Goal: Task Accomplishment & Management: Complete application form

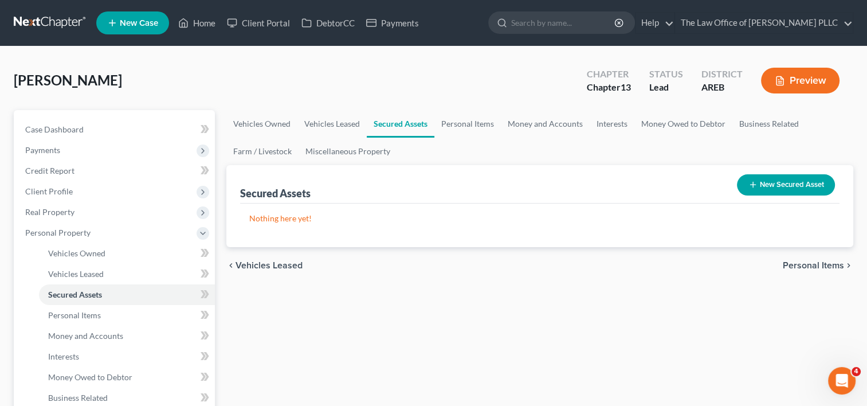
click at [796, 179] on button "New Secured Asset" at bounding box center [786, 184] width 98 height 21
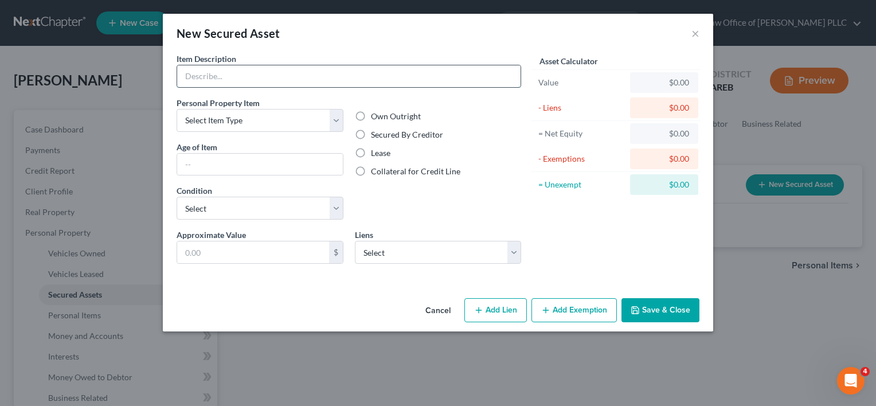
click at [234, 80] on input "text" at bounding box center [348, 76] width 343 height 22
type input "2022 Polaris ATV"
click at [331, 123] on select "Select Item Type Clothing Collectibles Of Value Electronics Firearms Household …" at bounding box center [260, 120] width 167 height 23
select select "sports_and_hobby_equipment"
click at [177, 109] on select "Select Item Type Clothing Collectibles Of Value Electronics Firearms Household …" at bounding box center [260, 120] width 167 height 23
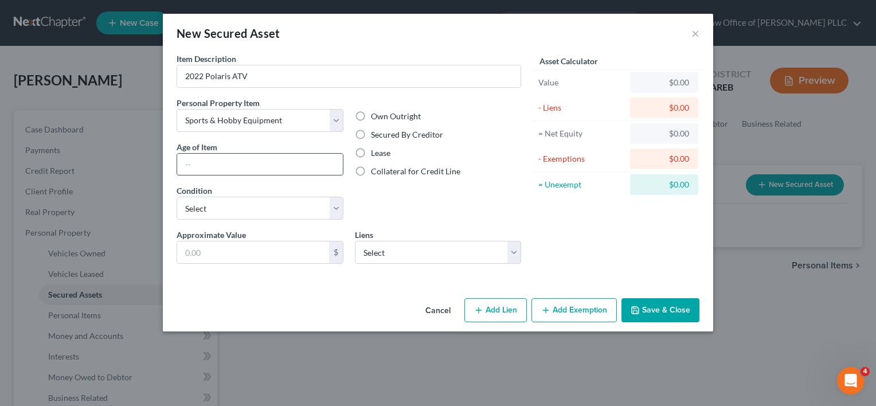
click at [327, 163] on input "text" at bounding box center [260, 165] width 166 height 22
type input "3 years"
click at [342, 201] on select "Select Excellent Very Good Good Fair Poor" at bounding box center [260, 208] width 167 height 23
select select "2"
click at [177, 197] on select "Select Excellent Very Good Good Fair Poor" at bounding box center [260, 208] width 167 height 23
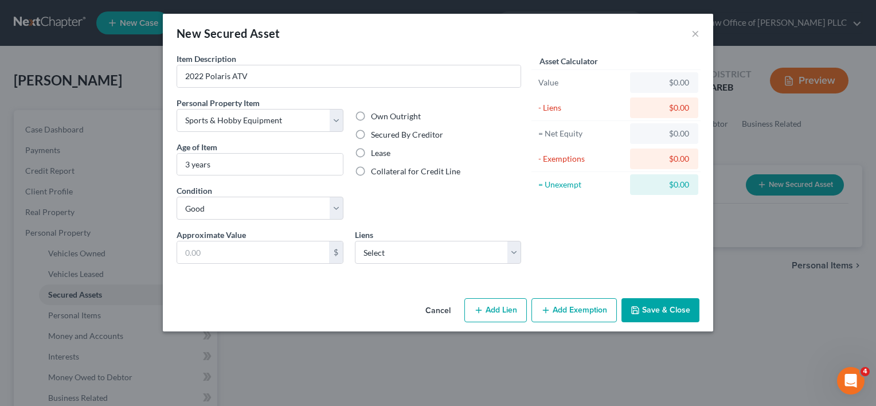
click at [371, 135] on label "Secured By Creditor" at bounding box center [407, 134] width 72 height 11
click at [375, 135] on input "Secured By Creditor" at bounding box center [378, 132] width 7 height 7
radio input "true"
click at [388, 253] on select "Select Cap One Auto - $0.00 Pnc Bank - $0.00 Potlach Fcu - $0.00 Synchrony Home…" at bounding box center [438, 252] width 167 height 23
click at [308, 250] on input "text" at bounding box center [253, 252] width 152 height 22
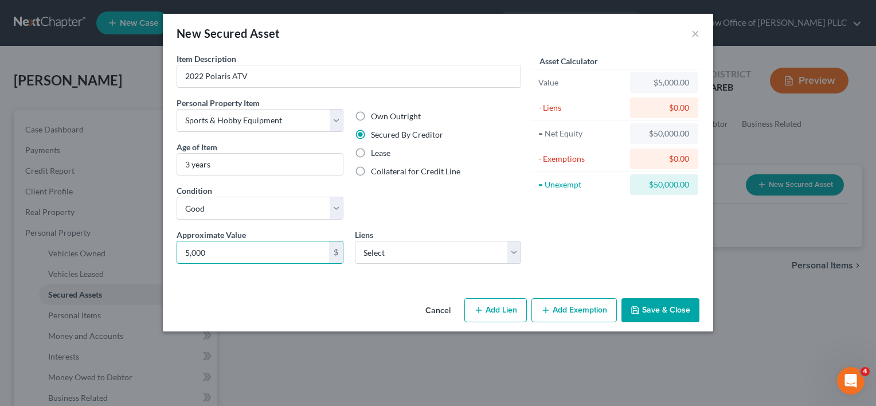
type input "5,000"
click at [668, 308] on button "Save & Close" at bounding box center [660, 310] width 78 height 24
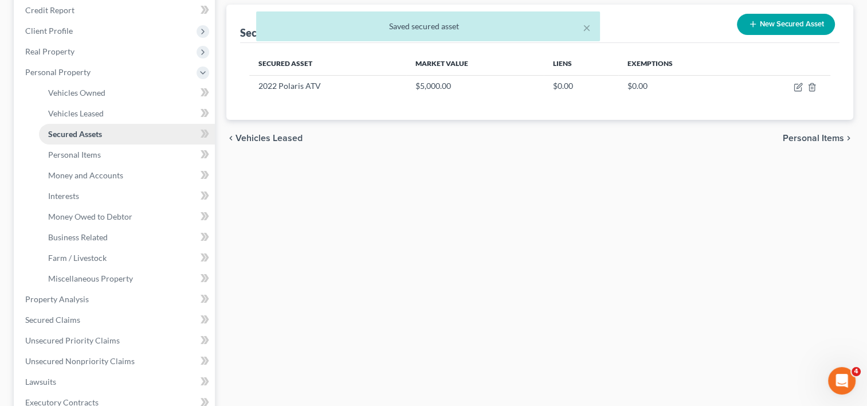
scroll to position [161, 0]
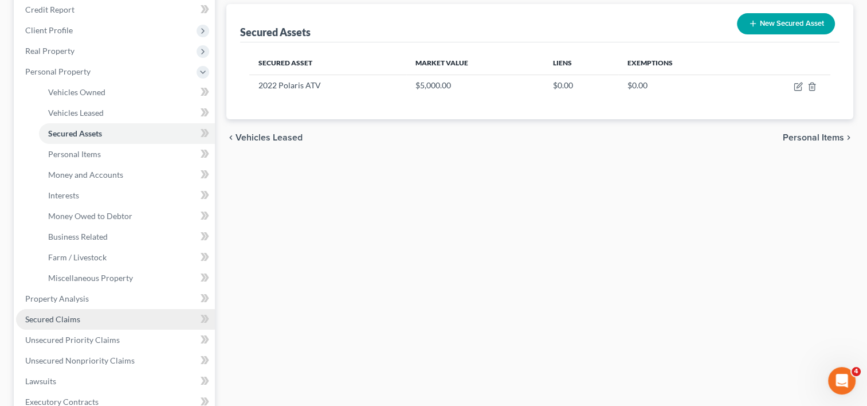
click at [62, 315] on span "Secured Claims" at bounding box center [52, 319] width 55 height 10
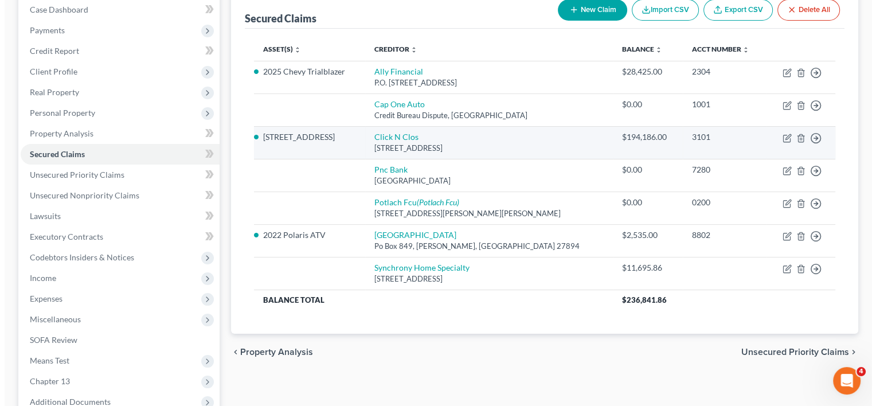
scroll to position [130, 0]
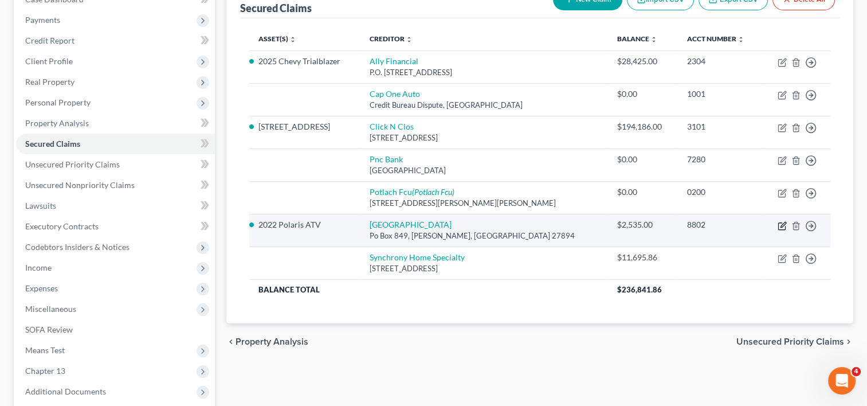
click at [781, 222] on icon "button" at bounding box center [782, 225] width 9 height 9
select select "28"
select select "2"
select select "0"
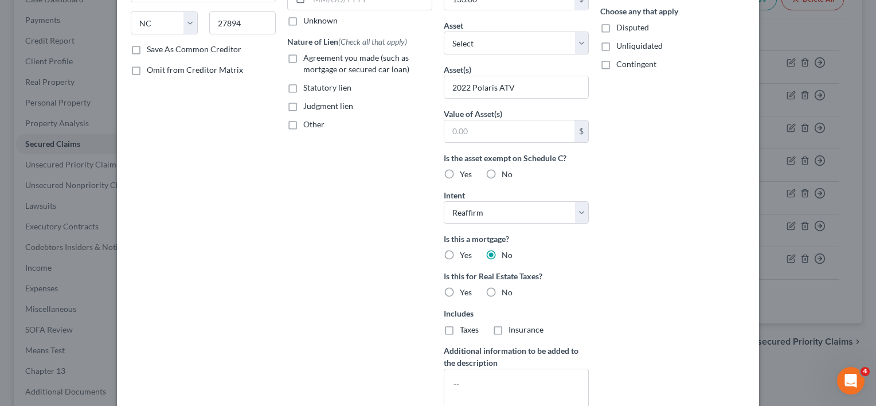
scroll to position [299, 0]
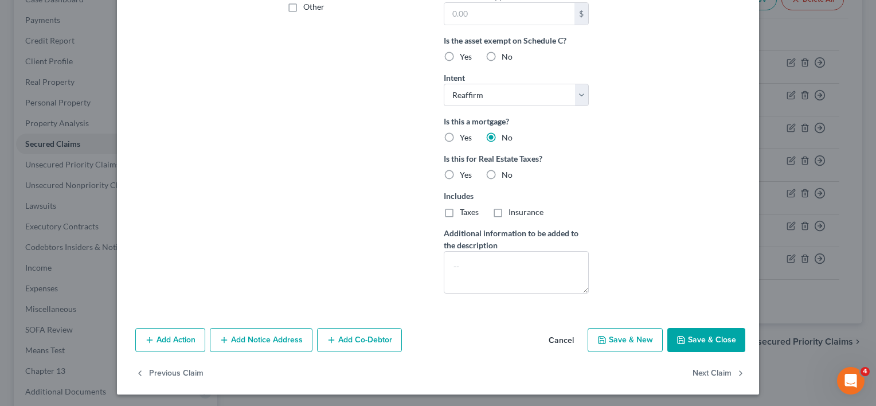
click at [697, 335] on button "Save & Close" at bounding box center [706, 340] width 78 height 24
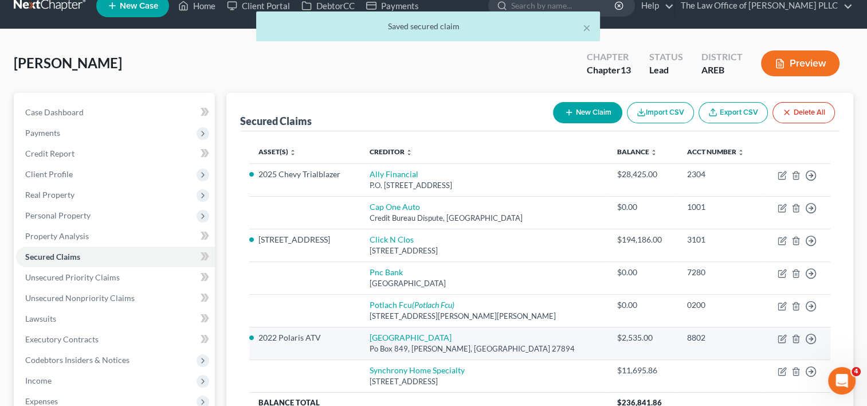
scroll to position [17, 0]
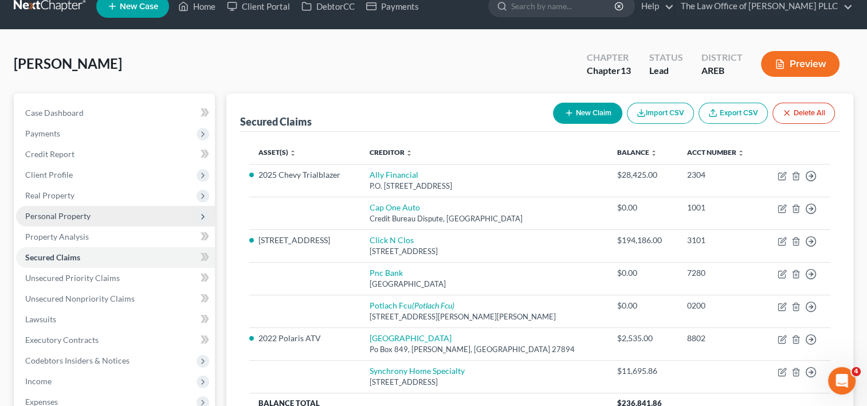
click at [68, 216] on span "Personal Property" at bounding box center [57, 216] width 65 height 10
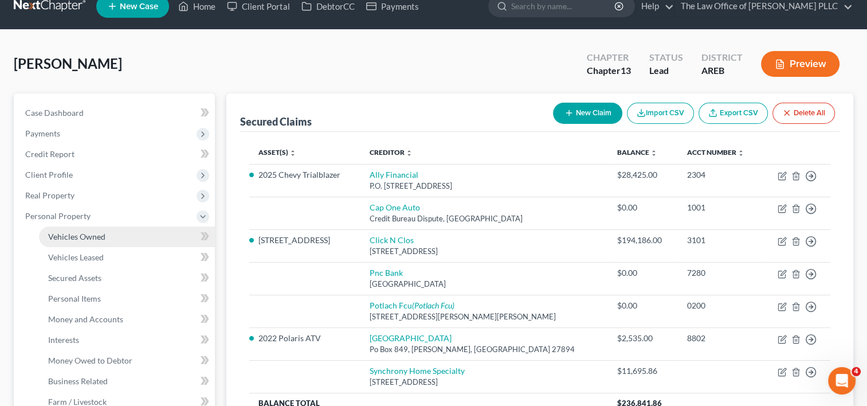
click at [73, 232] on span "Vehicles Owned" at bounding box center [76, 237] width 57 height 10
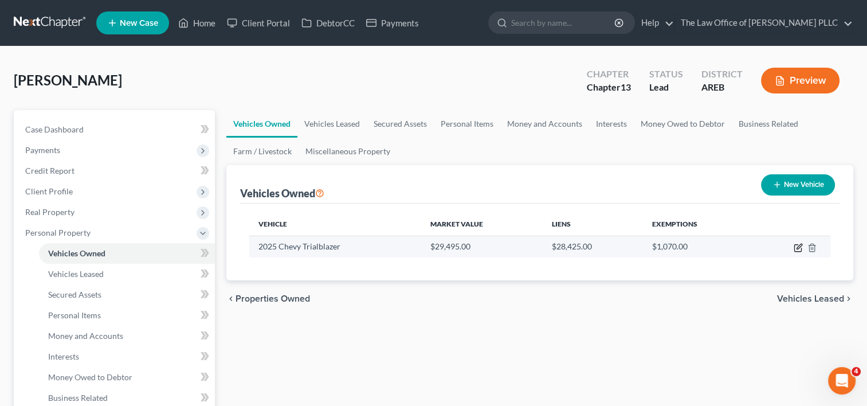
click at [795, 246] on icon "button" at bounding box center [798, 248] width 7 height 7
select select "0"
select select "1"
select select "0"
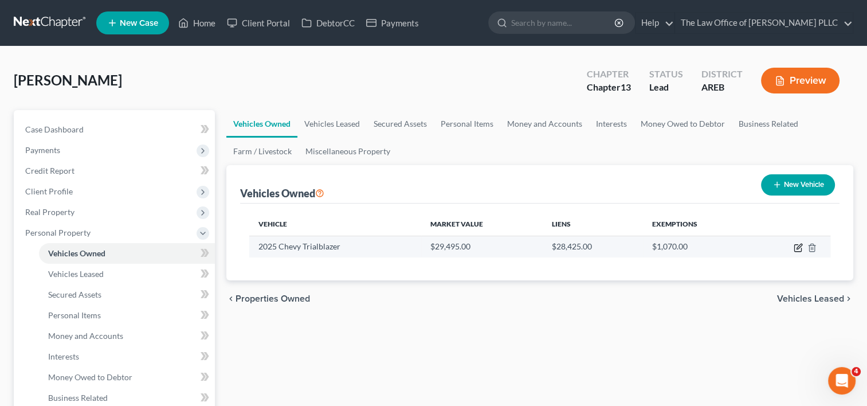
select select "24"
select select "0"
select select "2"
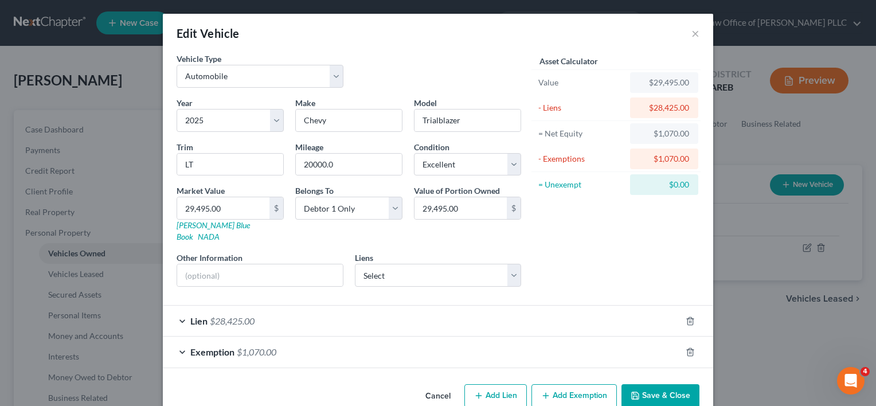
click at [547, 311] on div "Lien $28,425.00" at bounding box center [422, 321] width 518 height 30
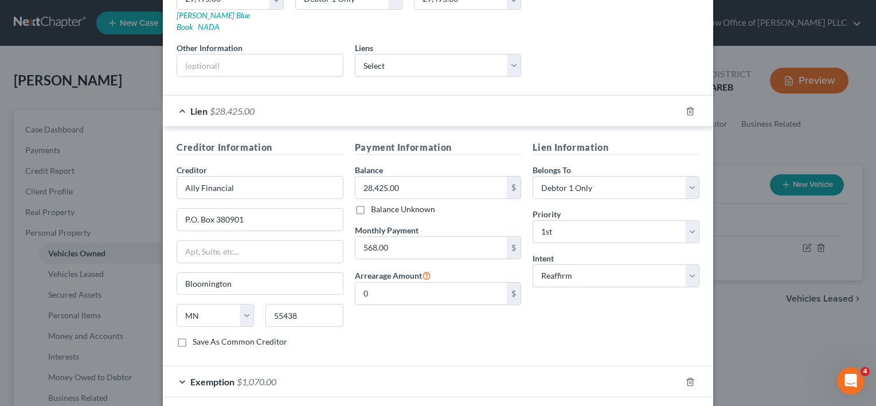
scroll to position [250, 0]
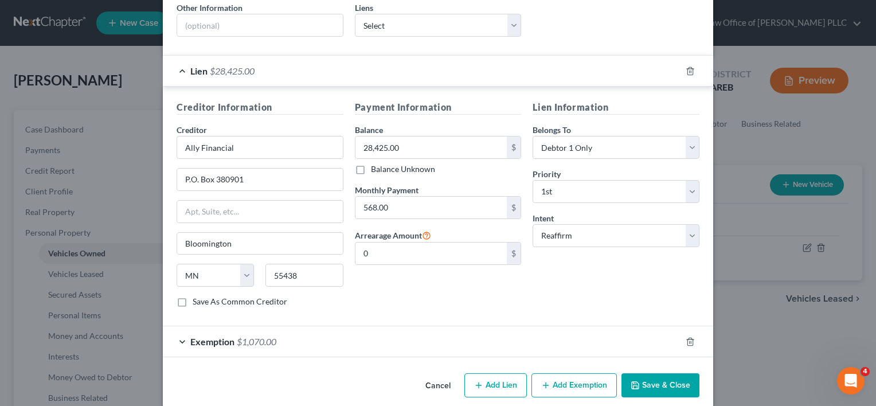
click at [439, 374] on button "Cancel" at bounding box center [438, 385] width 44 height 23
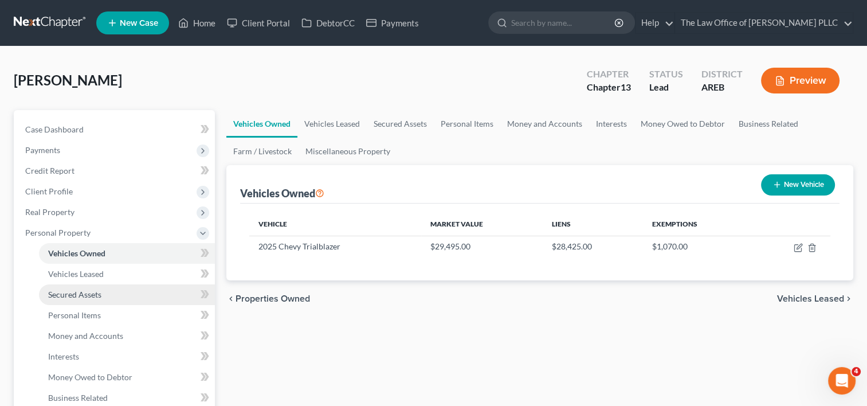
click at [91, 291] on span "Secured Assets" at bounding box center [74, 295] width 53 height 10
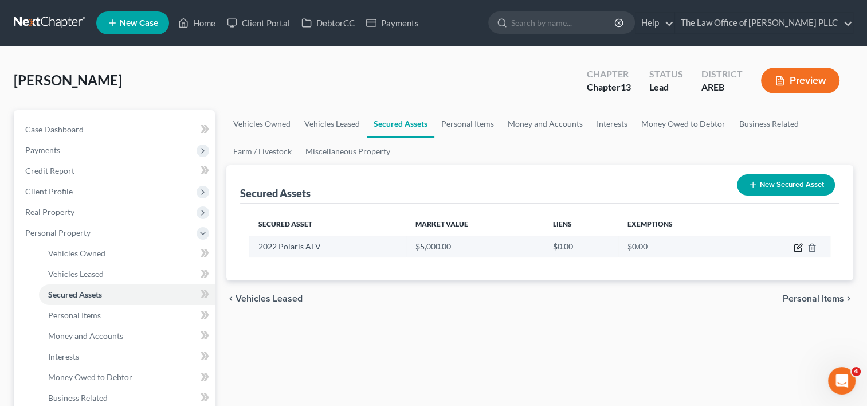
click at [796, 246] on icon "button" at bounding box center [798, 247] width 9 height 9
select select "sports_and_hobby_equipment"
select select "2"
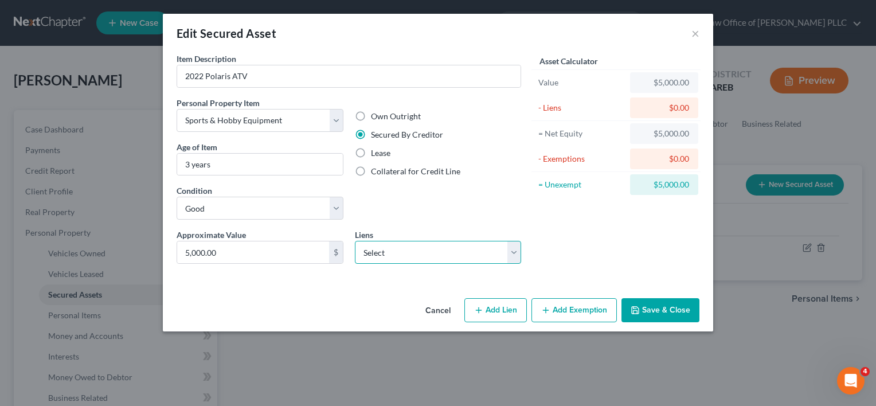
click at [447, 252] on select "Select Cap One Auto - $0.00 Pnc Bank - $0.00 Potlach Fcu - $0.00 Synchrony Home…" at bounding box center [438, 252] width 167 height 23
click at [471, 250] on select "Select Cap One Auto - $0.00 Pnc Bank - $0.00 Potlach Fcu - $0.00 Synchrony Home…" at bounding box center [438, 252] width 167 height 23
click at [563, 252] on div "Asset Calculator Value $5,000.00 - Liens $0.00 = Net Equity $5,000.00 - Exempti…" at bounding box center [616, 163] width 178 height 220
click at [502, 306] on button "Add Lien" at bounding box center [495, 310] width 62 height 24
select select "0"
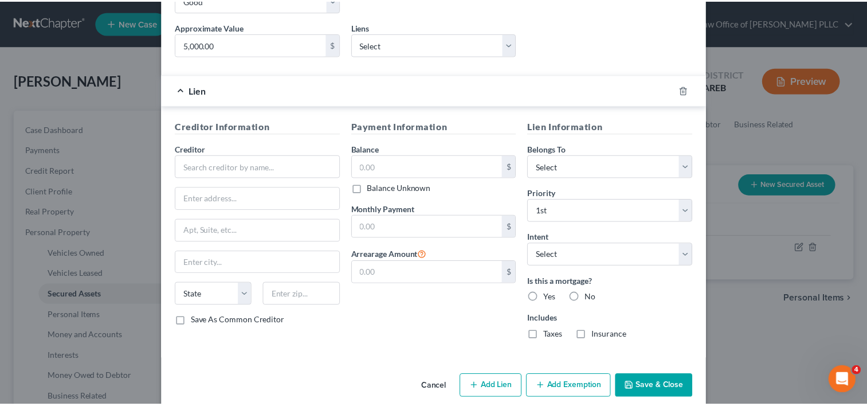
scroll to position [217, 0]
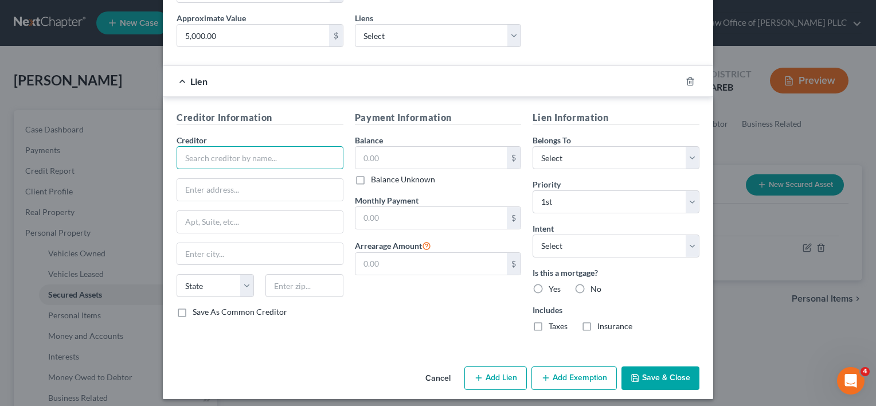
click at [305, 152] on input "text" at bounding box center [260, 157] width 167 height 23
type input "Sheffield Financial"
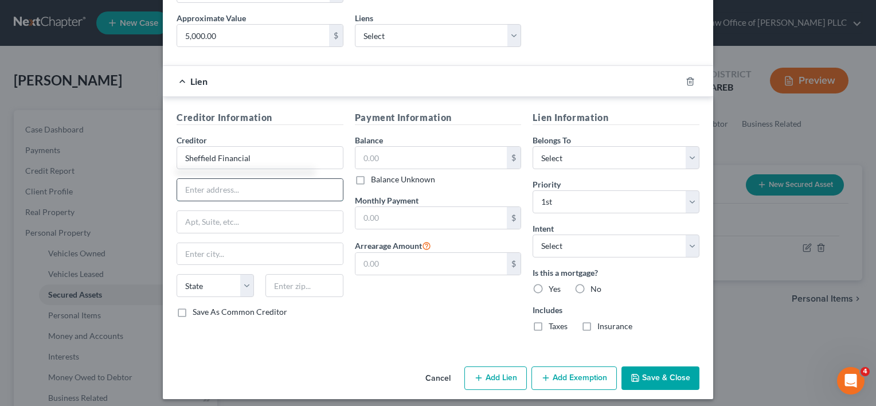
click at [260, 183] on input "text" at bounding box center [260, 190] width 166 height 22
type input "P.O. Box 25127"
click at [237, 249] on input "text" at bounding box center [260, 254] width 166 height 22
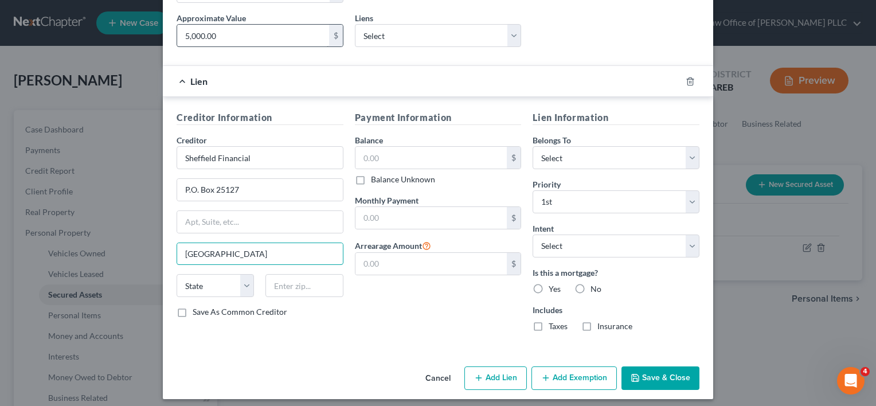
type input "Winston-Salem"
select select "28"
type input "27114"
click at [443, 156] on input "text" at bounding box center [431, 158] width 152 height 22
type input "[PERSON_NAME]"
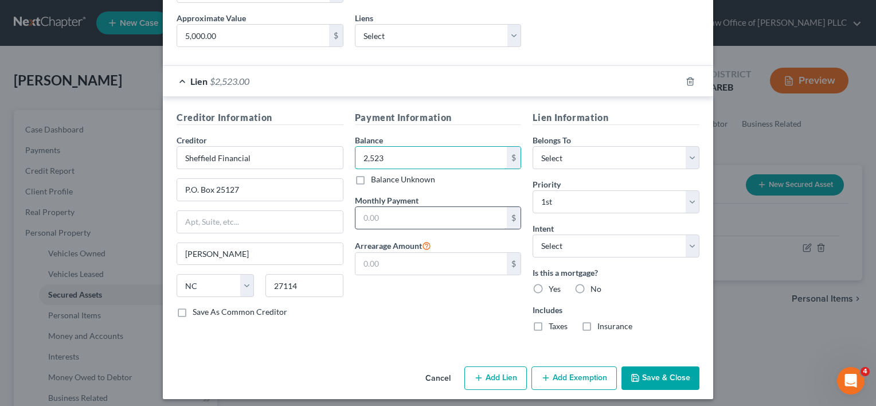
type input "2,523"
click at [493, 217] on input "text" at bounding box center [431, 218] width 152 height 22
type input "133"
click at [601, 155] on select "Select Debtor 1 Only Debtor 2 Only Debtor 1 And Debtor 2 Only At Least One Of T…" at bounding box center [616, 157] width 167 height 23
select select "0"
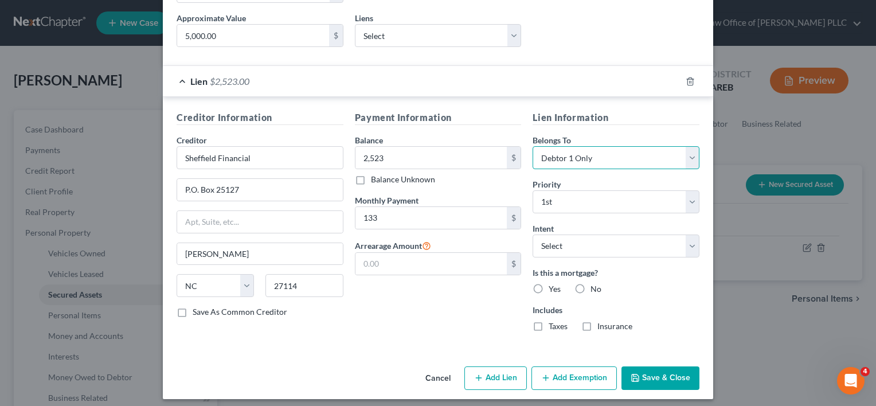
click at [533, 146] on select "Select Debtor 1 Only Debtor 2 Only Debtor 1 And Debtor 2 Only At Least One Of T…" at bounding box center [616, 157] width 167 height 23
click at [655, 374] on button "Save & Close" at bounding box center [660, 378] width 78 height 24
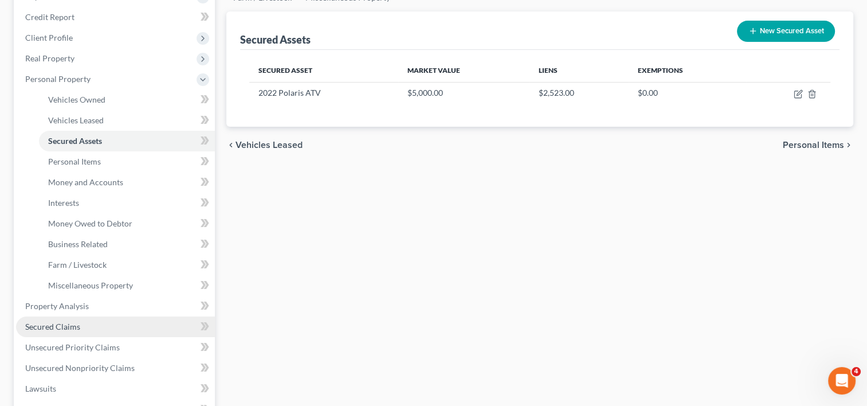
click at [72, 327] on span "Secured Claims" at bounding box center [52, 327] width 55 height 10
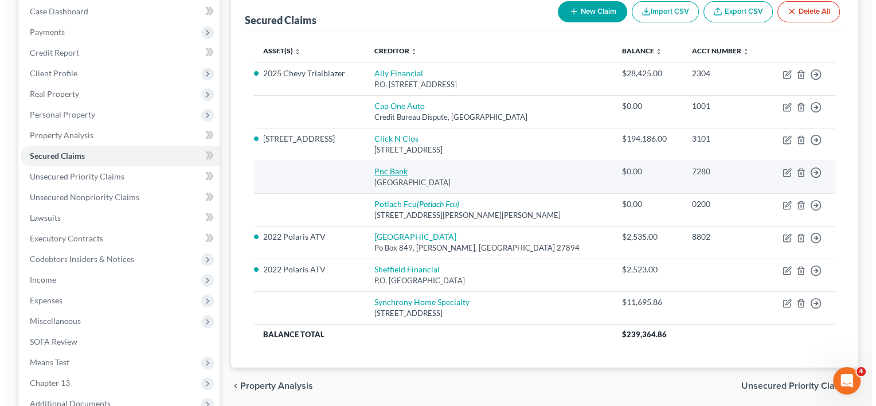
scroll to position [122, 0]
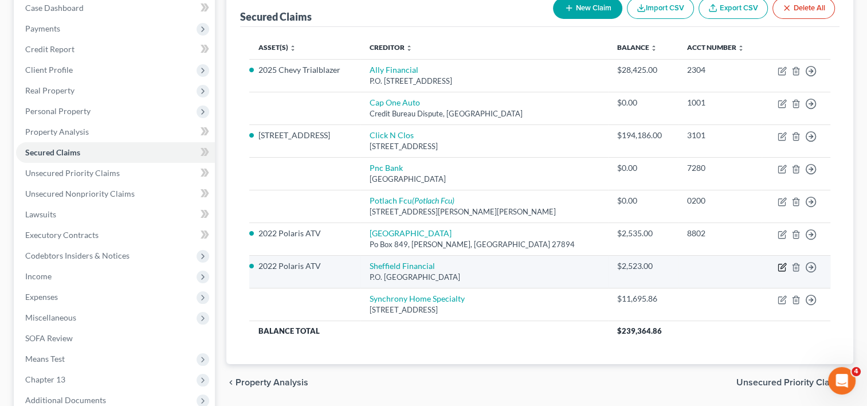
click at [780, 268] on icon "button" at bounding box center [782, 267] width 9 height 9
select select "28"
select select "0"
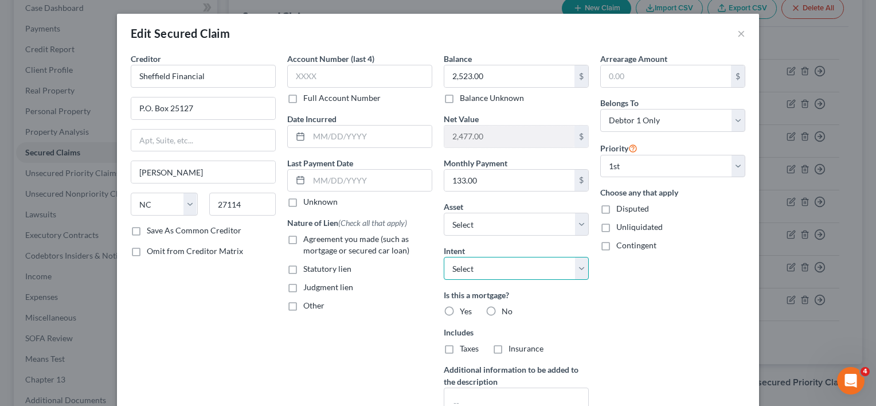
drag, startPoint x: 569, startPoint y: 268, endPoint x: 551, endPoint y: 267, distance: 17.9
click at [551, 267] on select "Select Surrender Redeem Reaffirm Avoid Other" at bounding box center [516, 268] width 145 height 23
select select "2"
click at [444, 257] on select "Select Surrender Redeem Reaffirm Avoid Other" at bounding box center [516, 268] width 145 height 23
click at [371, 76] on input "text" at bounding box center [359, 76] width 145 height 23
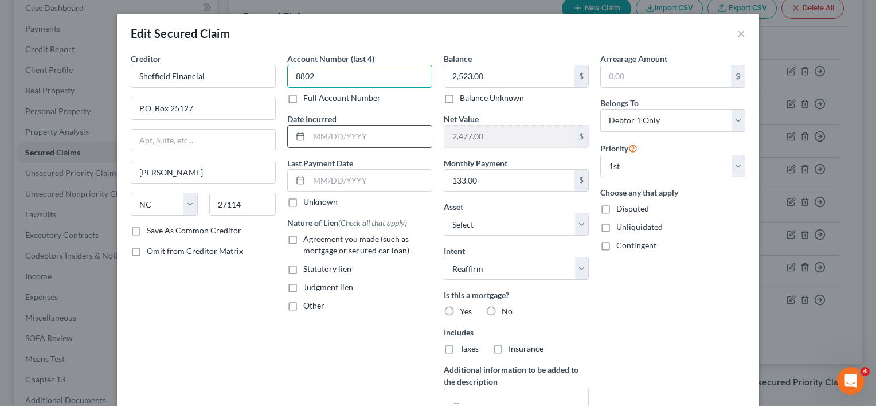
type input "8802"
click at [349, 137] on input "text" at bounding box center [370, 137] width 123 height 22
type input "[DATE]"
click at [371, 178] on input "text" at bounding box center [370, 181] width 123 height 22
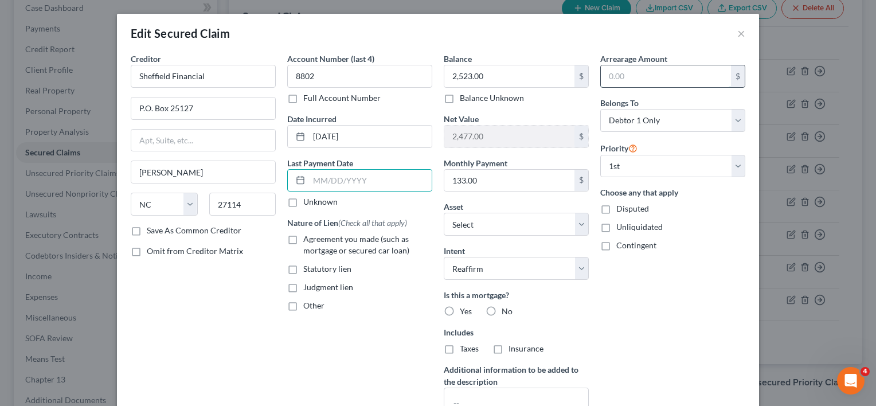
click at [641, 74] on input "text" at bounding box center [666, 76] width 130 height 22
type input "0"
click at [303, 200] on label "Unknown" at bounding box center [320, 201] width 34 height 11
click at [308, 200] on input "Unknown" at bounding box center [311, 199] width 7 height 7
checkbox input "true"
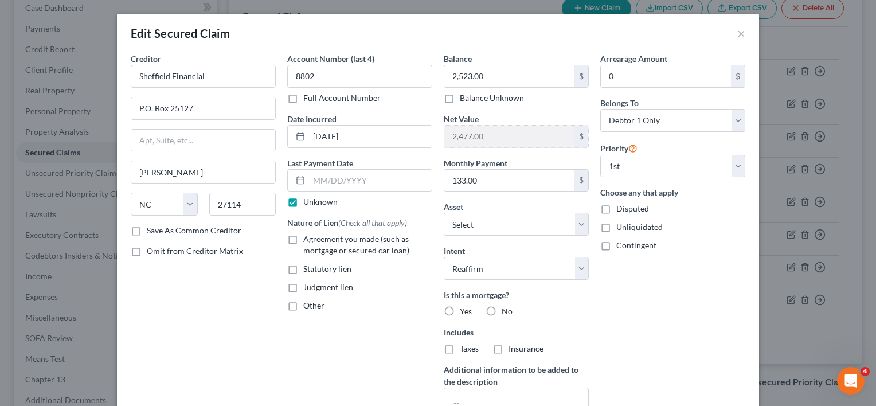
click at [303, 234] on label "Agreement you made (such as mortgage or secured car loan)" at bounding box center [367, 244] width 129 height 23
click at [308, 234] on input "Agreement you made (such as mortgage or secured car loan)" at bounding box center [311, 236] width 7 height 7
checkbox input "true"
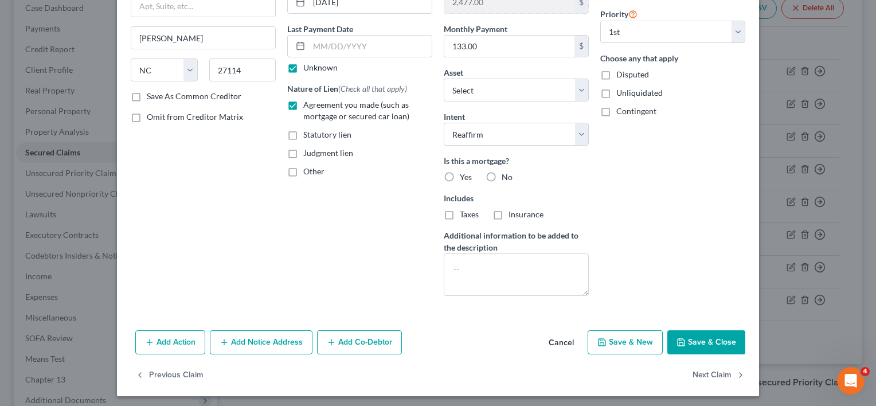
scroll to position [136, 0]
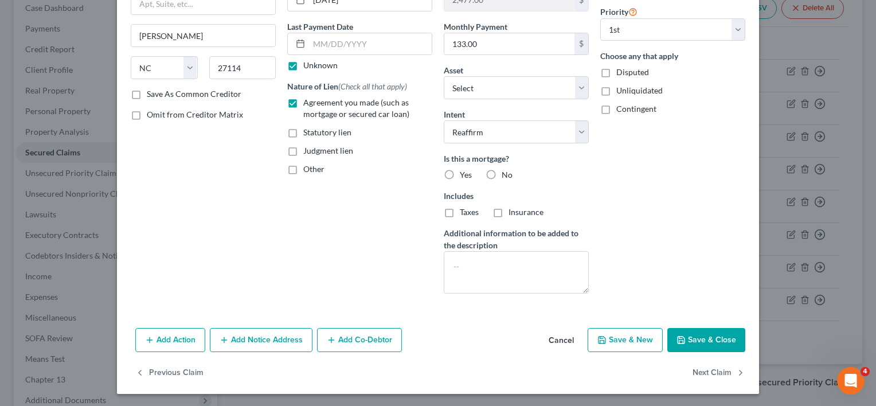
click at [696, 338] on button "Save & Close" at bounding box center [706, 340] width 78 height 24
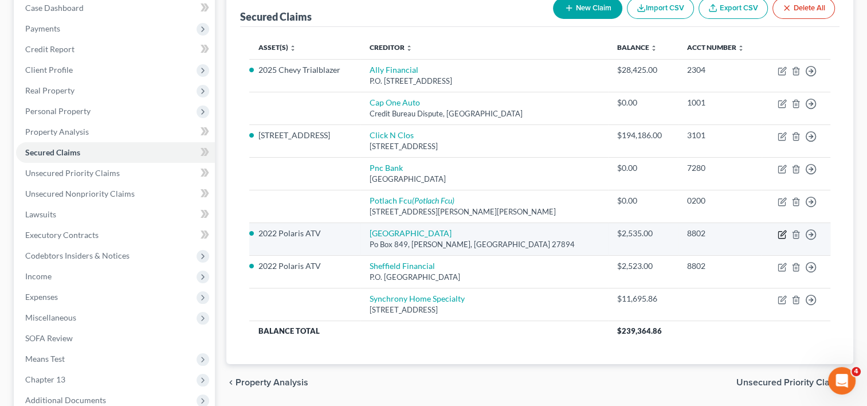
click at [781, 230] on icon "button" at bounding box center [782, 234] width 9 height 9
select select "28"
select select "2"
select select "0"
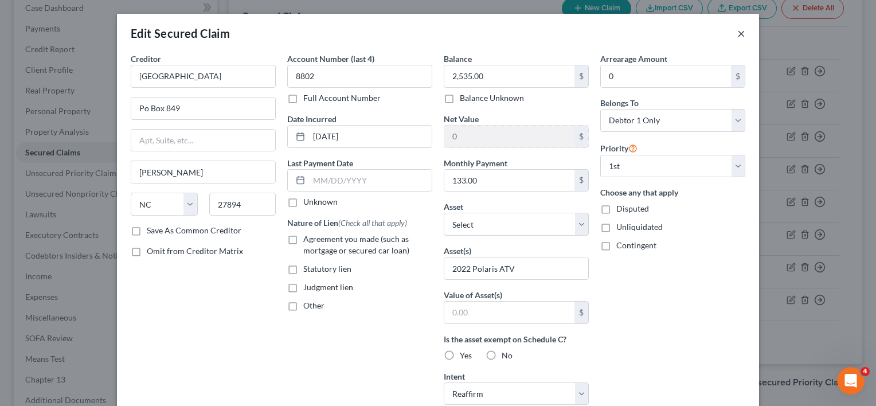
click at [737, 30] on button "×" at bounding box center [741, 33] width 8 height 14
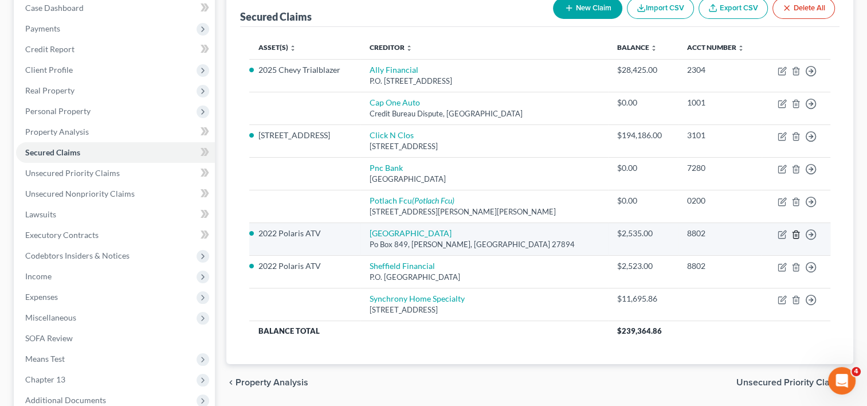
click at [797, 232] on icon "button" at bounding box center [796, 234] width 9 height 9
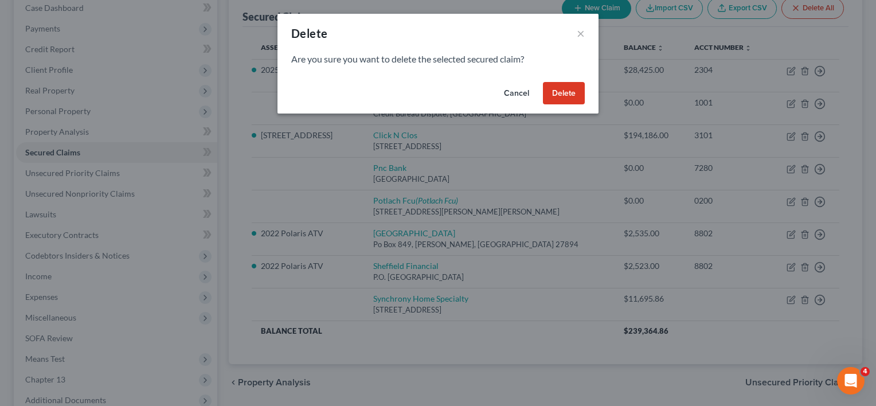
click at [558, 91] on button "Delete" at bounding box center [564, 93] width 42 height 23
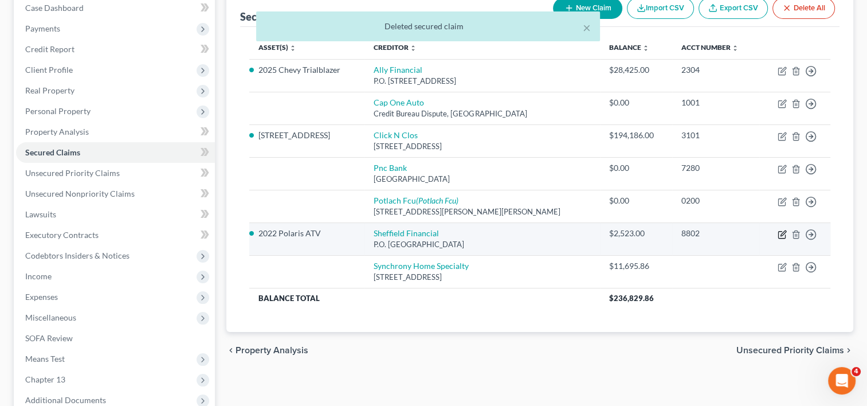
click at [782, 235] on icon "button" at bounding box center [782, 234] width 9 height 9
select select "28"
select select "2"
select select "0"
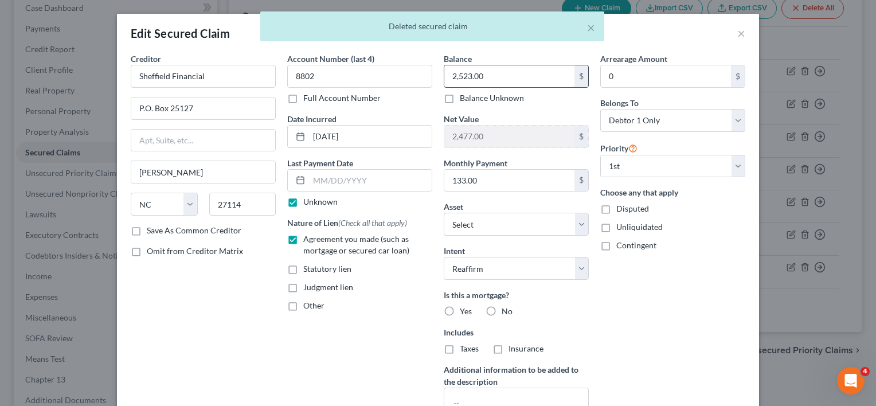
click at [492, 74] on input "2,523.00" at bounding box center [509, 76] width 130 height 22
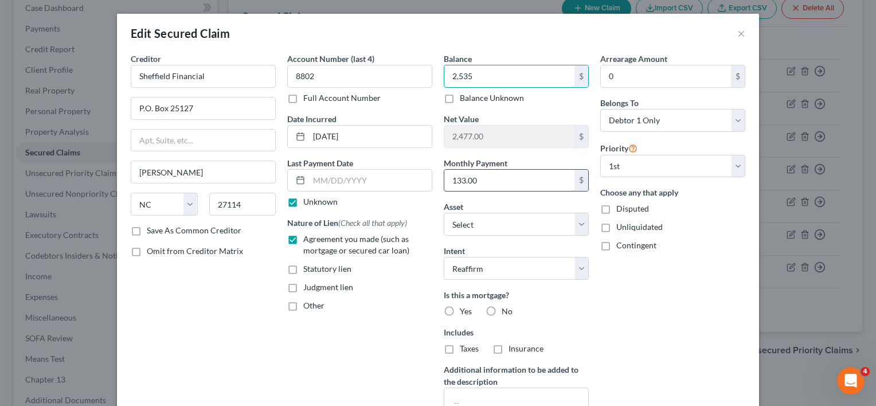
type input "2,535"
click at [499, 183] on input "133.00" at bounding box center [509, 181] width 130 height 22
click at [498, 269] on select "Select Surrender Redeem Reaffirm Avoid Other" at bounding box center [516, 268] width 145 height 23
click at [502, 312] on label "No" at bounding box center [507, 311] width 11 height 11
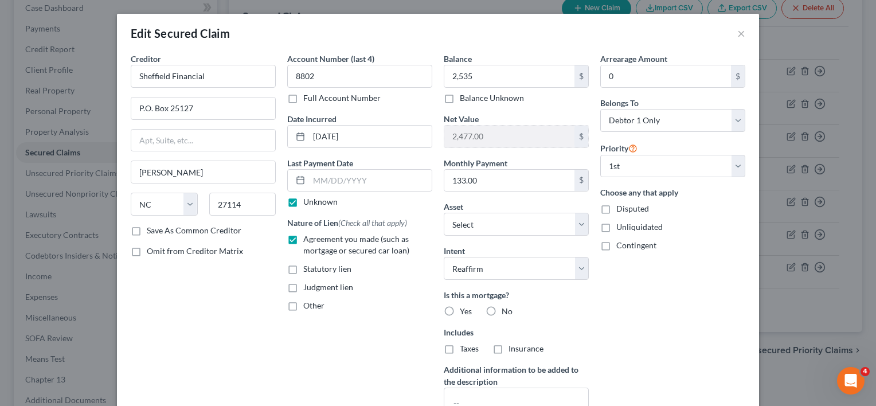
click at [506, 312] on input "No" at bounding box center [509, 309] width 7 height 7
radio input "true"
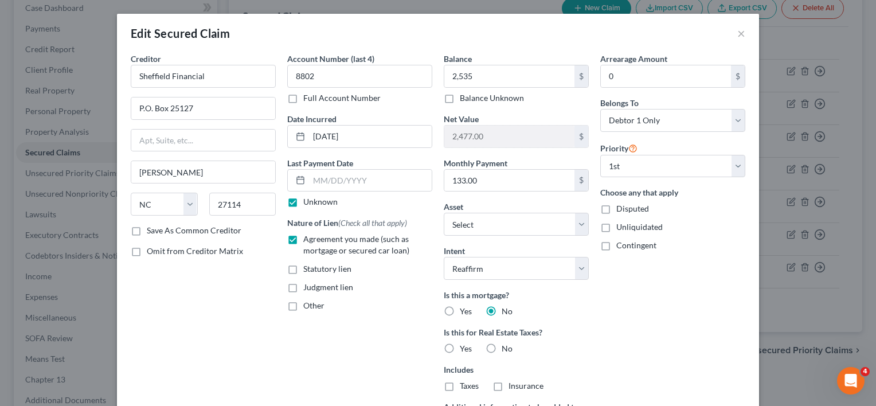
click at [502, 344] on label "No" at bounding box center [507, 348] width 11 height 11
click at [506, 344] on input "No" at bounding box center [509, 346] width 7 height 7
radio input "true"
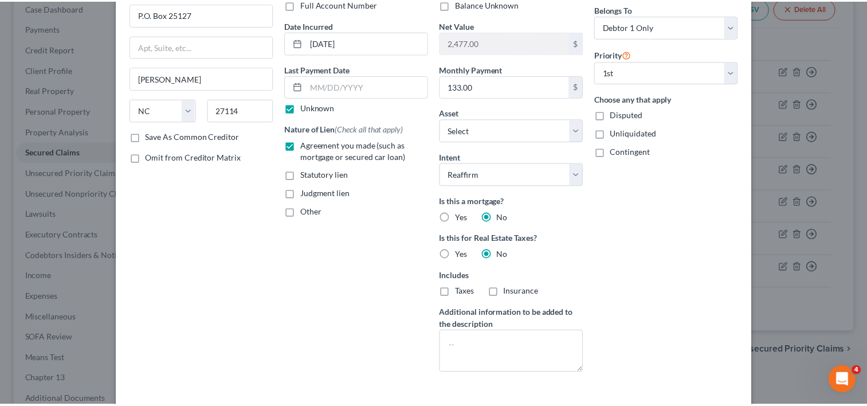
scroll to position [174, 0]
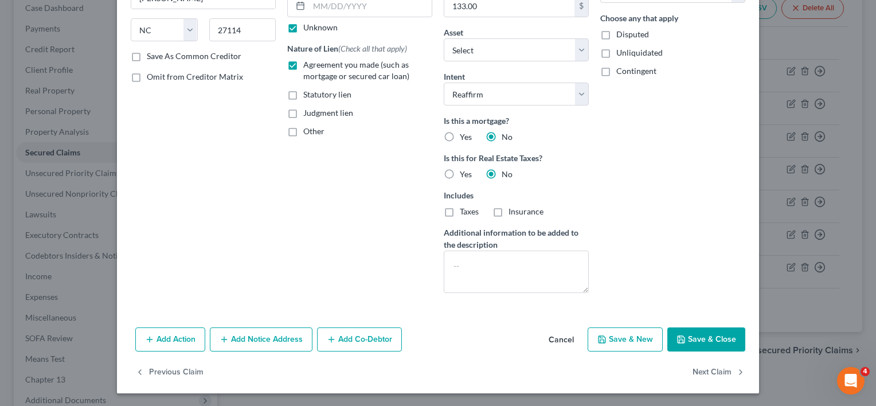
click at [682, 338] on icon "button" at bounding box center [680, 339] width 9 height 9
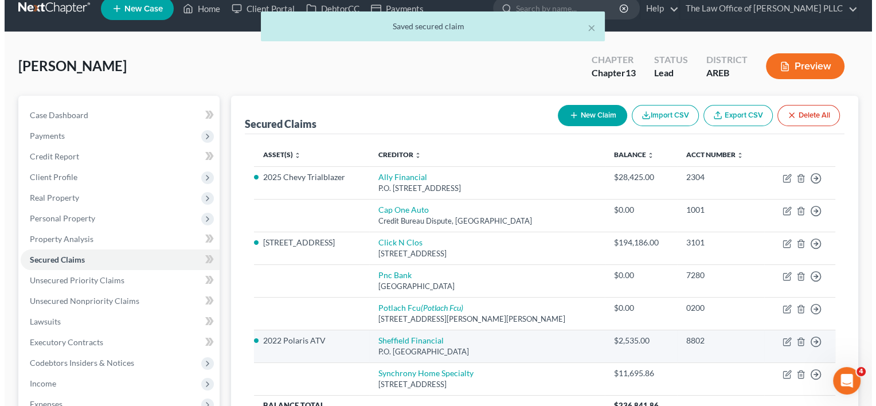
scroll to position [0, 0]
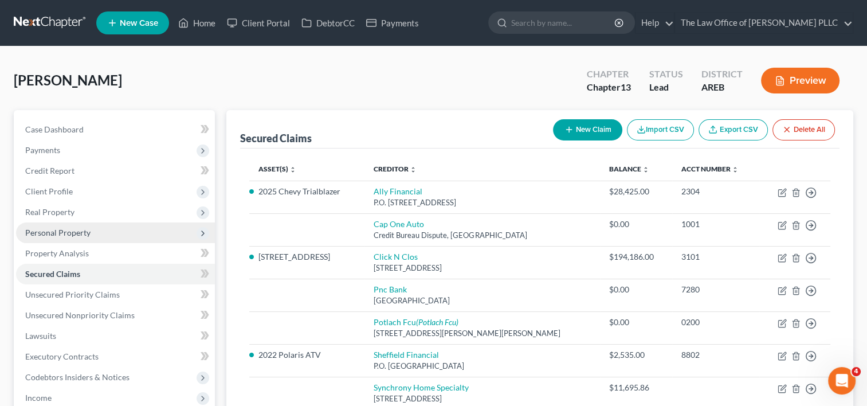
click at [70, 234] on span "Personal Property" at bounding box center [57, 233] width 65 height 10
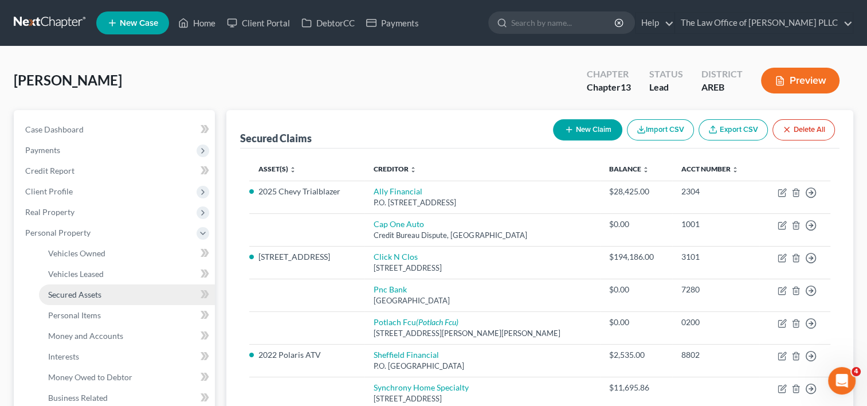
click at [75, 288] on link "Secured Assets" at bounding box center [127, 294] width 176 height 21
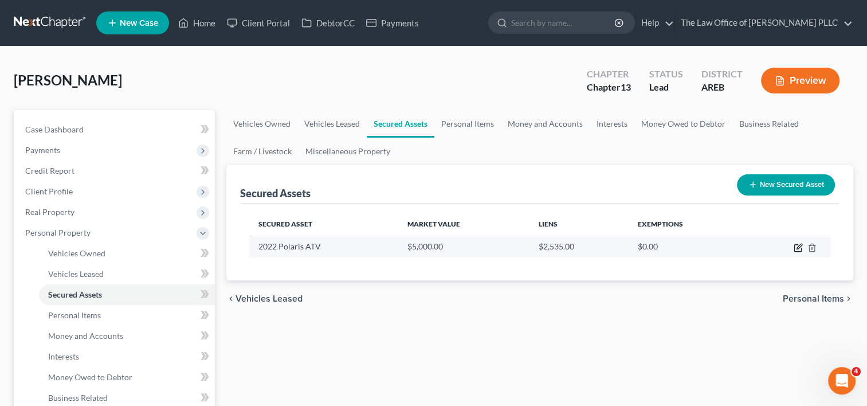
click at [796, 245] on icon "button" at bounding box center [798, 248] width 7 height 7
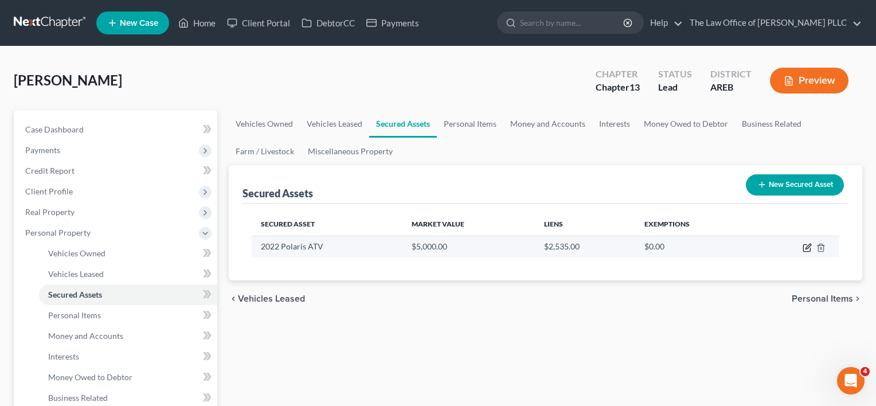
select select "sports_and_hobby_equipment"
select select "2"
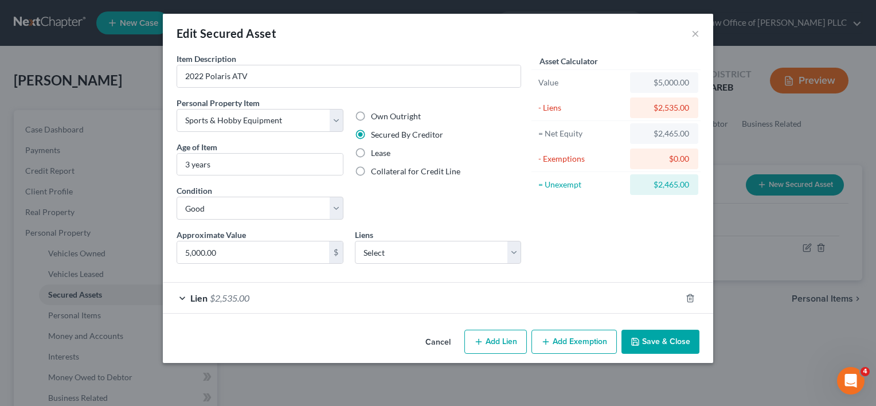
click at [574, 332] on button "Add Exemption" at bounding box center [573, 342] width 85 height 24
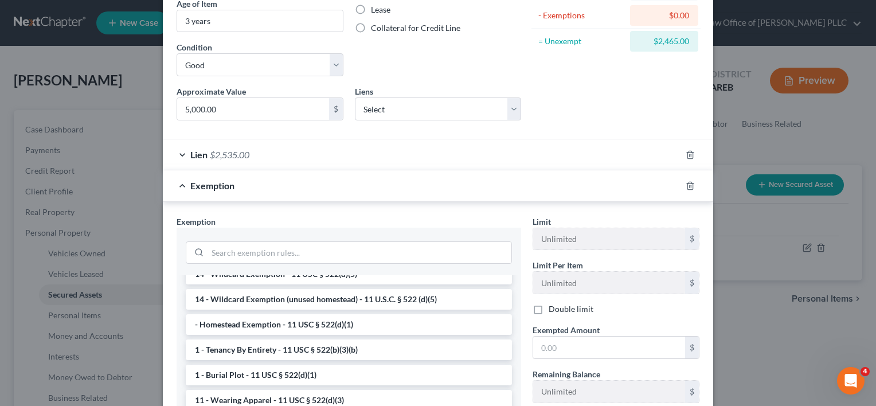
scroll to position [69, 0]
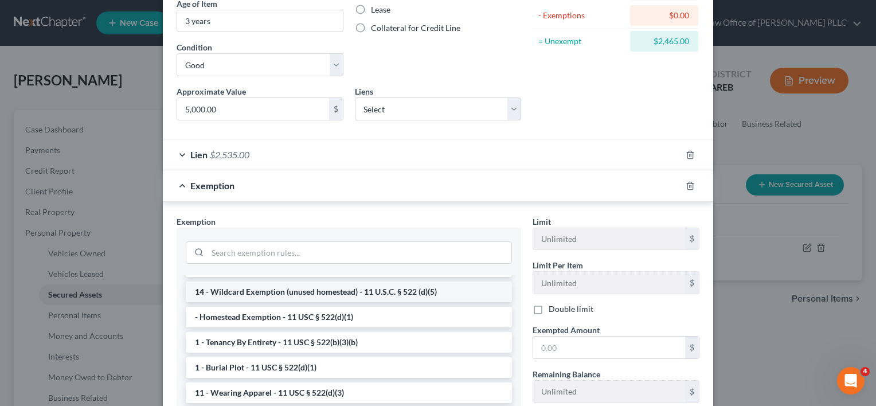
click at [396, 290] on li "14 - Wildcard Exemption (unused homestead) - 11 U.S.C. § 522 (d)(5)" at bounding box center [349, 291] width 326 height 21
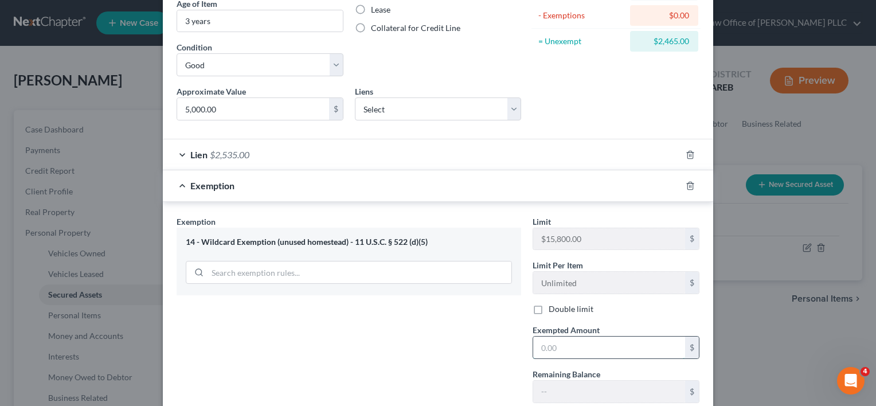
click at [569, 342] on input "text" at bounding box center [609, 348] width 152 height 22
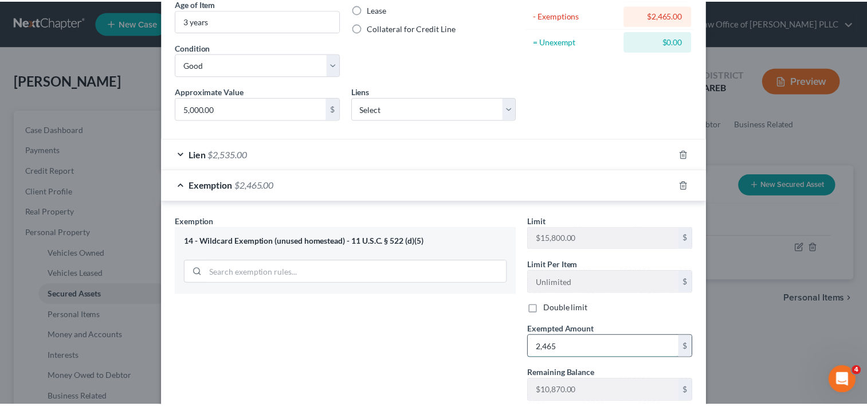
scroll to position [220, 0]
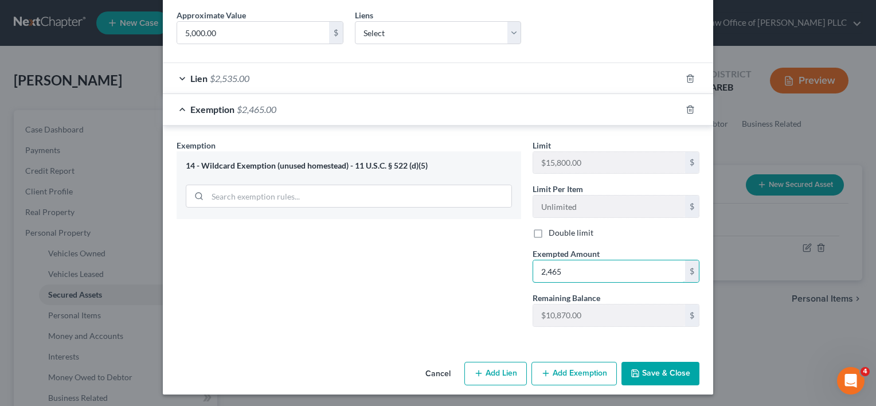
type input "2,465"
click at [662, 367] on button "Save & Close" at bounding box center [660, 374] width 78 height 24
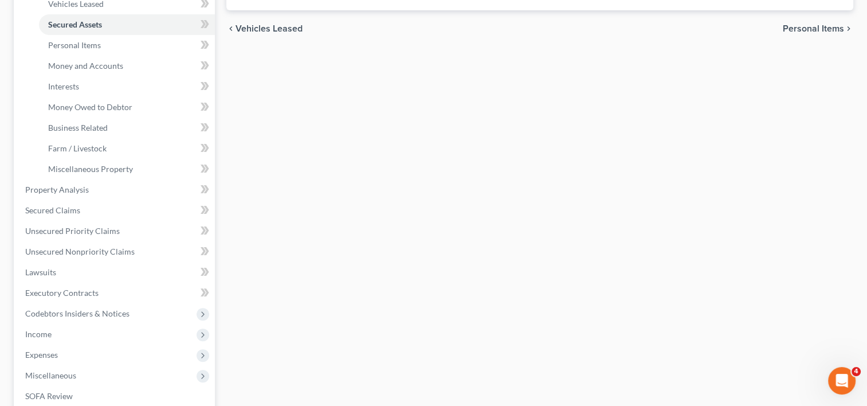
scroll to position [471, 0]
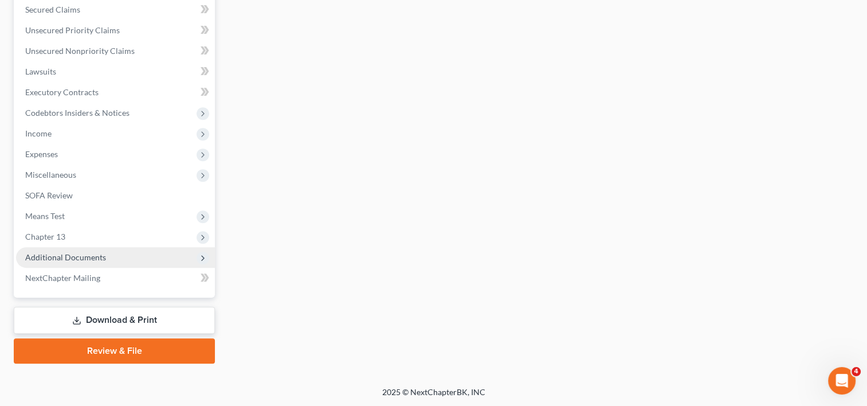
click at [89, 256] on span "Additional Documents" at bounding box center [65, 257] width 81 height 10
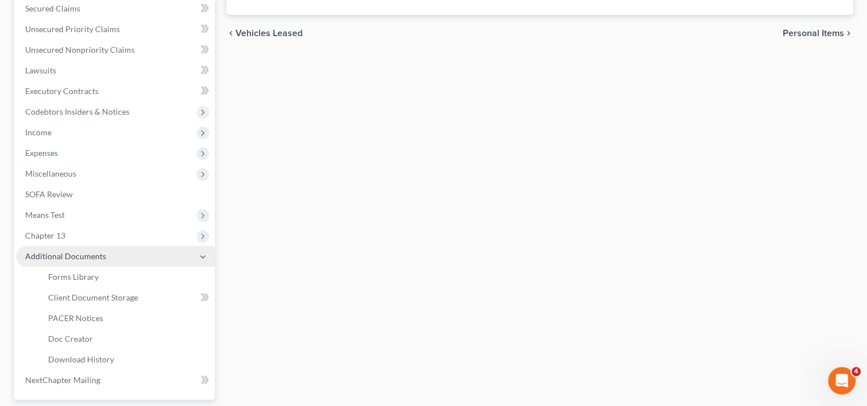
scroll to position [264, 0]
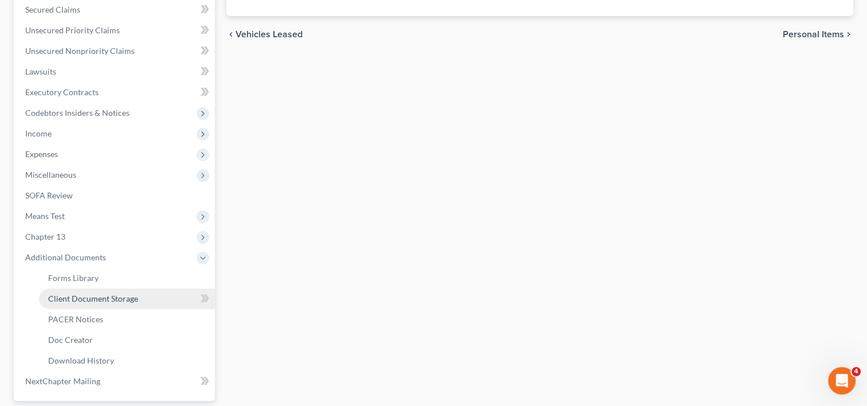
click at [108, 298] on span "Client Document Storage" at bounding box center [93, 299] width 90 height 10
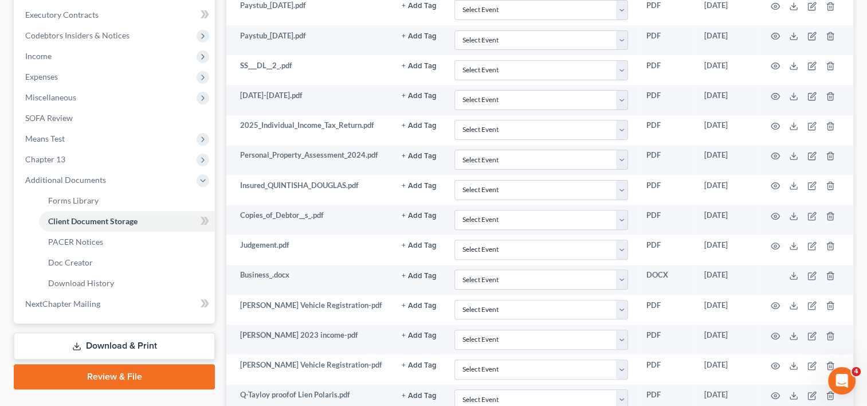
scroll to position [498, 0]
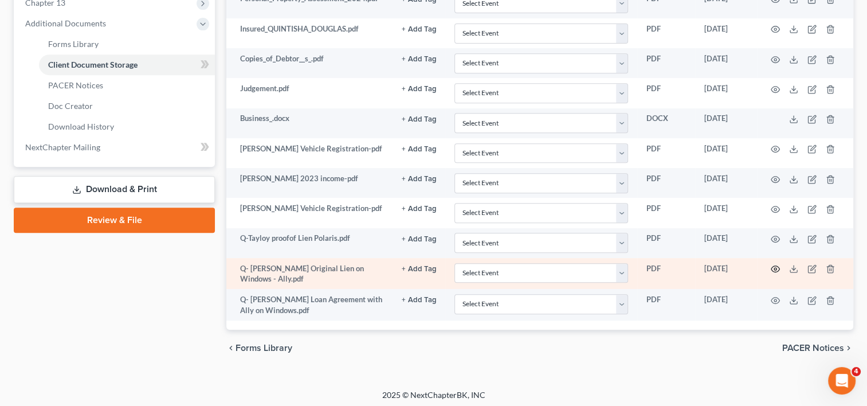
click at [774, 268] on circle "button" at bounding box center [775, 269] width 2 height 2
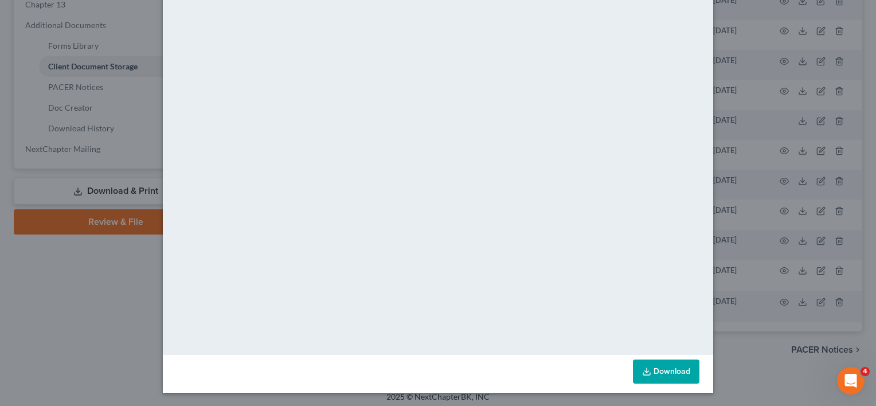
scroll to position [0, 0]
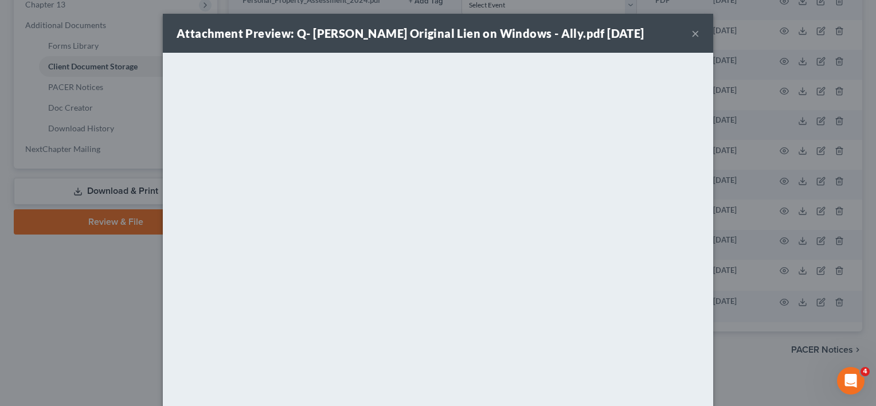
click at [693, 34] on button "×" at bounding box center [695, 33] width 8 height 14
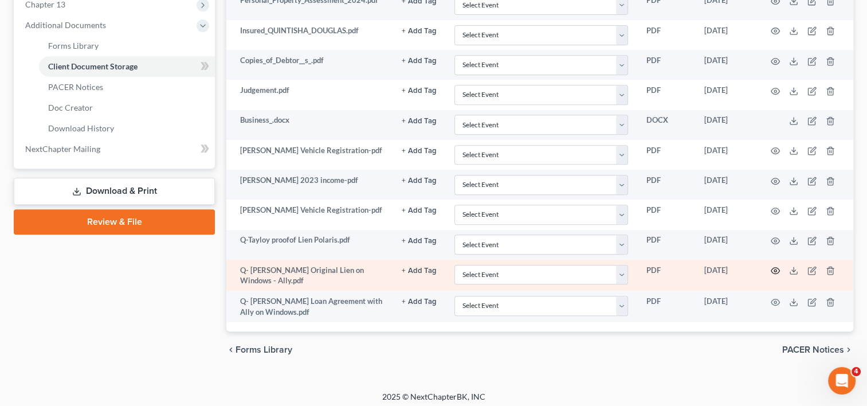
click at [774, 269] on circle "button" at bounding box center [775, 270] width 2 height 2
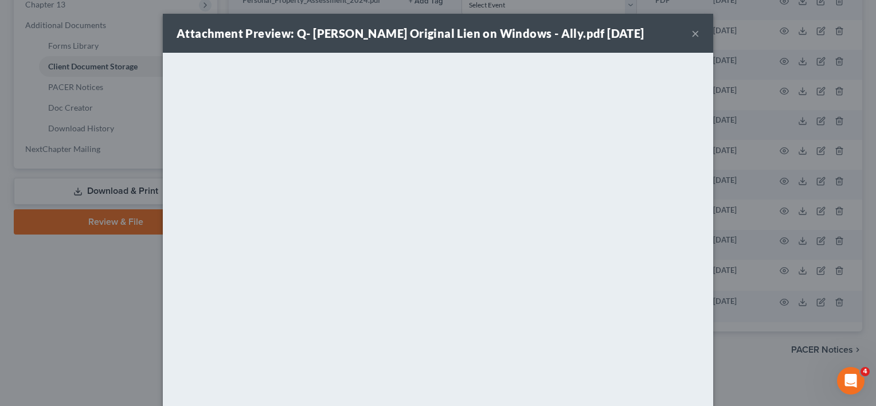
click at [691, 37] on button "×" at bounding box center [695, 33] width 8 height 14
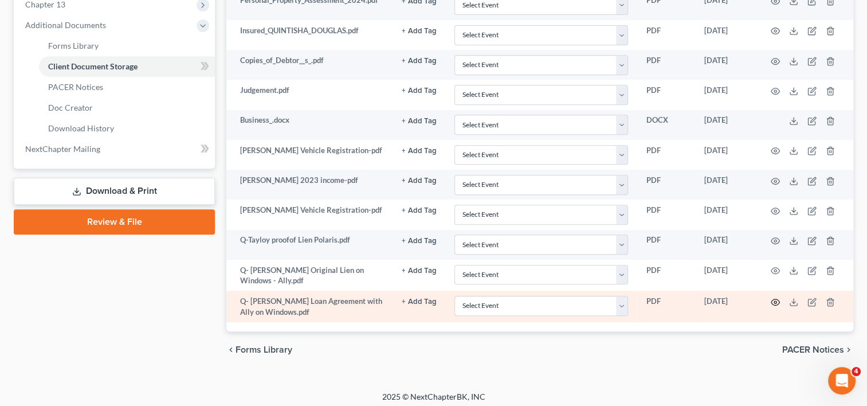
click at [777, 298] on icon "button" at bounding box center [775, 302] width 9 height 9
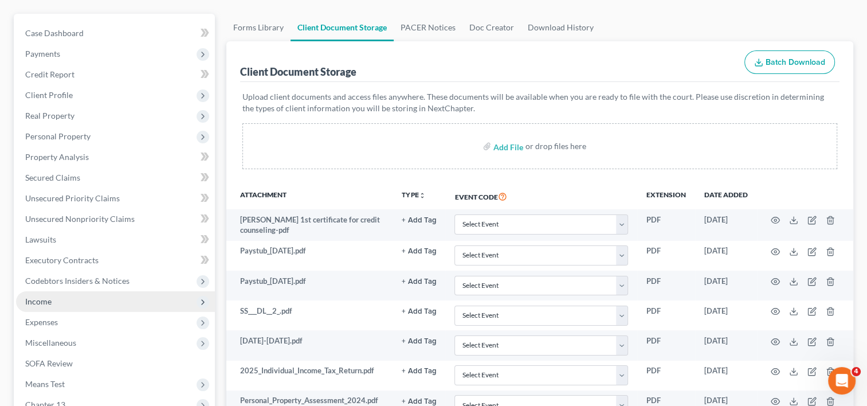
scroll to position [95, 0]
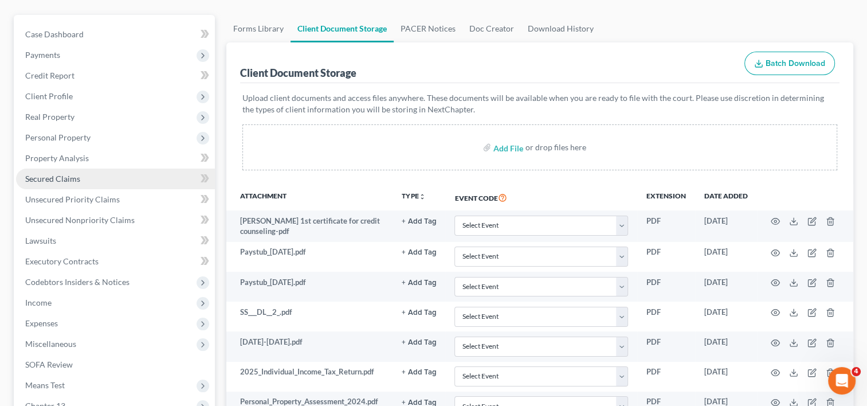
click at [69, 175] on span "Secured Claims" at bounding box center [52, 179] width 55 height 10
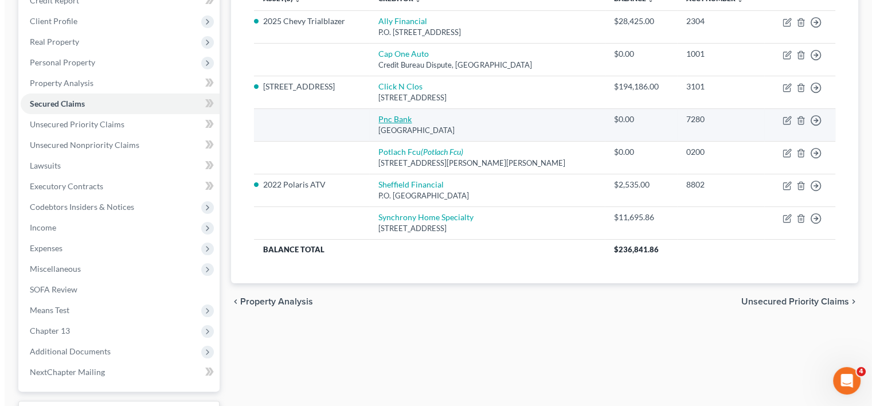
scroll to position [58, 0]
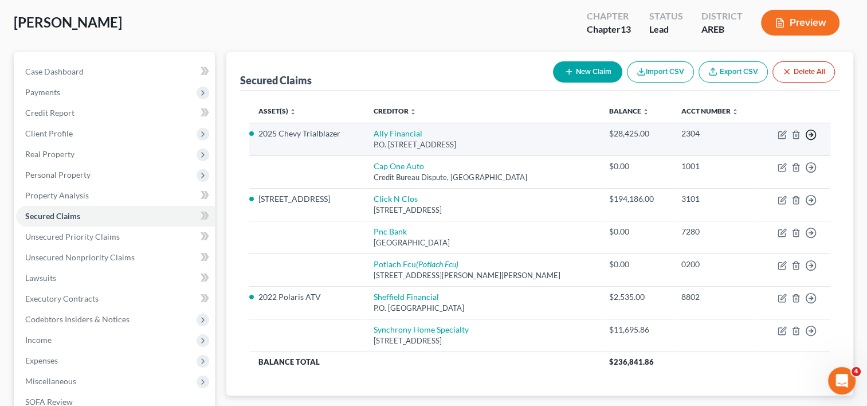
click at [810, 135] on line "button" at bounding box center [811, 135] width 4 height 0
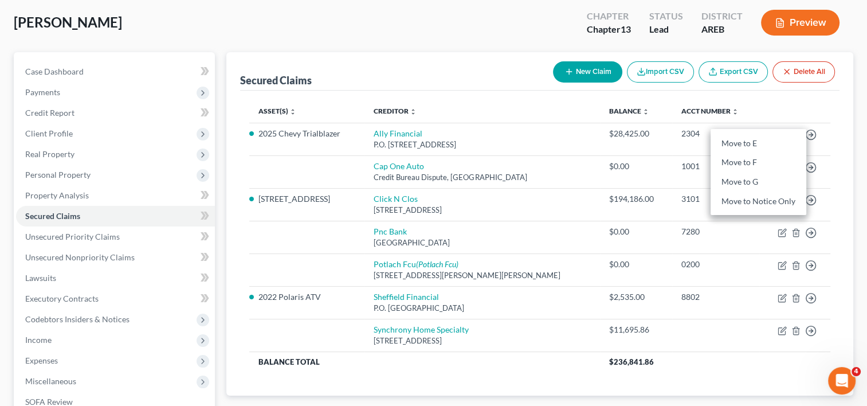
click at [784, 107] on th at bounding box center [795, 111] width 71 height 23
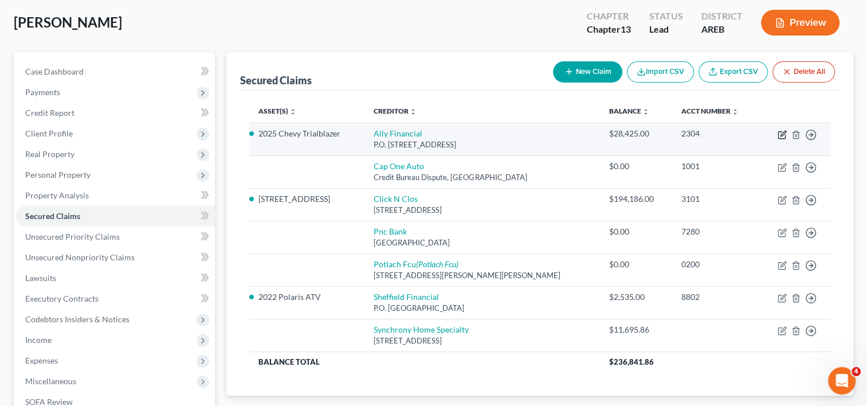
click at [783, 134] on icon "button" at bounding box center [783, 133] width 5 height 5
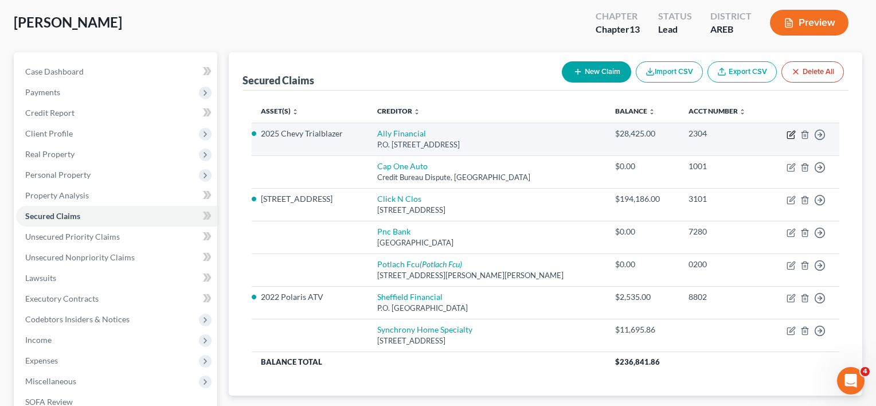
select select "24"
select select "2"
select select "0"
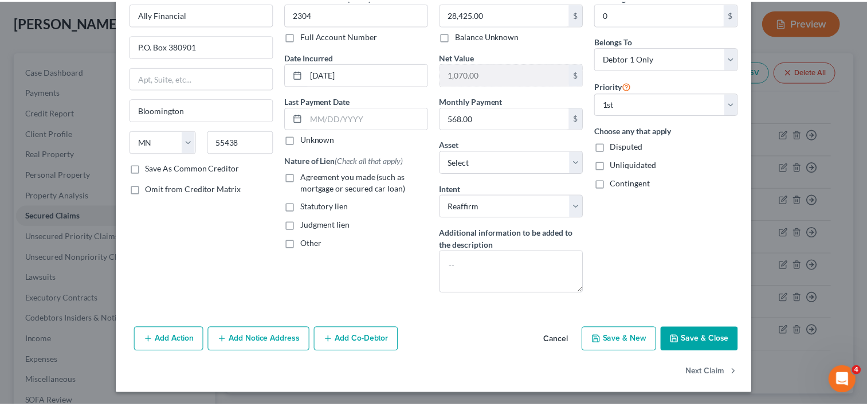
scroll to position [0, 0]
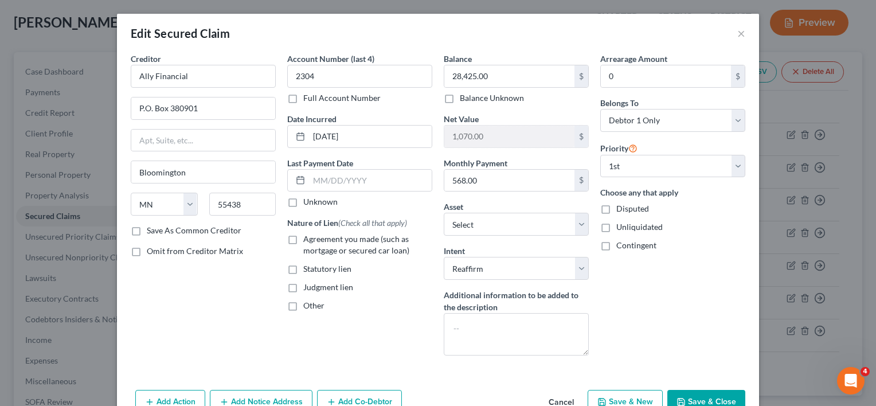
click at [147, 229] on label "Save As Common Creditor" at bounding box center [194, 230] width 95 height 11
click at [151, 229] on input "Save As Common Creditor" at bounding box center [154, 228] width 7 height 7
click at [686, 393] on button "Save & Close" at bounding box center [706, 402] width 78 height 24
checkbox input "false"
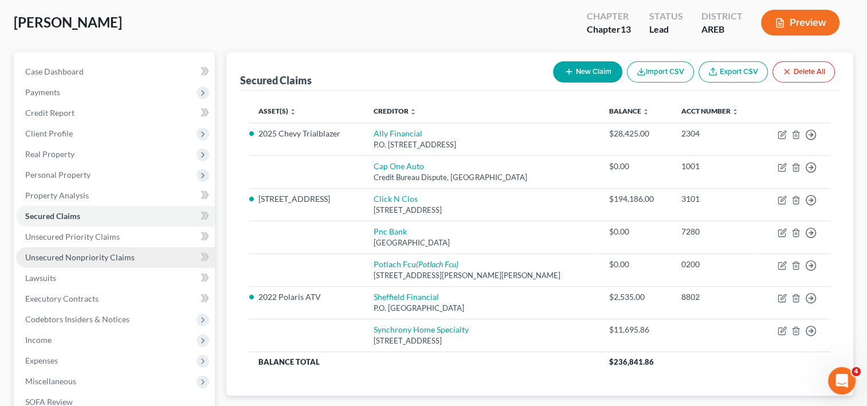
click at [84, 261] on link "Unsecured Nonpriority Claims" at bounding box center [115, 257] width 199 height 21
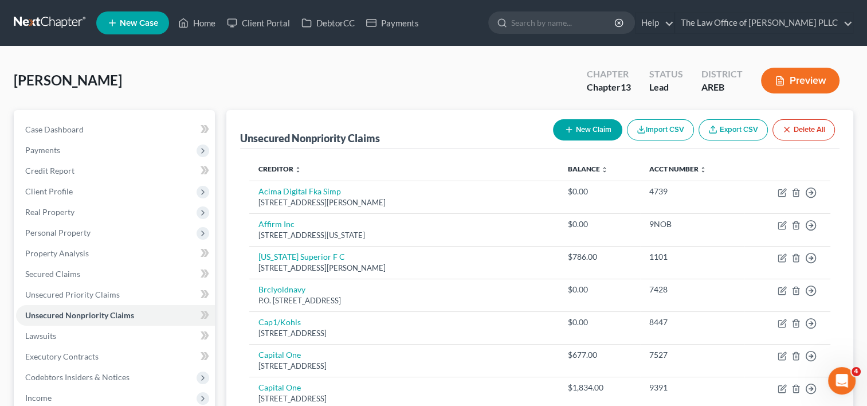
click at [597, 131] on button "New Claim" at bounding box center [587, 129] width 69 height 21
select select "0"
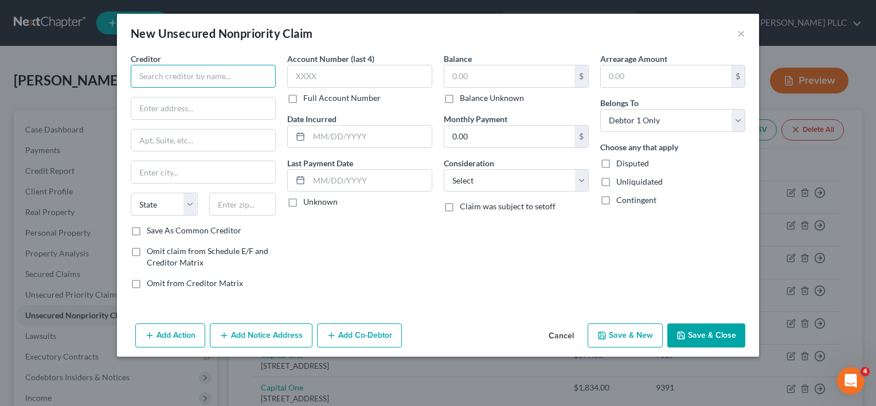
click at [212, 78] on input "text" at bounding box center [203, 76] width 145 height 23
click at [208, 82] on input "ally" at bounding box center [203, 76] width 145 height 23
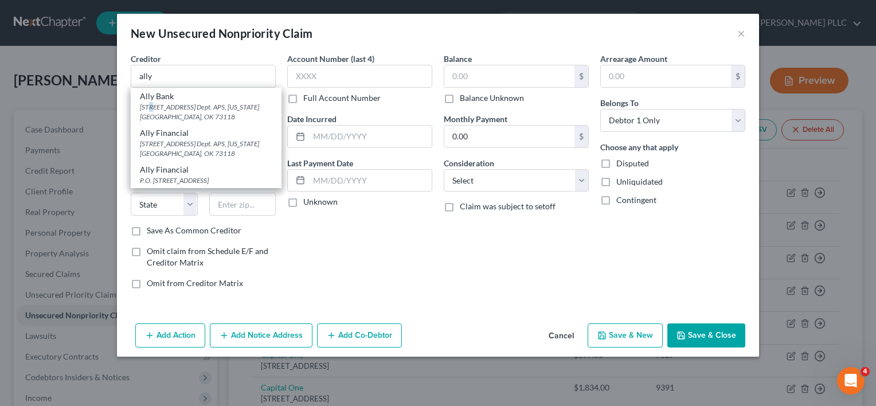
drag, startPoint x: 181, startPoint y: 108, endPoint x: 154, endPoint y: 103, distance: 27.4
click at [154, 103] on div "4515 N. Santa Fe Ave. Dept. APS, Oklahoma City, OK 73118" at bounding box center [206, 111] width 132 height 19
type input "Ally Bank"
type input "4515 N. Santa Fe Ave. Dept. APS"
type input "Oklahoma City"
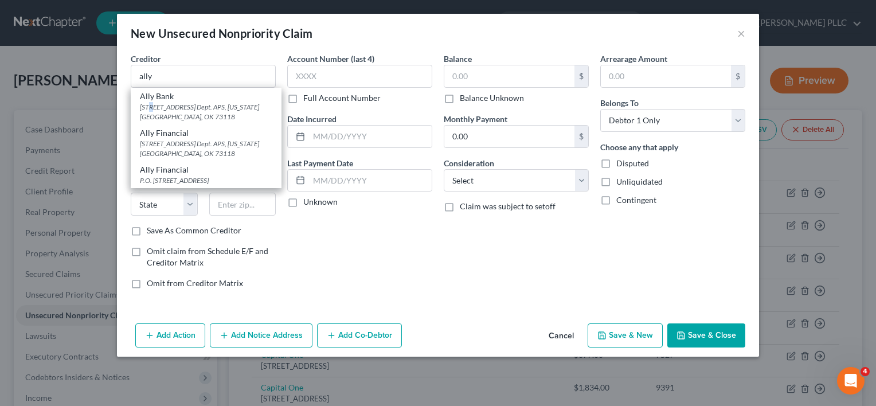
select select "37"
type input "73118"
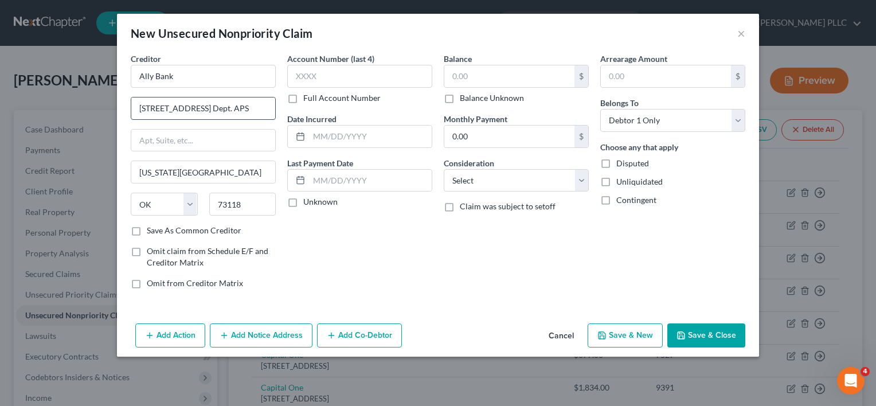
click at [266, 112] on input "4515 N. Santa Fe Ave. Dept. APS" at bounding box center [203, 108] width 144 height 22
drag, startPoint x: 265, startPoint y: 104, endPoint x: 91, endPoint y: 114, distance: 174.5
click at [91, 114] on div "New Unsecured Nonpriority Claim × Creditor * Ally Bank 4515 N. Santa Fe Ave. De…" at bounding box center [438, 203] width 876 height 406
type input "601 S Tryon St"
type input "Charlotte"
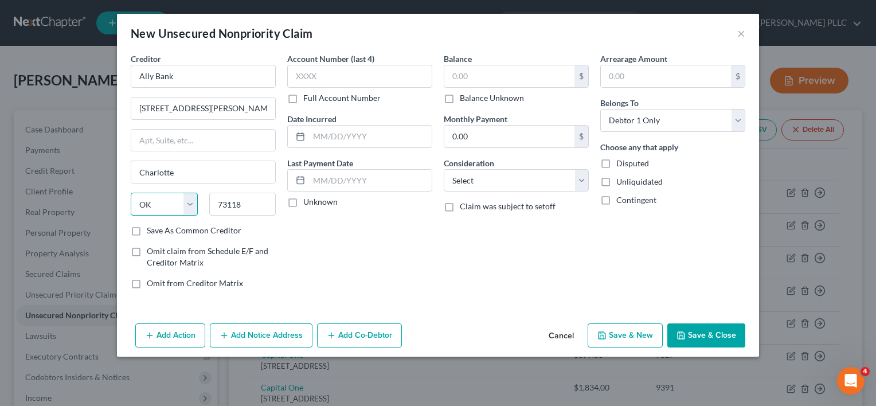
select select "28"
type input "Oklahoma City"
select select "37"
type input "28202"
click at [147, 229] on label "Save As Common Creditor" at bounding box center [194, 230] width 95 height 11
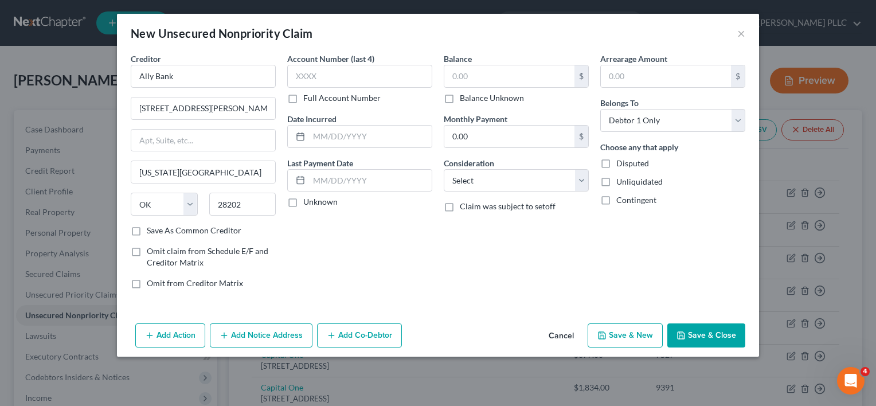
click at [151, 229] on input "Save As Common Creditor" at bounding box center [154, 228] width 7 height 7
checkbox input "true"
type input "Charlotte"
select select "28"
click at [356, 138] on input "text" at bounding box center [370, 137] width 123 height 22
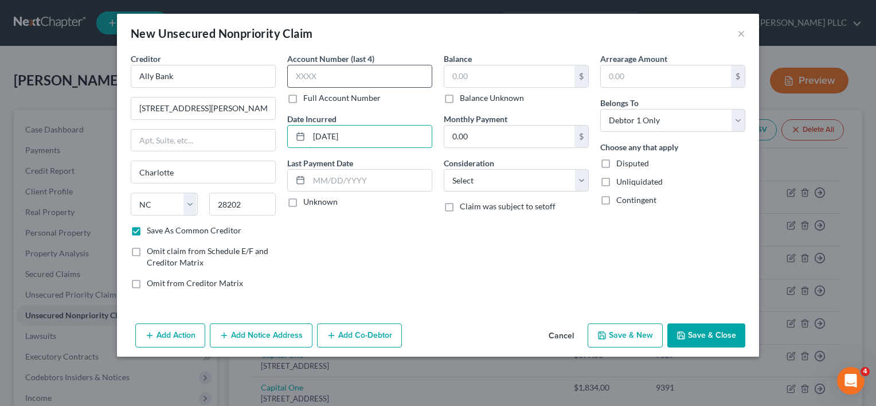
type input "05/01/2022"
click at [361, 77] on input "text" at bounding box center [359, 76] width 145 height 23
type input "2556"
click at [474, 78] on input "text" at bounding box center [509, 76] width 130 height 22
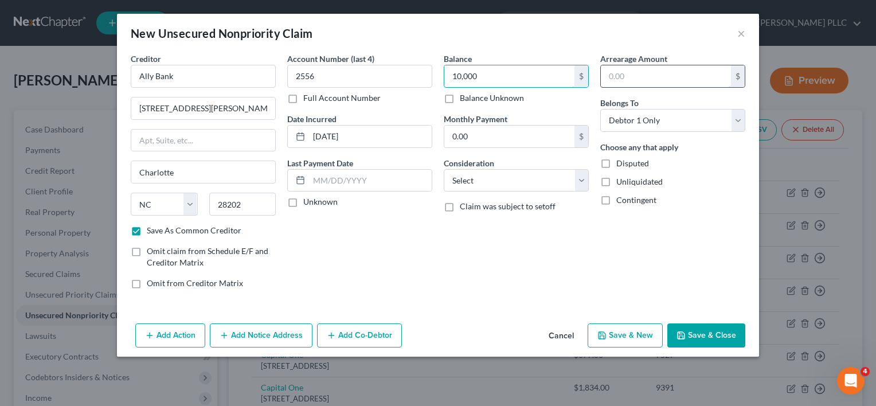
type input "10,000"
click at [628, 75] on input "text" at bounding box center [666, 76] width 130 height 22
type input "0"
click at [551, 189] on select "Select Cable / Satellite Services Collection Agency Credit Card Debt Debt Couns…" at bounding box center [516, 180] width 145 height 23
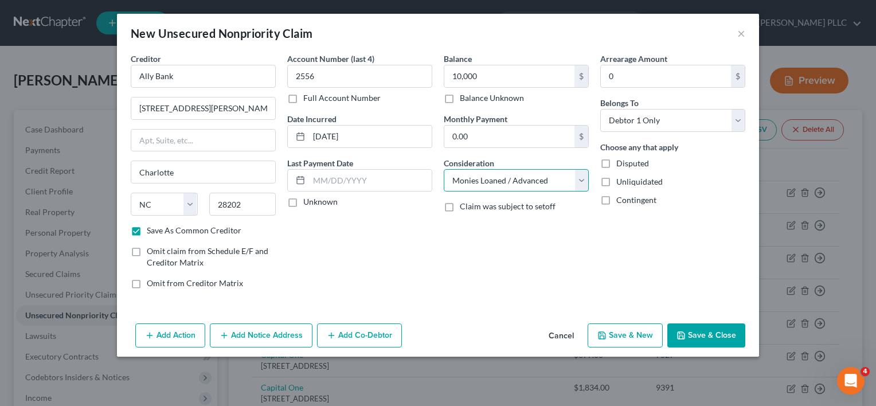
click at [444, 169] on select "Select Cable / Satellite Services Collection Agency Credit Card Debt Debt Couns…" at bounding box center [516, 180] width 145 height 23
click at [561, 236] on div "Balance 10,000.00 $ Balance Unknown Balance Undetermined 10,000 $ Balance Unkno…" at bounding box center [516, 175] width 157 height 245
click at [525, 190] on select "Select Cable / Satellite Services Collection Agency Credit Card Debt Debt Couns…" at bounding box center [516, 180] width 145 height 23
click at [444, 169] on select "Select Cable / Satellite Services Collection Agency Credit Card Debt Debt Couns…" at bounding box center [516, 180] width 145 height 23
click at [515, 195] on div "Balance 10,000.00 $ Balance Unknown Balance Undetermined 10,000 $ Balance Unkno…" at bounding box center [516, 175] width 157 height 245
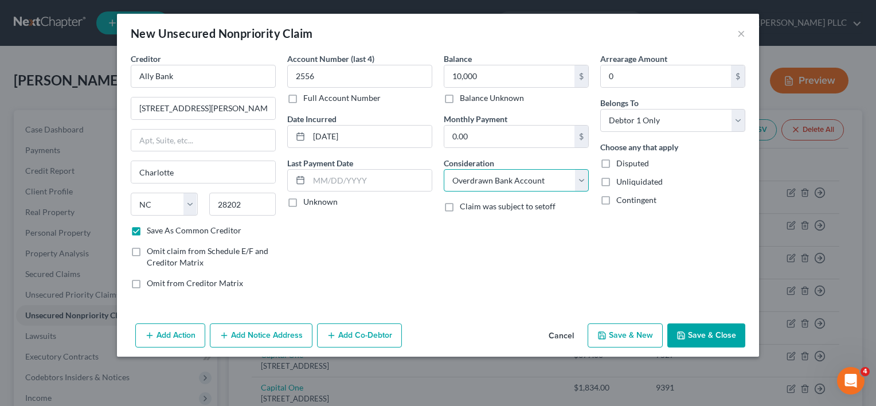
click at [508, 178] on select "Select Cable / Satellite Services Collection Agency Credit Card Debt Debt Couns…" at bounding box center [516, 180] width 145 height 23
select select "14"
click at [444, 169] on select "Select Cable / Satellite Services Collection Agency Credit Card Debt Debt Couns…" at bounding box center [516, 180] width 145 height 23
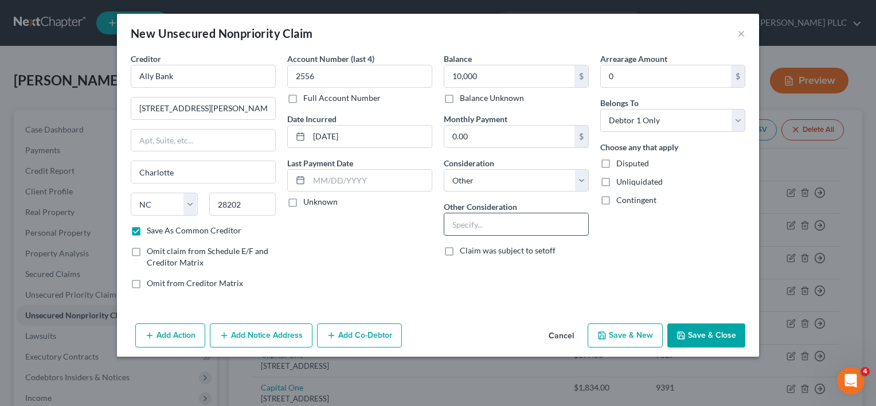
click at [493, 220] on input "text" at bounding box center [516, 224] width 144 height 22
type input "Loan for Windows at home"
click at [631, 332] on button "Save & New" at bounding box center [625, 335] width 75 height 24
checkbox input "false"
select select "0"
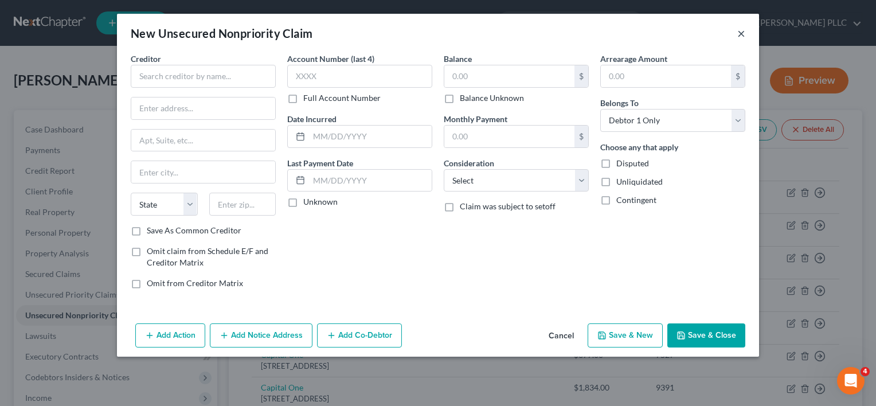
click at [737, 35] on button "×" at bounding box center [741, 33] width 8 height 14
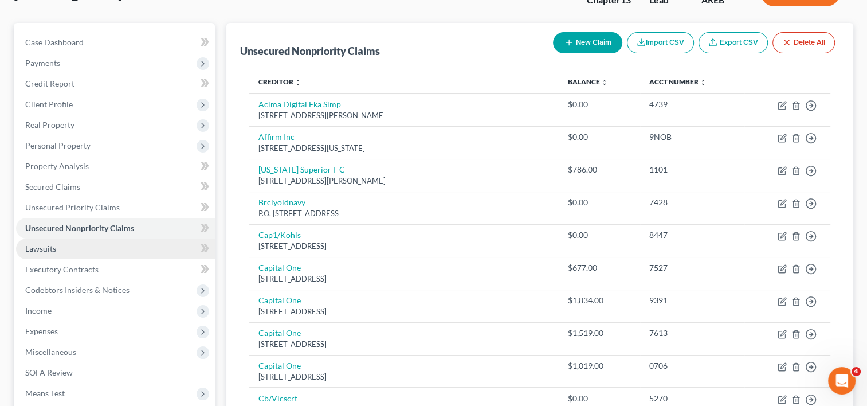
scroll to position [118, 0]
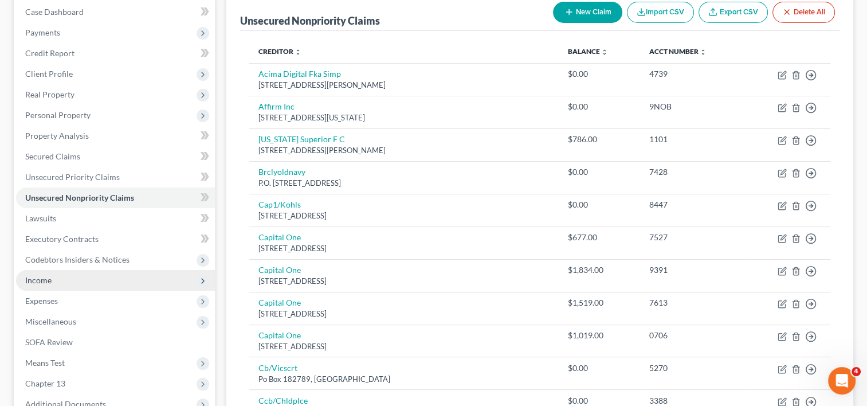
click at [48, 277] on span "Income" at bounding box center [38, 280] width 26 height 10
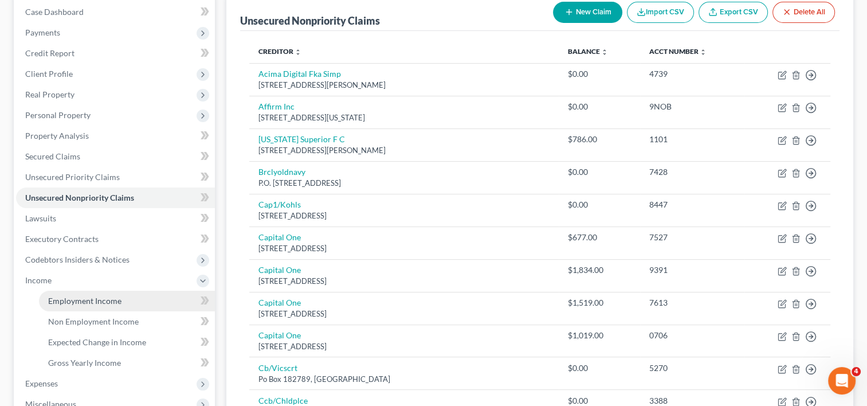
click at [105, 299] on span "Employment Income" at bounding box center [84, 301] width 73 height 10
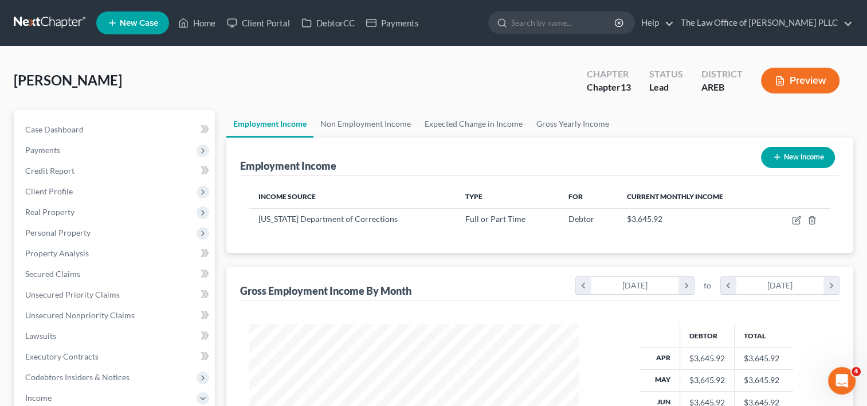
scroll to position [205, 352]
click at [206, 25] on link "Home" at bounding box center [197, 23] width 49 height 21
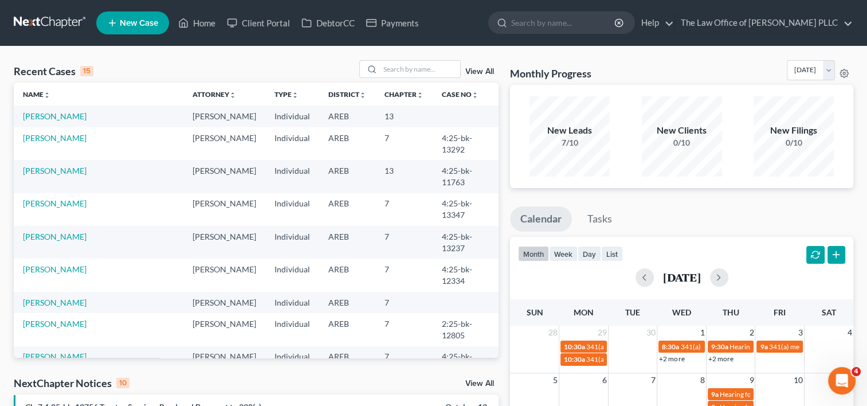
click at [479, 73] on link "View All" at bounding box center [479, 72] width 29 height 8
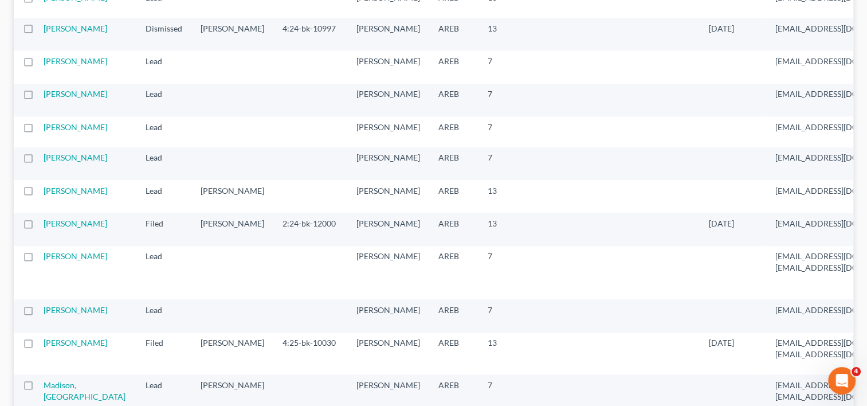
scroll to position [936, 0]
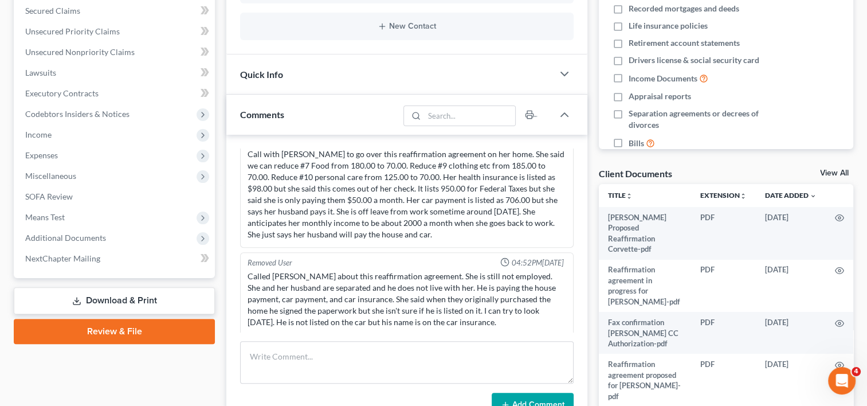
scroll to position [264, 0]
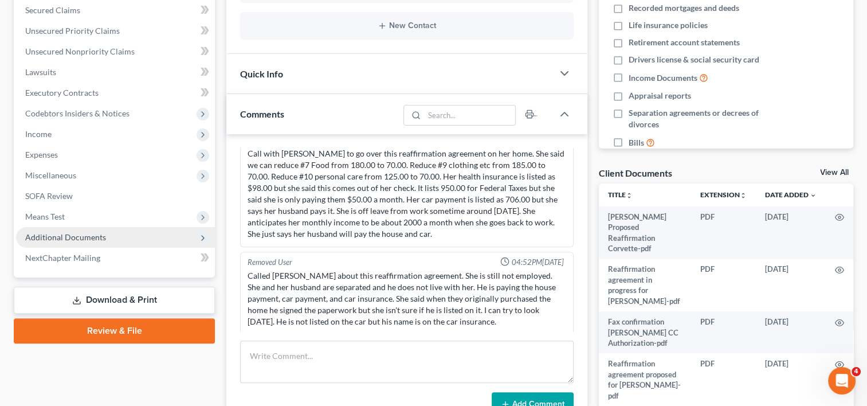
click at [115, 236] on span "Additional Documents" at bounding box center [115, 237] width 199 height 21
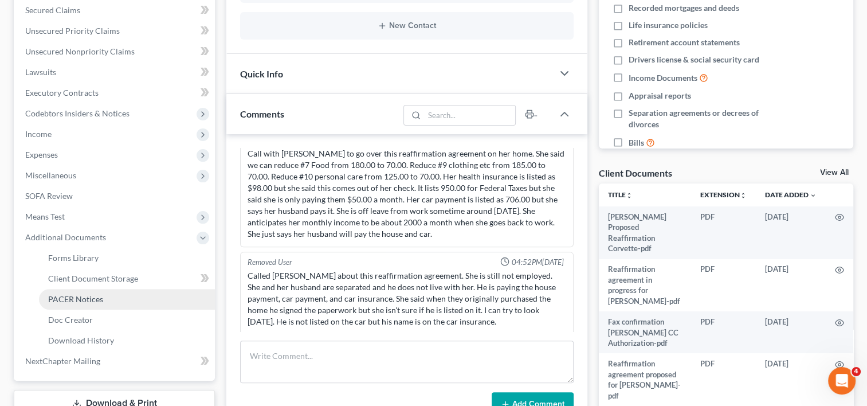
click at [88, 302] on span "PACER Notices" at bounding box center [75, 299] width 55 height 10
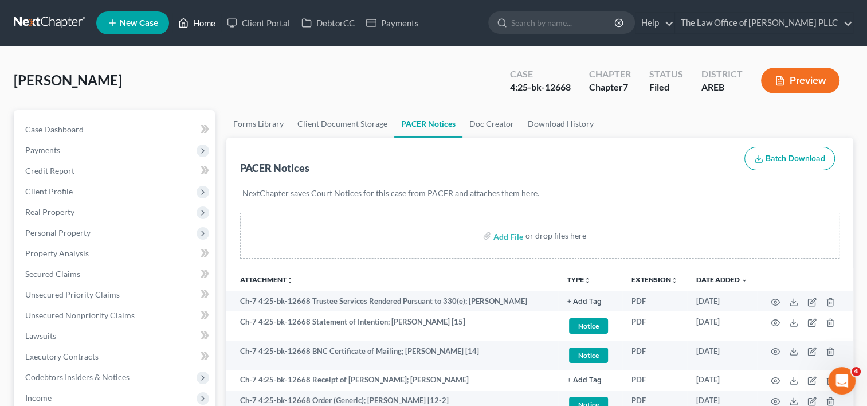
click at [199, 29] on link "Home" at bounding box center [197, 23] width 49 height 21
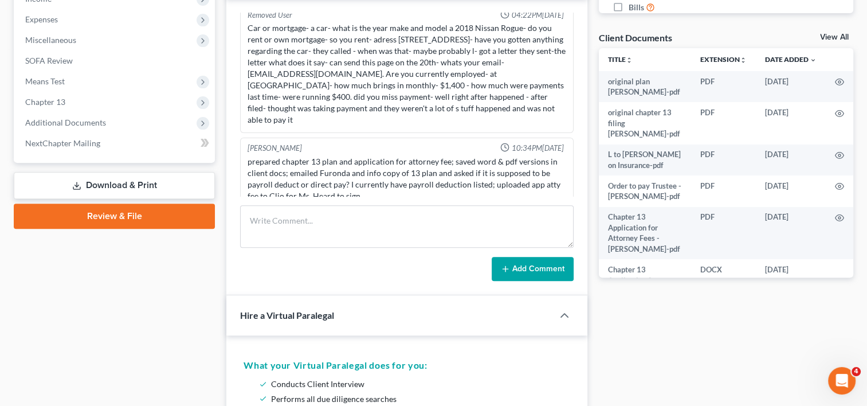
scroll to position [401, 0]
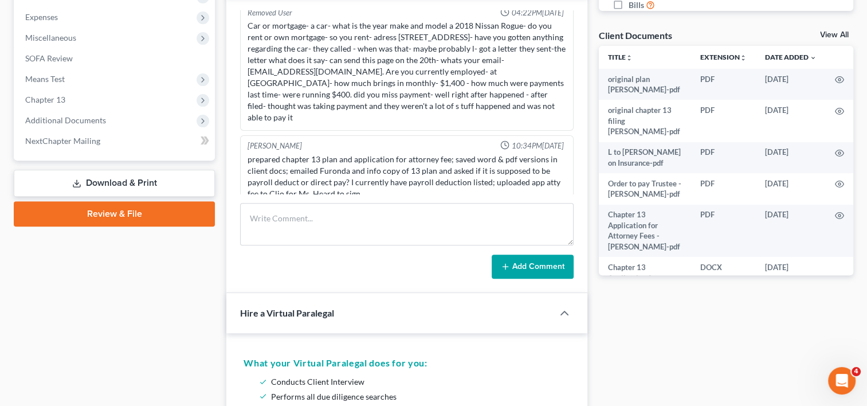
click at [124, 179] on link "Download & Print" at bounding box center [114, 183] width 201 height 27
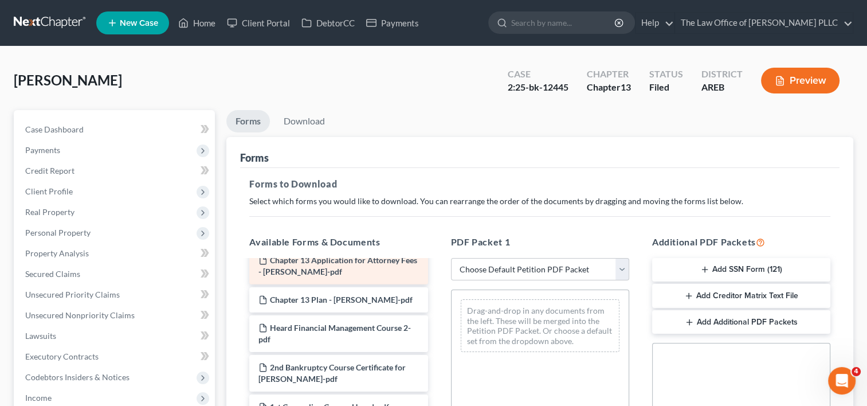
scroll to position [109, 0]
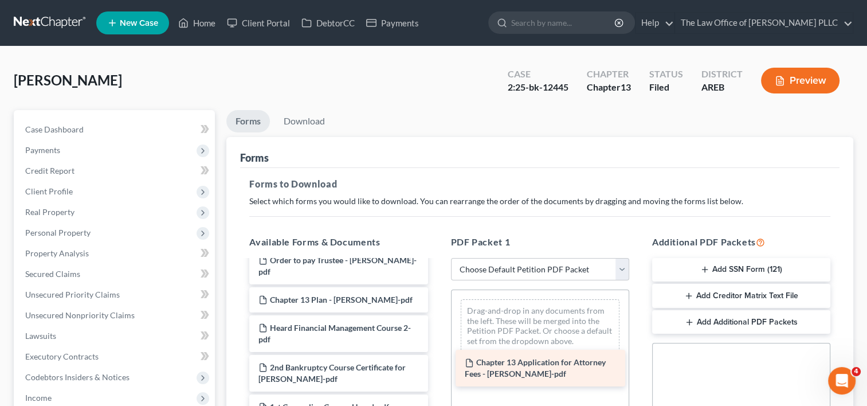
drag, startPoint x: 385, startPoint y: 261, endPoint x: 592, endPoint y: 365, distance: 230.7
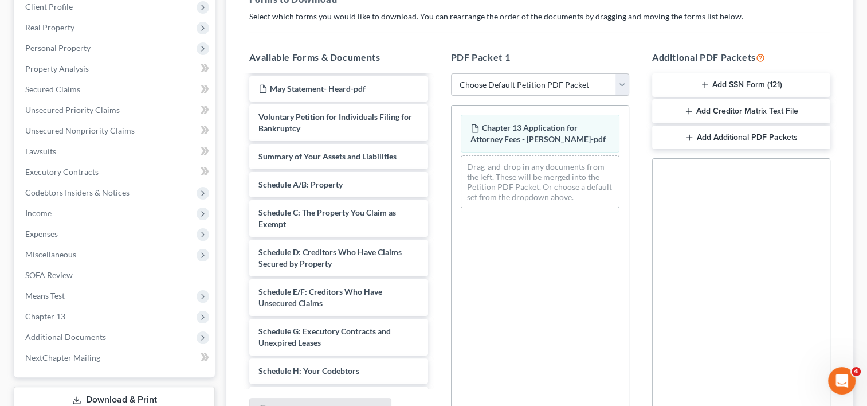
scroll to position [608, 0]
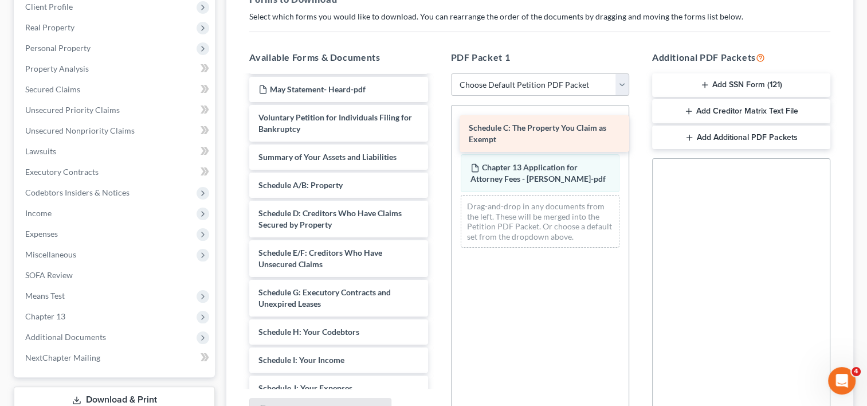
drag, startPoint x: 339, startPoint y: 220, endPoint x: 550, endPoint y: 136, distance: 226.6
click at [437, 136] on div "Schedule C: The Property You Claim as Exempt original plan carmelita heard-pdf …" at bounding box center [338, 55] width 197 height 1175
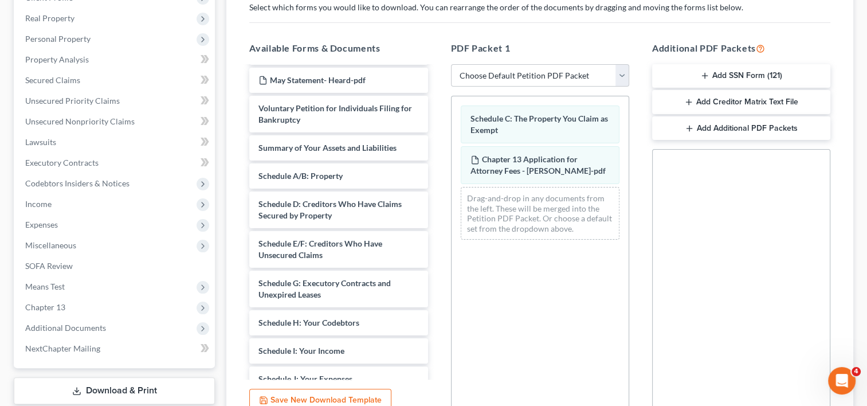
scroll to position [301, 0]
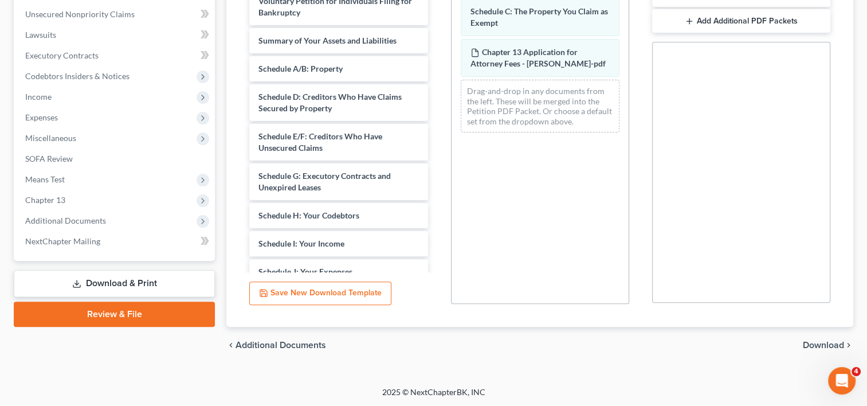
click at [822, 342] on span "Download" at bounding box center [823, 345] width 41 height 9
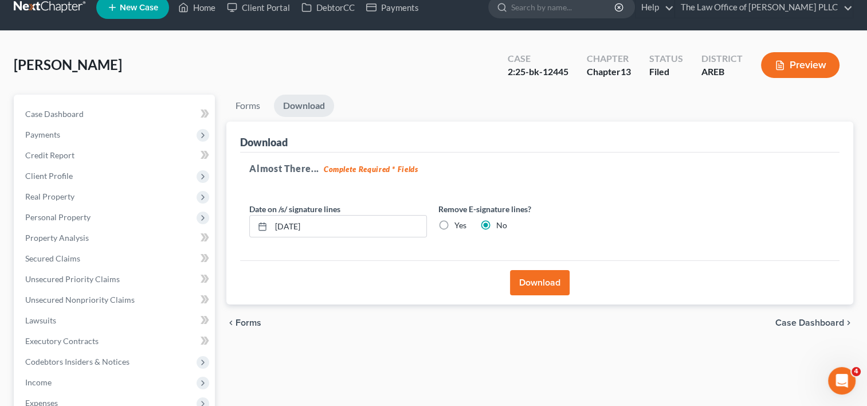
scroll to position [0, 0]
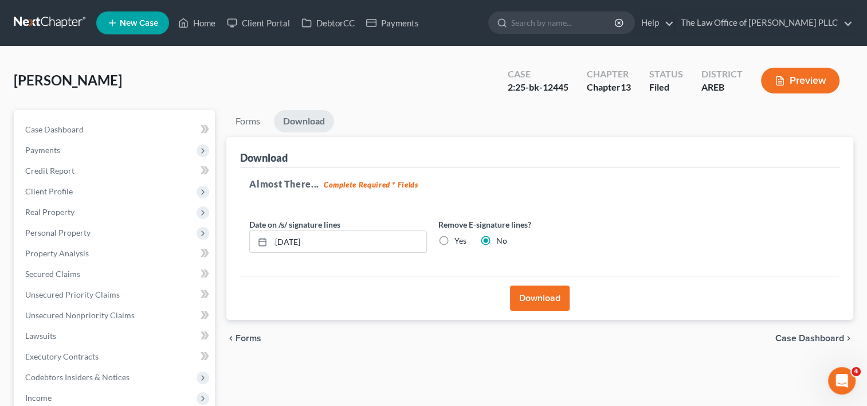
click at [542, 302] on button "Download" at bounding box center [540, 297] width 60 height 25
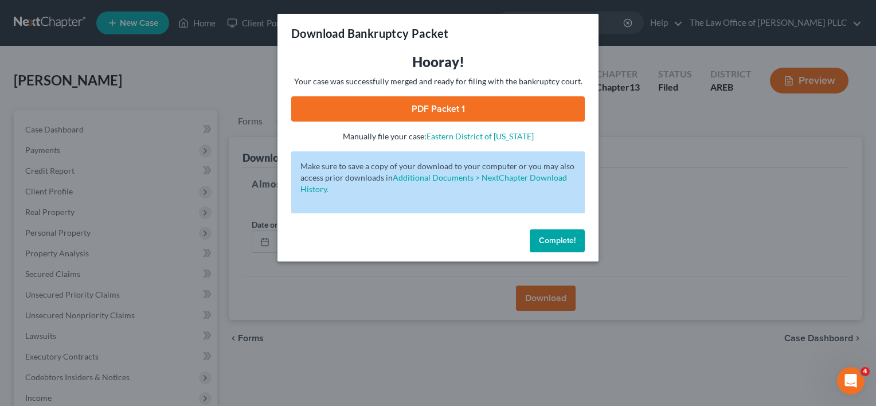
click at [462, 107] on link "PDF Packet 1" at bounding box center [438, 108] width 294 height 25
click at [554, 240] on span "Complete!" at bounding box center [557, 241] width 37 height 10
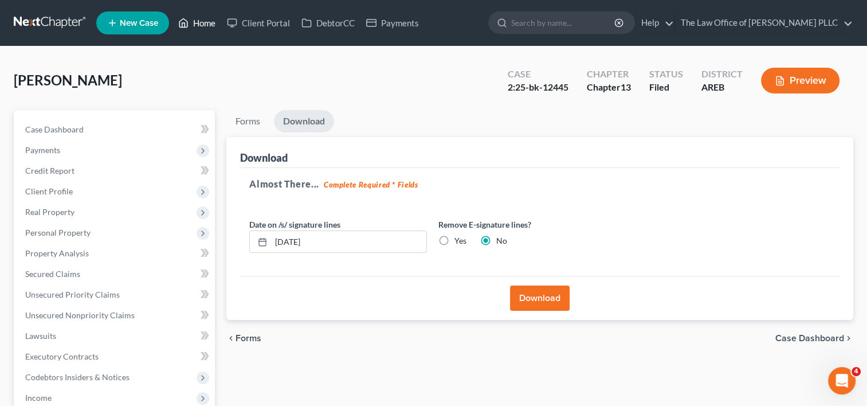
click at [203, 23] on link "Home" at bounding box center [197, 23] width 49 height 21
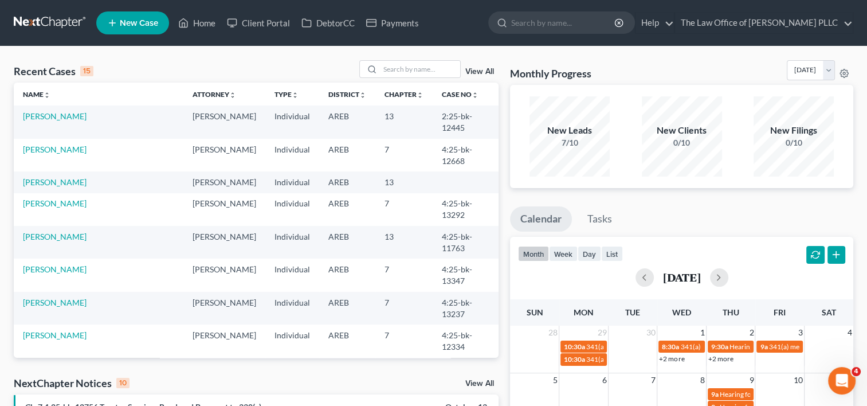
click at [487, 69] on link "View All" at bounding box center [479, 72] width 29 height 8
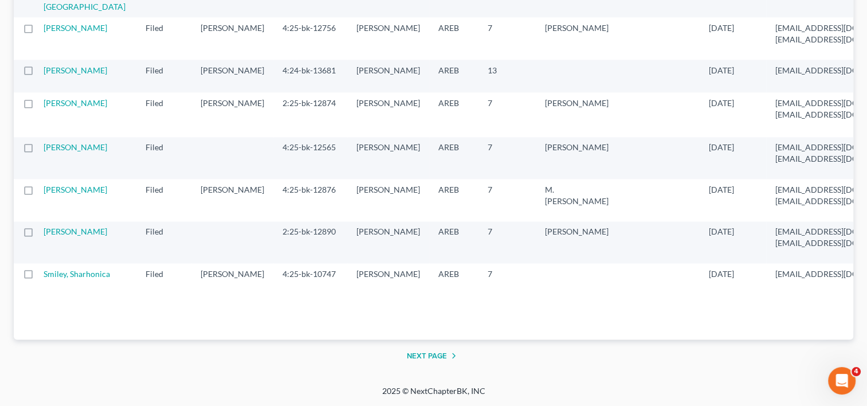
scroll to position [2173, 0]
click at [65, 33] on link "Rainey, Shareece" at bounding box center [76, 28] width 64 height 10
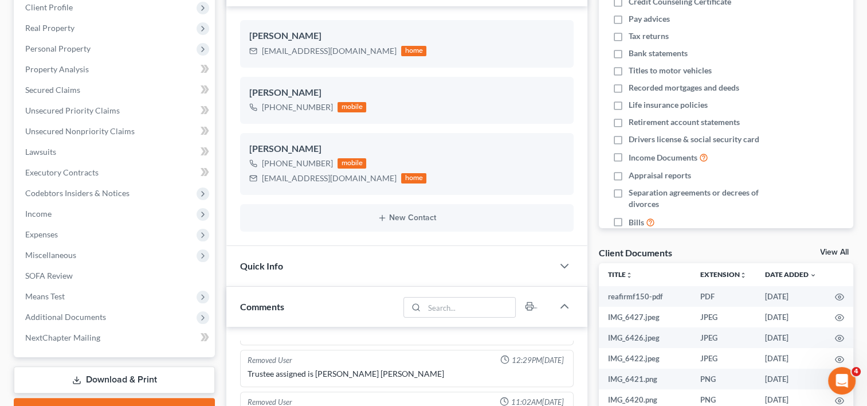
scroll to position [185, 0]
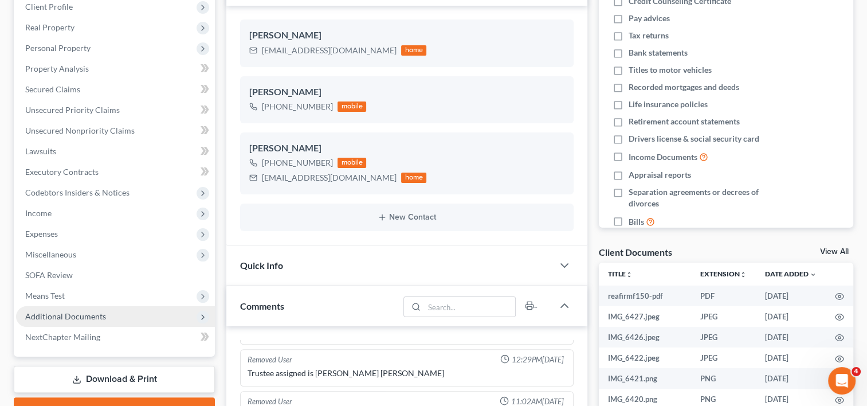
click at [110, 318] on span "Additional Documents" at bounding box center [115, 316] width 199 height 21
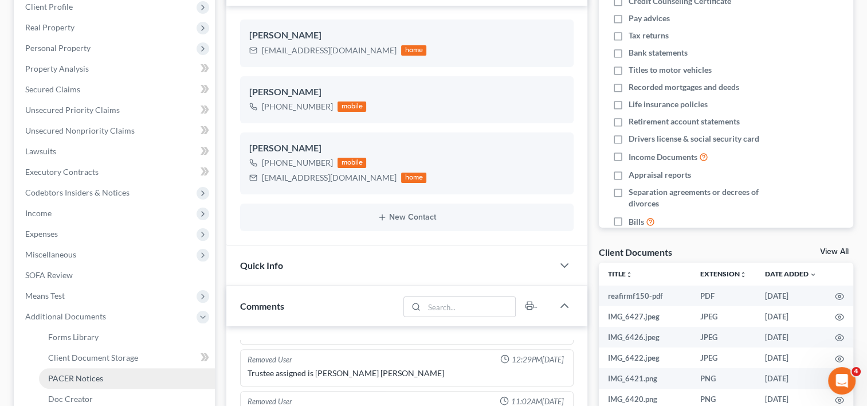
click at [98, 375] on span "PACER Notices" at bounding box center [75, 378] width 55 height 10
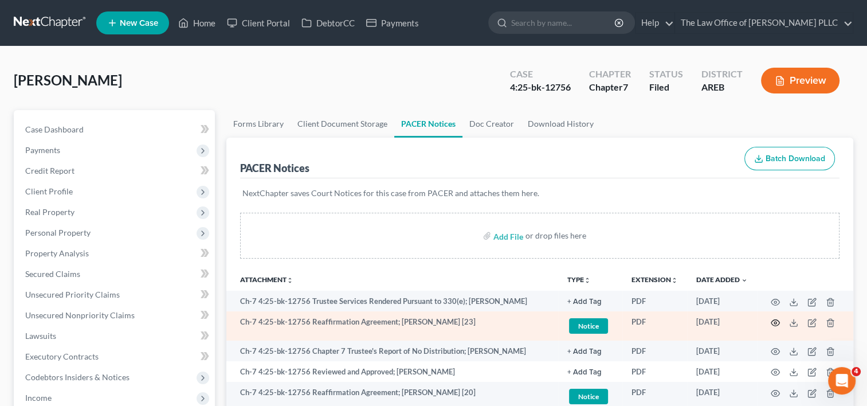
click at [776, 319] on icon "button" at bounding box center [776, 322] width 9 height 6
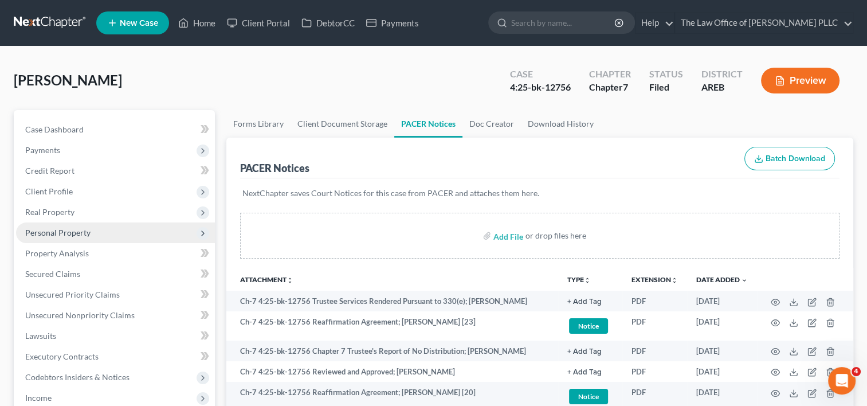
click at [77, 230] on span "Personal Property" at bounding box center [57, 233] width 65 height 10
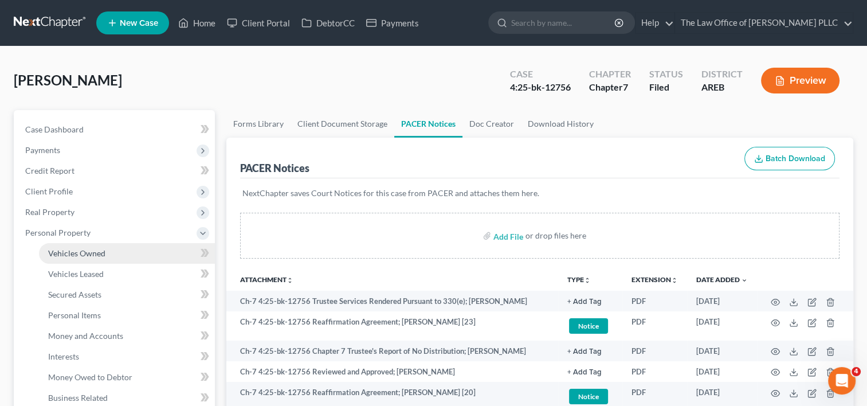
click at [88, 253] on span "Vehicles Owned" at bounding box center [76, 253] width 57 height 10
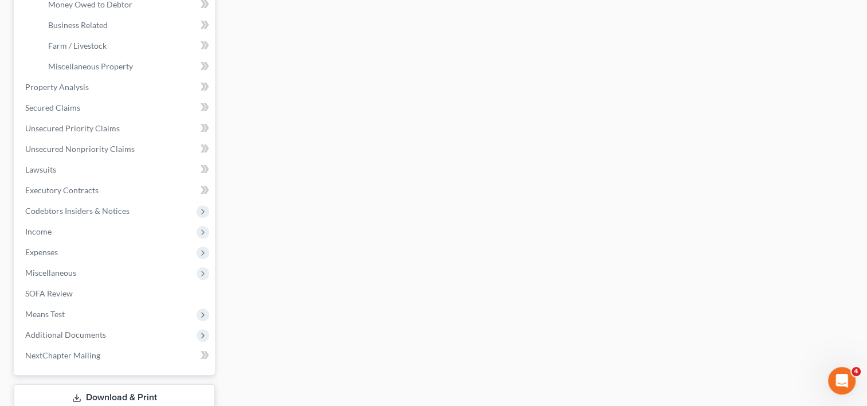
scroll to position [450, 0]
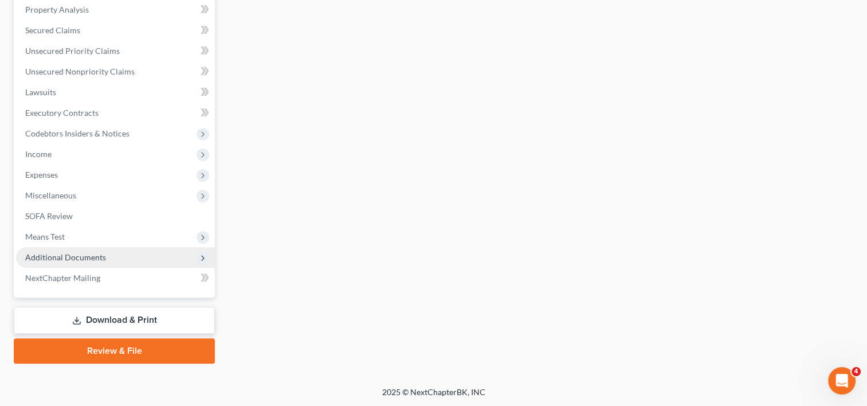
click at [90, 260] on span "Additional Documents" at bounding box center [65, 257] width 81 height 10
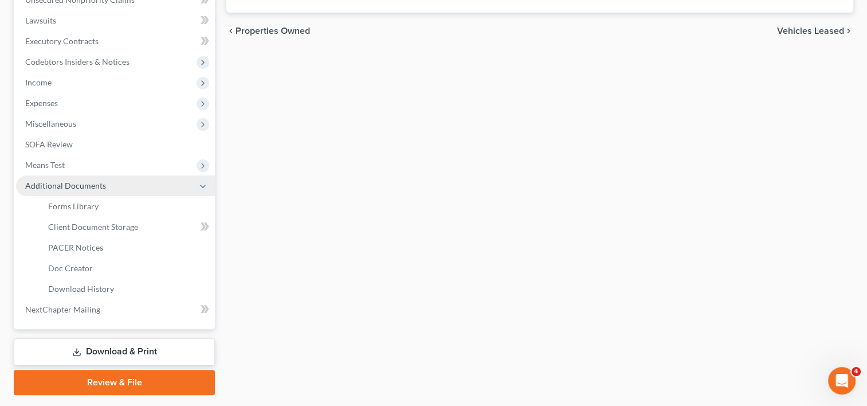
scroll to position [244, 0]
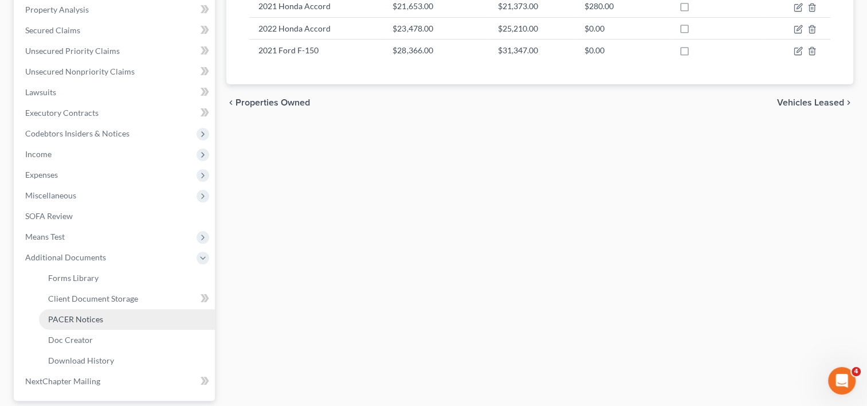
click at [109, 322] on link "PACER Notices" at bounding box center [127, 319] width 176 height 21
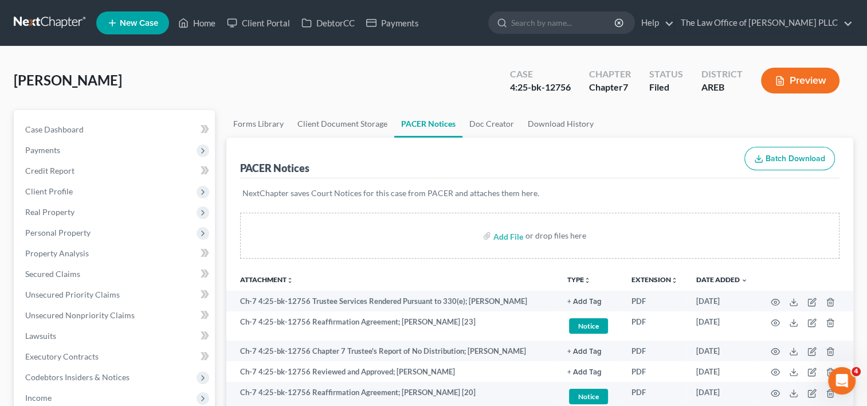
scroll to position [109, 0]
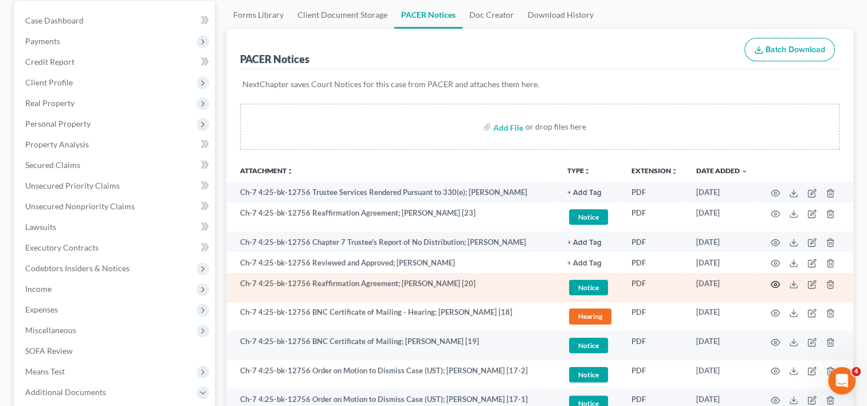
click at [774, 283] on circle "button" at bounding box center [775, 284] width 2 height 2
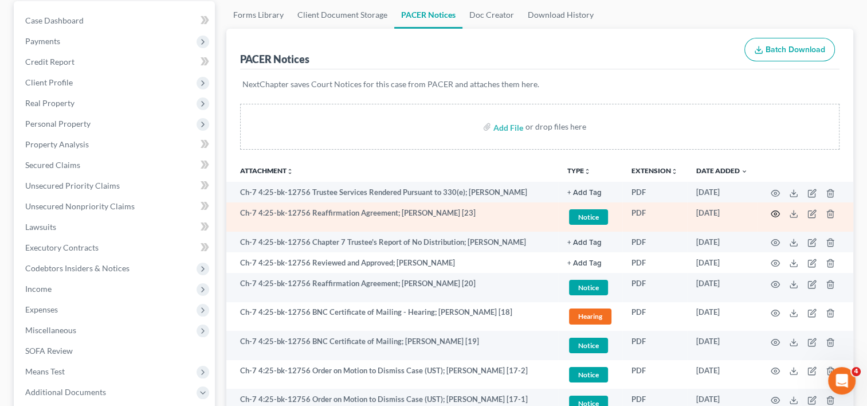
click at [776, 215] on icon "button" at bounding box center [776, 213] width 9 height 6
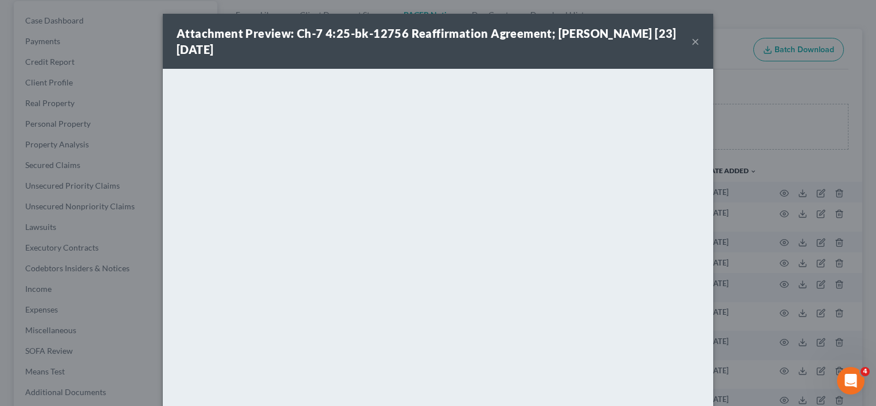
click at [691, 40] on button "×" at bounding box center [695, 41] width 8 height 14
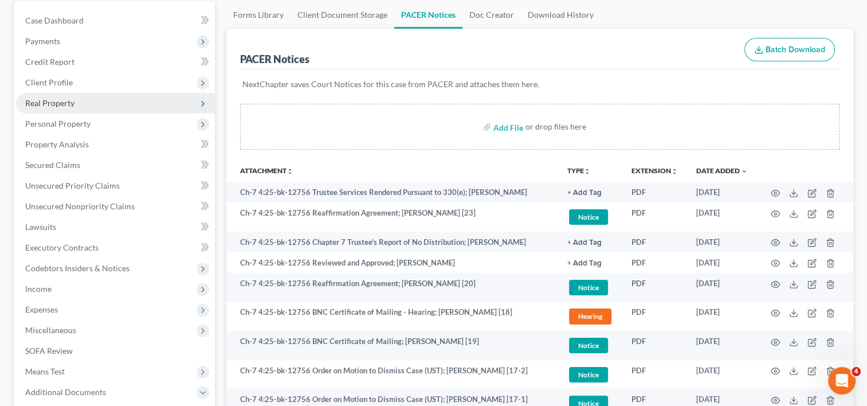
scroll to position [0, 0]
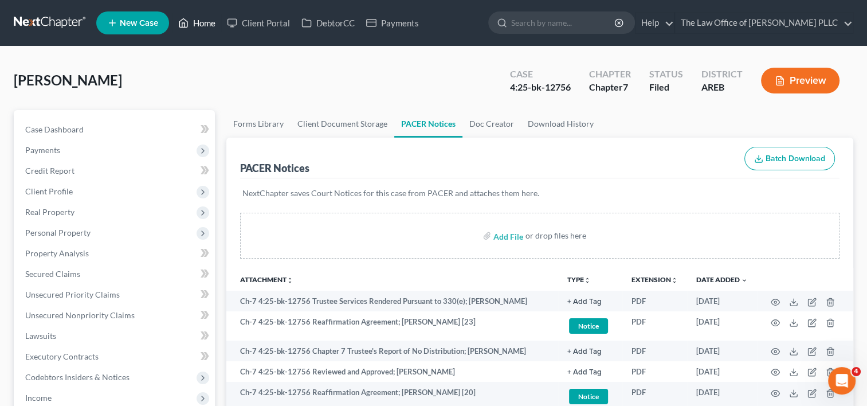
click at [204, 18] on link "Home" at bounding box center [197, 23] width 49 height 21
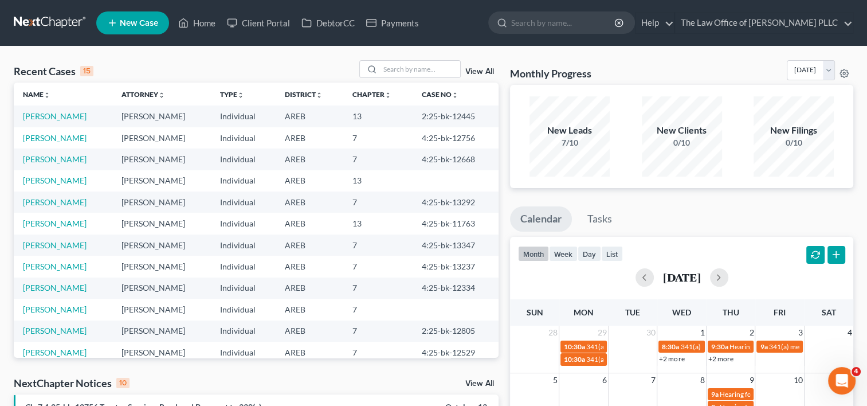
click at [490, 73] on link "View All" at bounding box center [479, 72] width 29 height 8
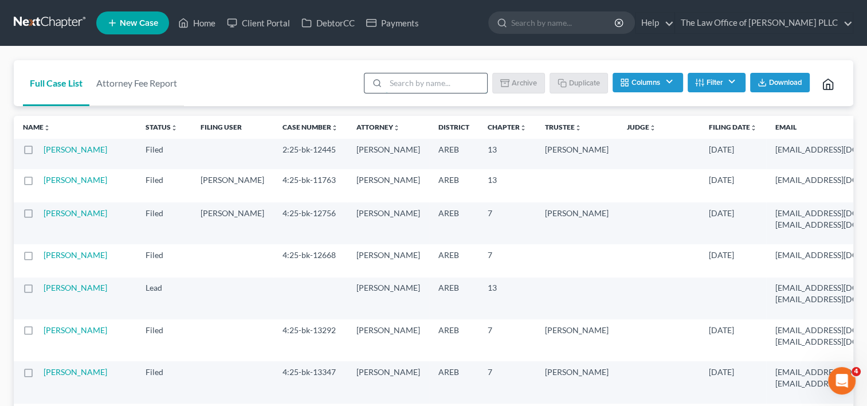
click at [412, 89] on input "search" at bounding box center [436, 82] width 101 height 19
type input "hicks"
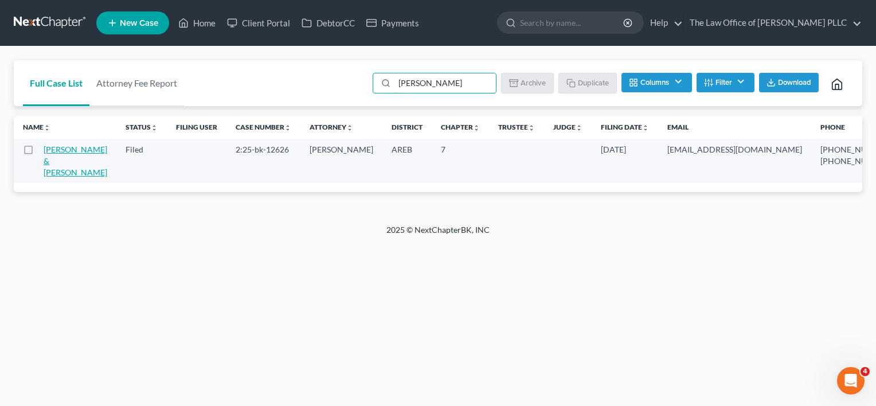
click at [58, 163] on link "Hicks, Cynthia & Terrance" at bounding box center [76, 160] width 64 height 33
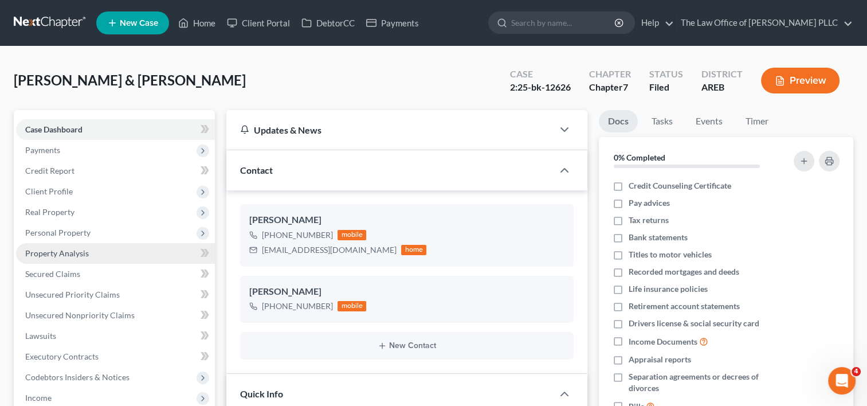
scroll to position [4724, 0]
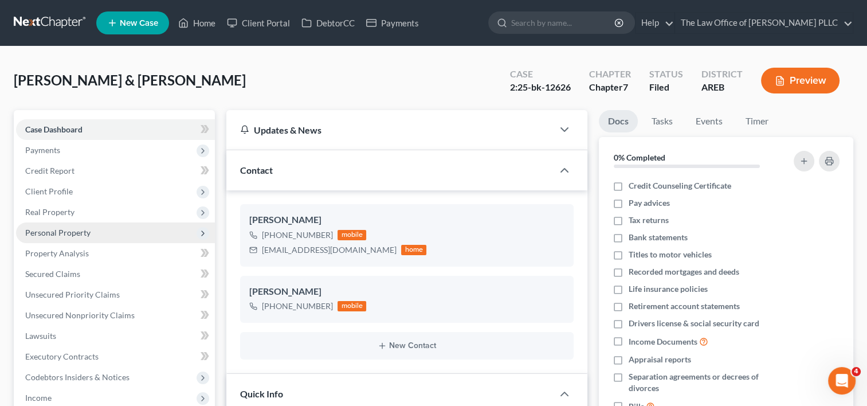
click at [71, 228] on span "Personal Property" at bounding box center [57, 233] width 65 height 10
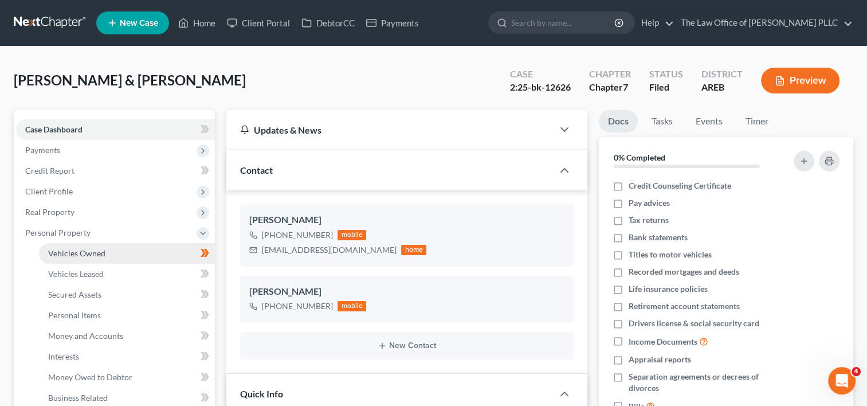
click at [91, 253] on span "Vehicles Owned" at bounding box center [76, 253] width 57 height 10
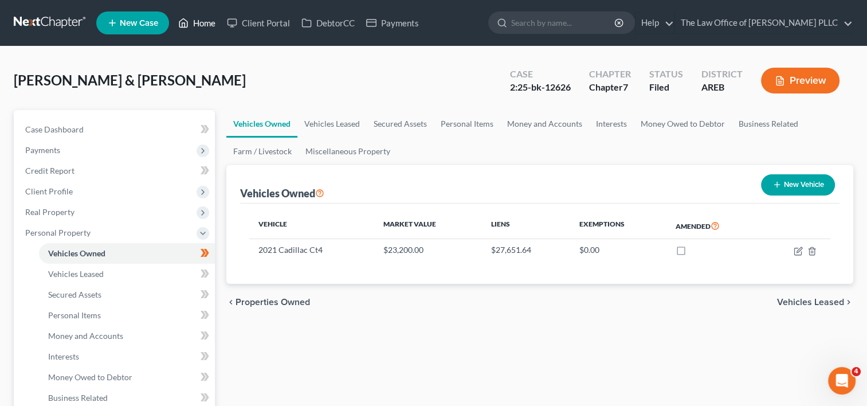
click at [201, 23] on link "Home" at bounding box center [197, 23] width 49 height 21
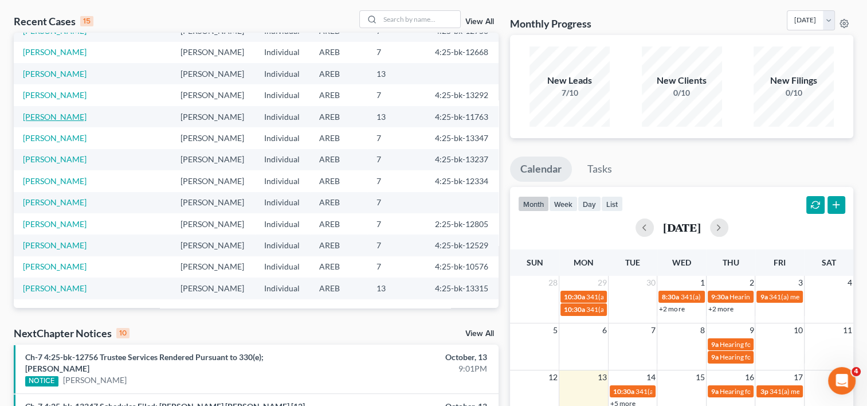
scroll to position [57, 0]
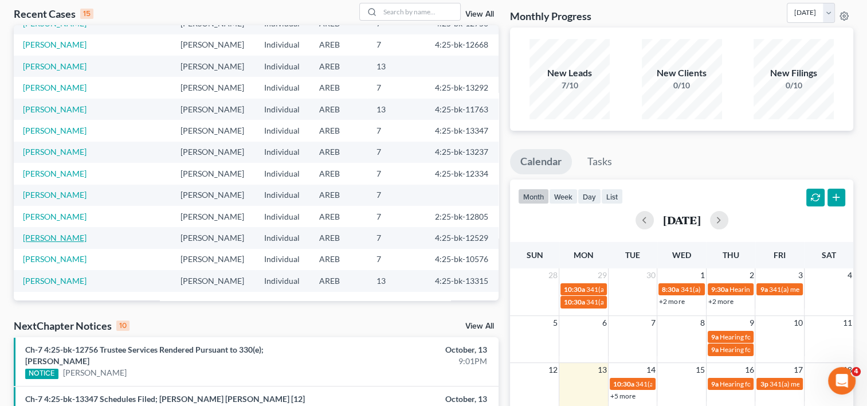
click at [65, 233] on link "[PERSON_NAME]" at bounding box center [55, 238] width 64 height 10
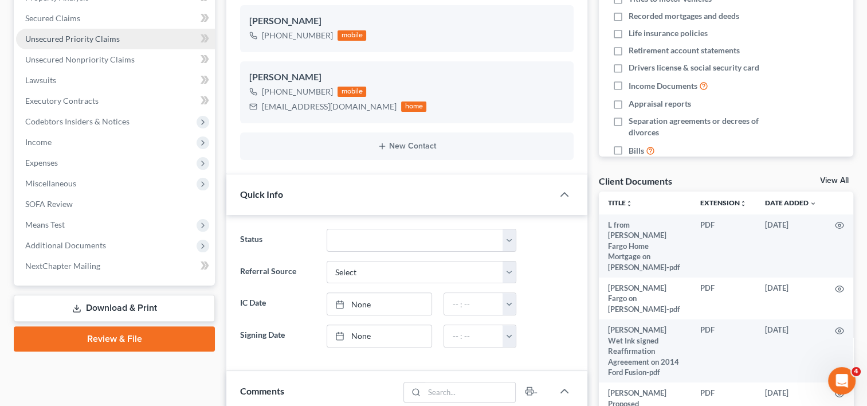
scroll to position [256, 0]
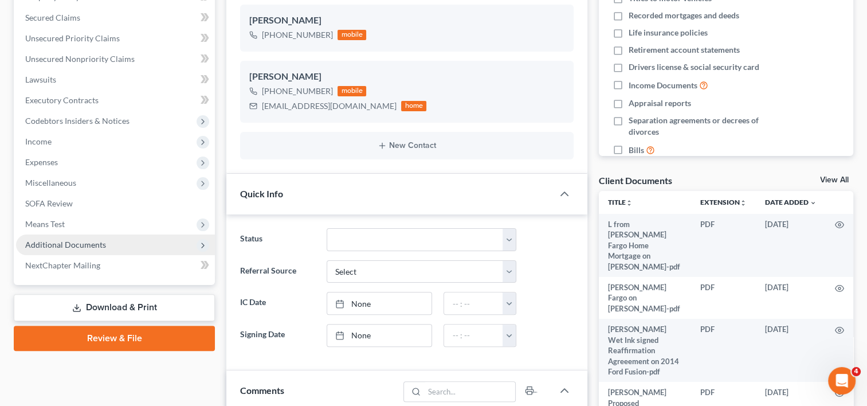
click at [127, 248] on span "Additional Documents" at bounding box center [115, 244] width 199 height 21
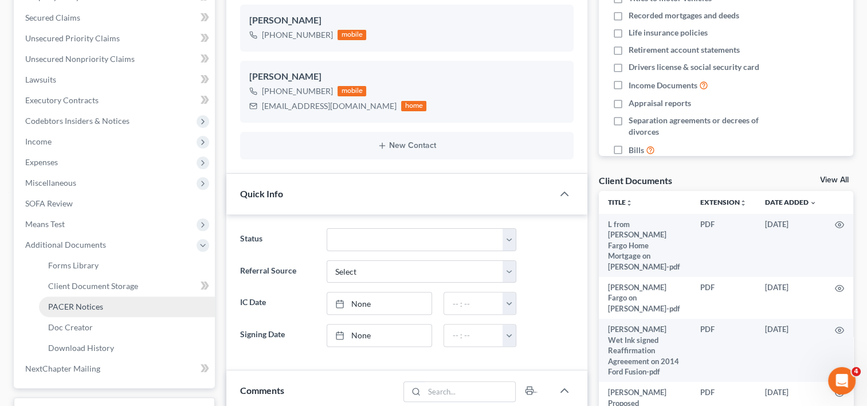
click at [111, 305] on link "PACER Notices" at bounding box center [127, 306] width 176 height 21
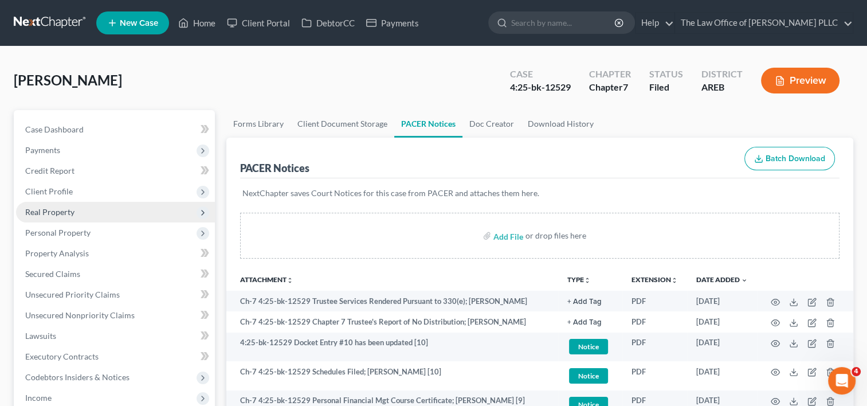
click at [76, 215] on span "Real Property" at bounding box center [115, 212] width 199 height 21
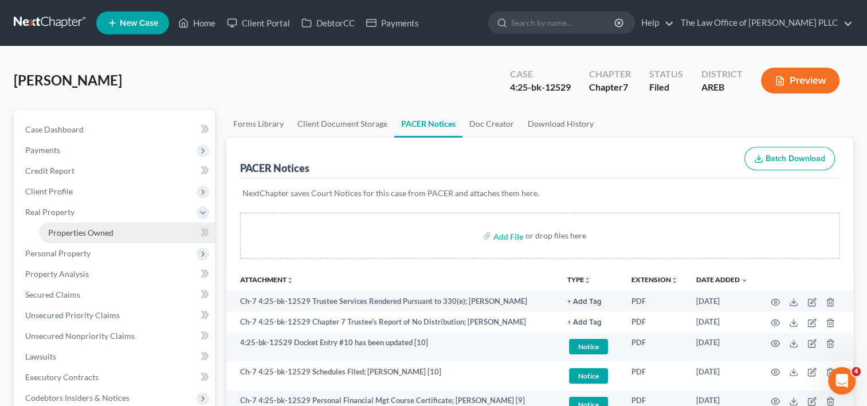
click at [83, 232] on span "Properties Owned" at bounding box center [80, 233] width 65 height 10
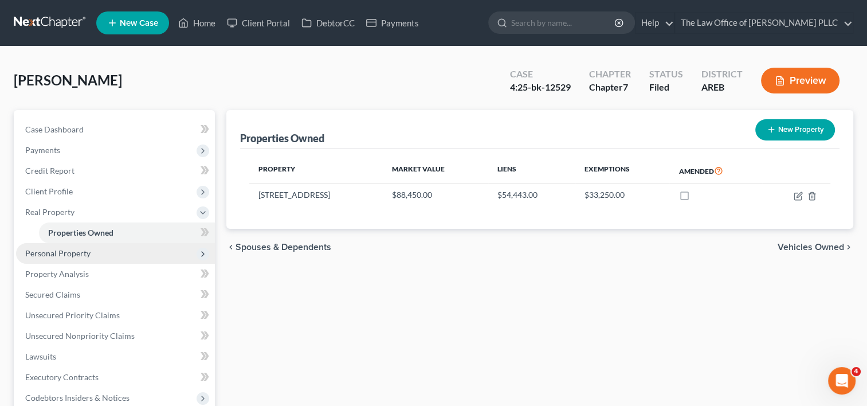
click at [78, 250] on span "Personal Property" at bounding box center [57, 253] width 65 height 10
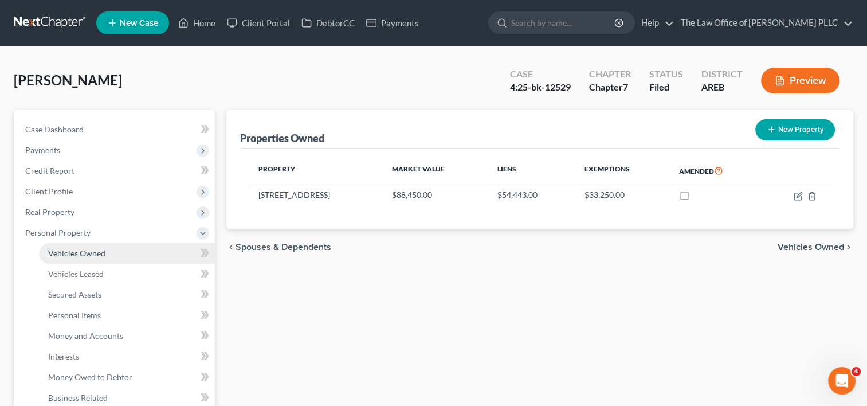
click at [85, 252] on span "Vehicles Owned" at bounding box center [76, 253] width 57 height 10
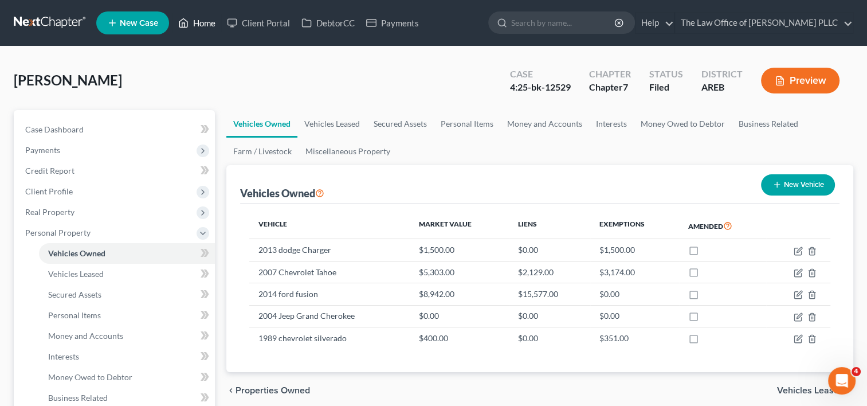
click at [199, 23] on link "Home" at bounding box center [197, 23] width 49 height 21
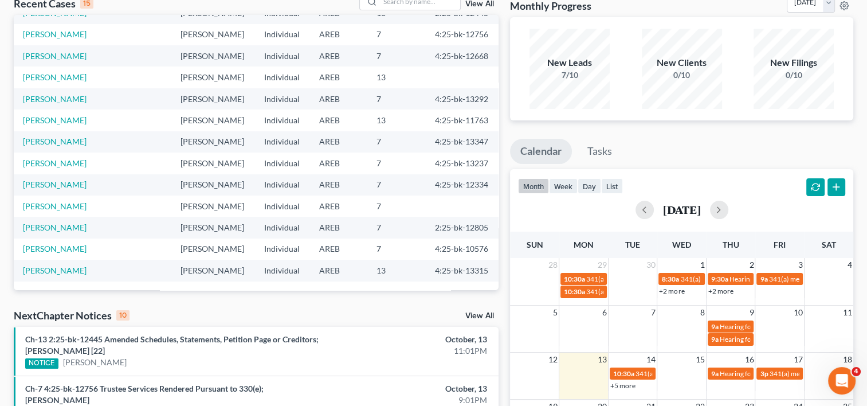
scroll to position [71, 0]
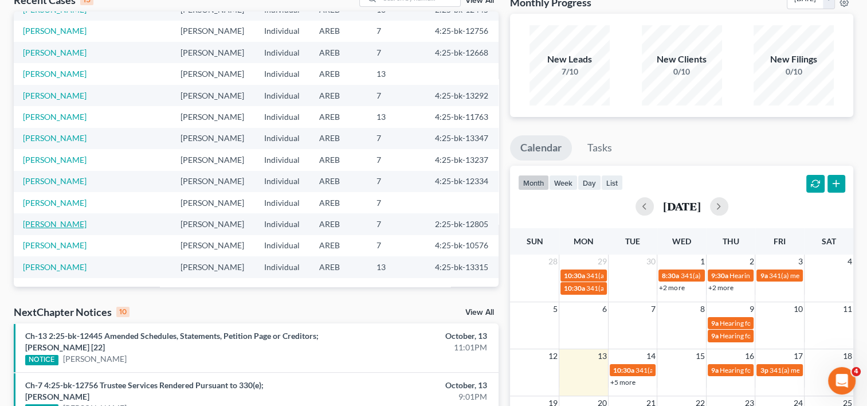
click at [83, 225] on link "[PERSON_NAME]" at bounding box center [55, 224] width 64 height 10
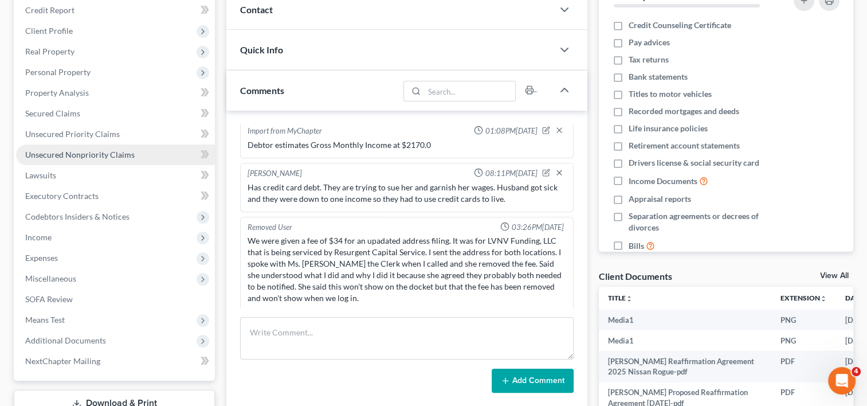
scroll to position [1372, 0]
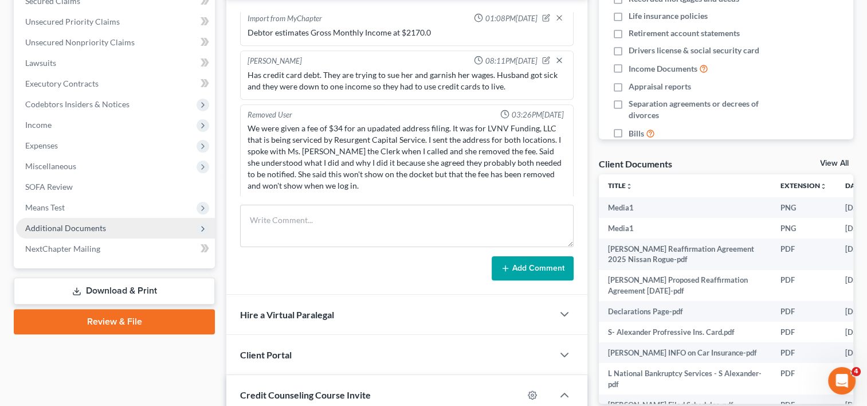
click at [112, 234] on span "Additional Documents" at bounding box center [115, 228] width 199 height 21
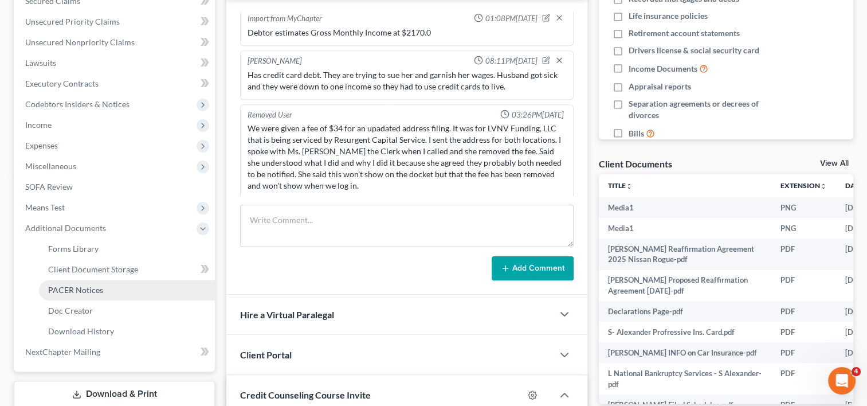
click at [109, 292] on link "PACER Notices" at bounding box center [127, 290] width 176 height 21
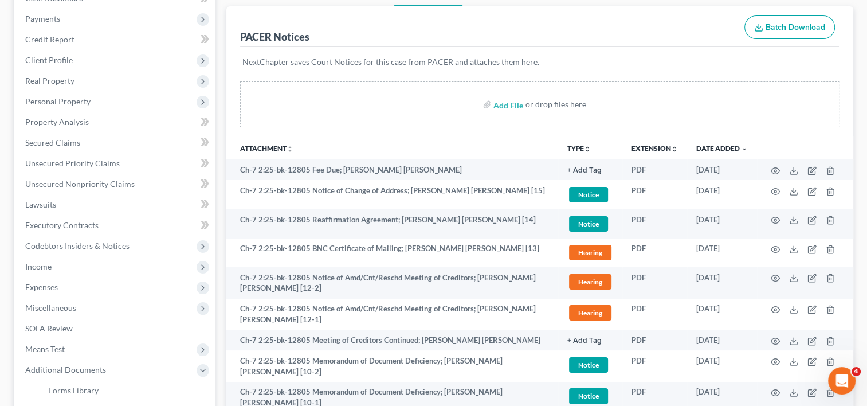
scroll to position [161, 0]
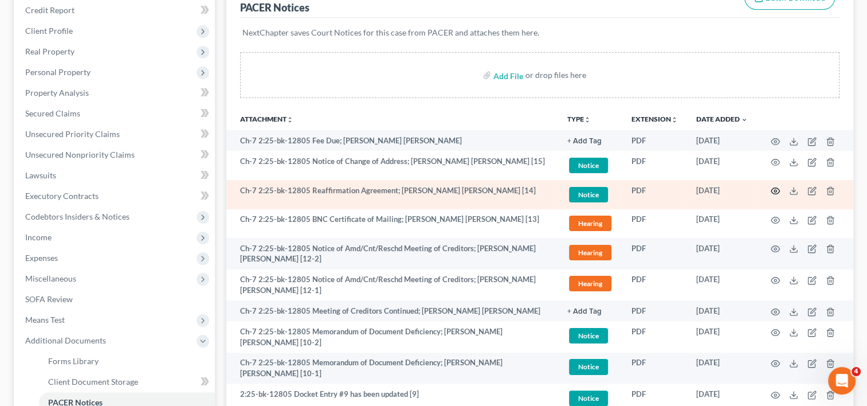
click at [777, 190] on icon "button" at bounding box center [775, 190] width 9 height 9
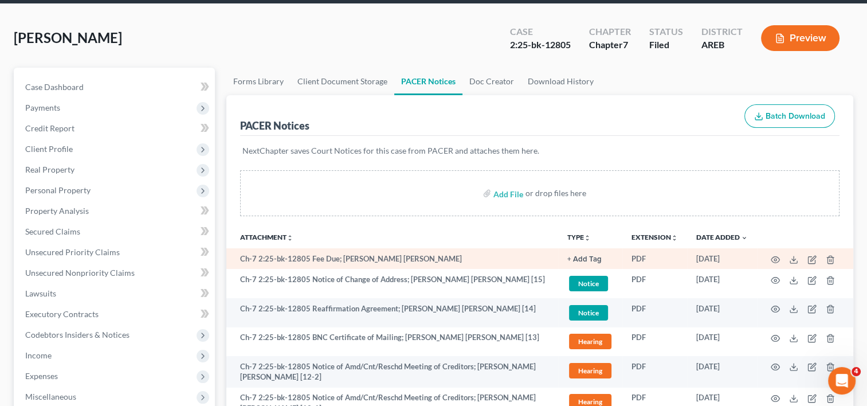
scroll to position [0, 0]
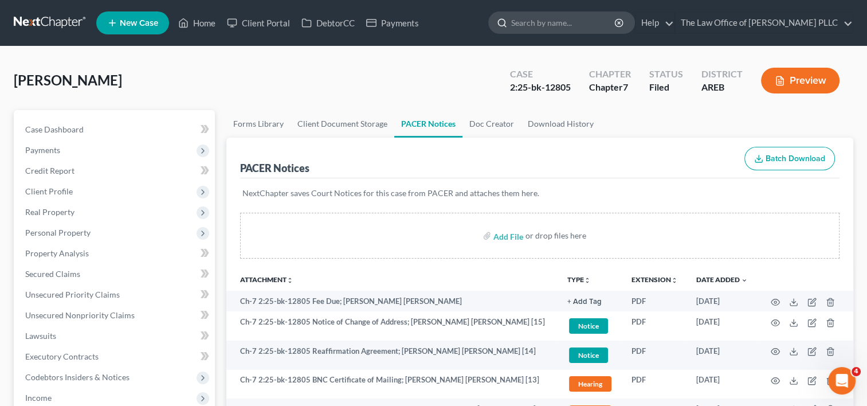
click at [534, 23] on input "search" at bounding box center [563, 22] width 105 height 21
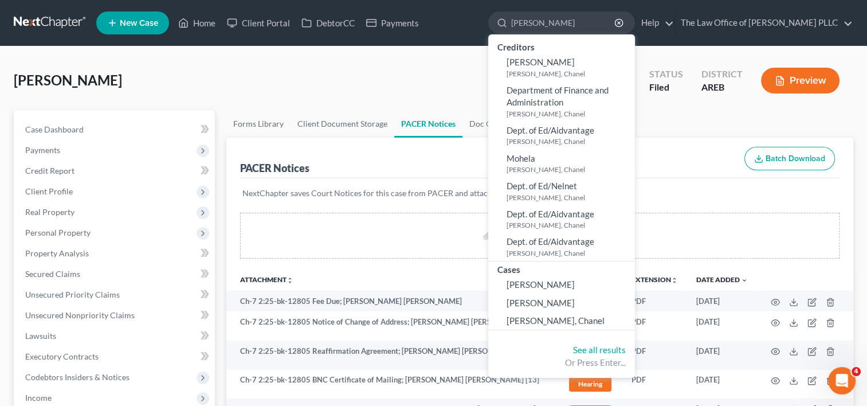
type input "andrew"
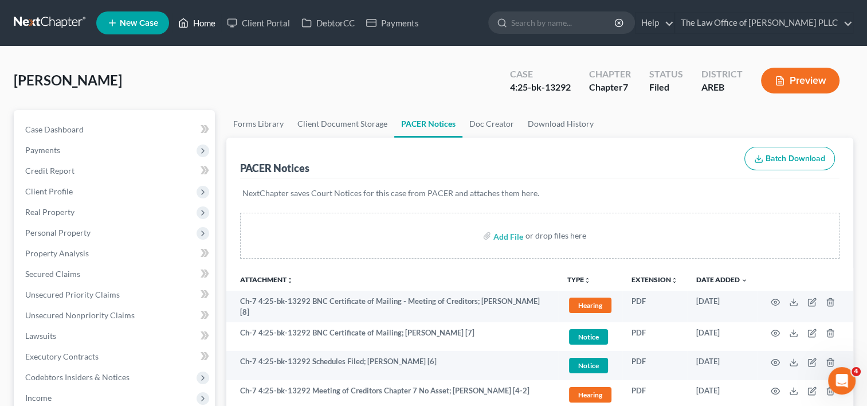
click at [198, 23] on link "Home" at bounding box center [197, 23] width 49 height 21
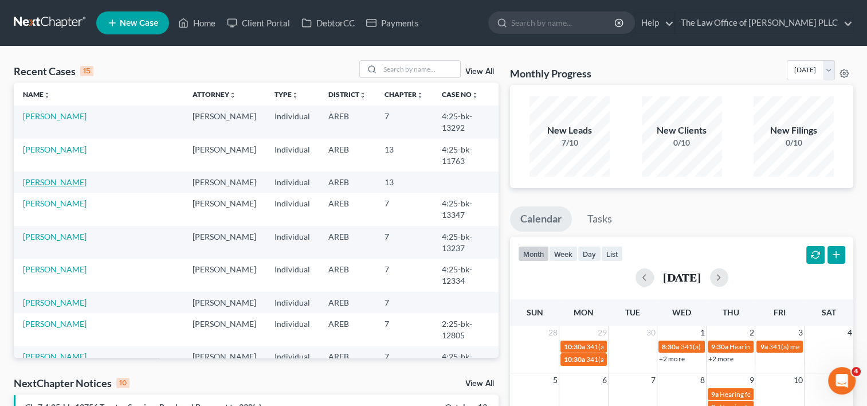
click at [61, 177] on link "[PERSON_NAME]" at bounding box center [55, 182] width 64 height 10
select select "0"
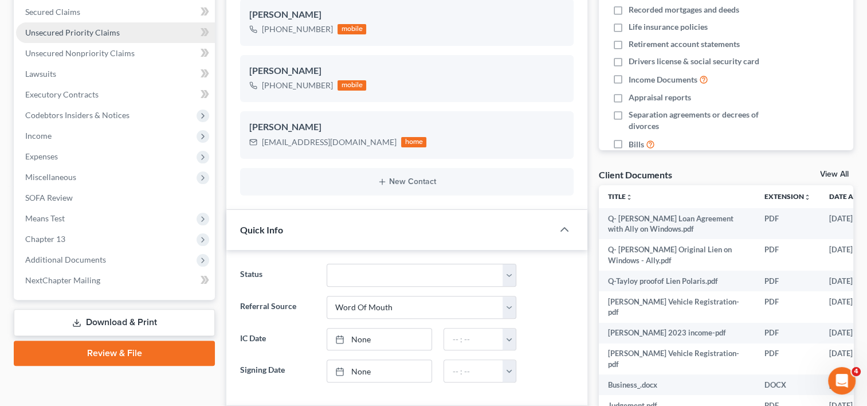
scroll to position [263, 0]
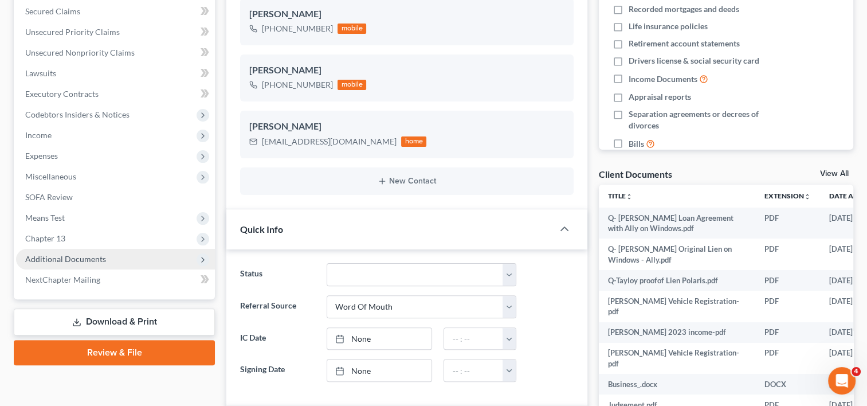
click at [88, 256] on span "Additional Documents" at bounding box center [65, 259] width 81 height 10
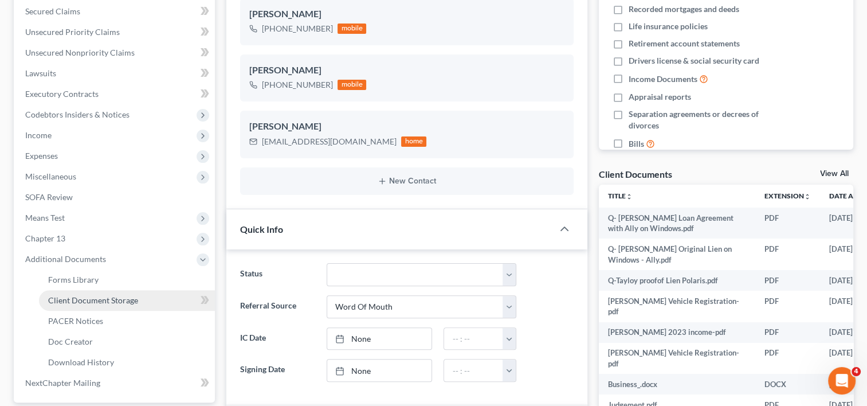
click at [115, 301] on span "Client Document Storage" at bounding box center [93, 300] width 90 height 10
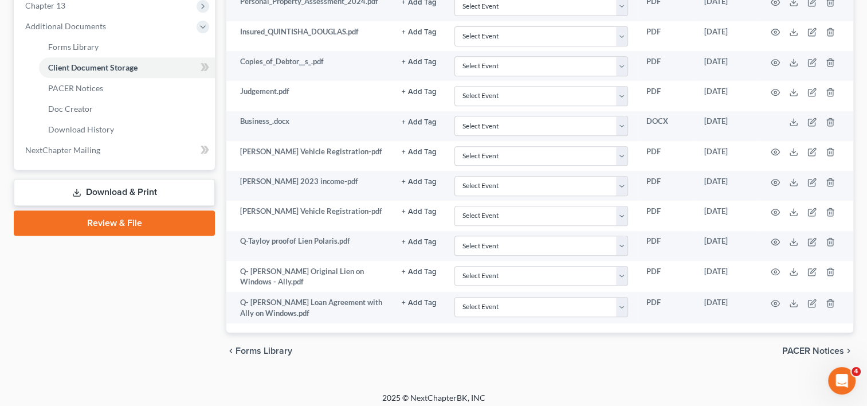
scroll to position [498, 0]
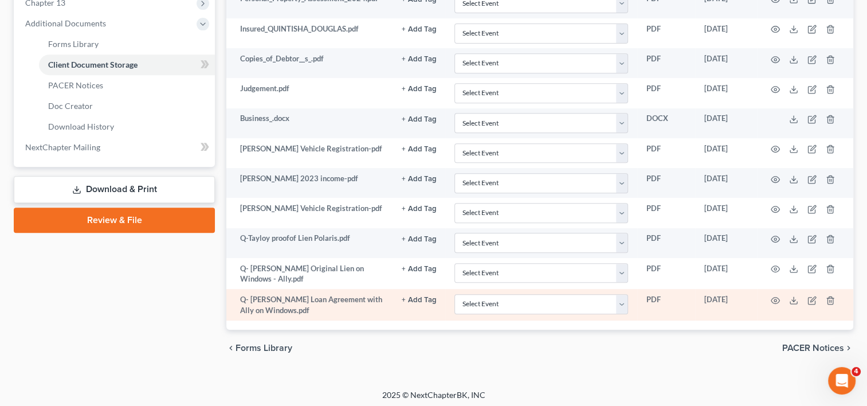
drag, startPoint x: 776, startPoint y: 298, endPoint x: 775, endPoint y: 307, distance: 9.2
click at [775, 307] on td at bounding box center [805, 305] width 96 height 32
click at [773, 296] on icon "button" at bounding box center [775, 300] width 9 height 9
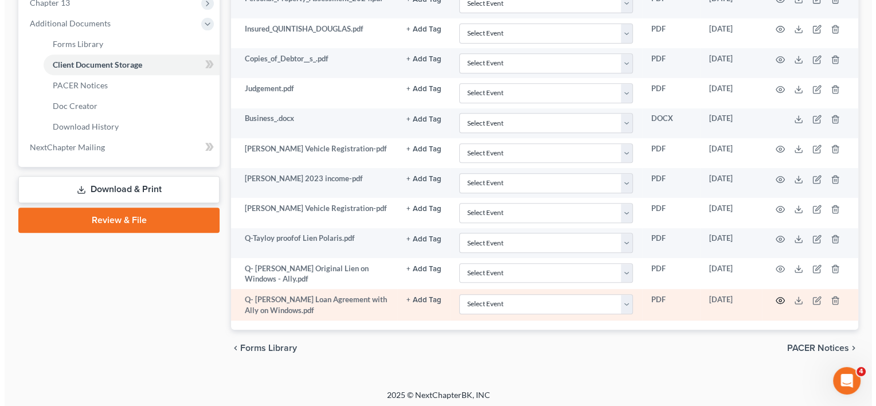
scroll to position [496, 0]
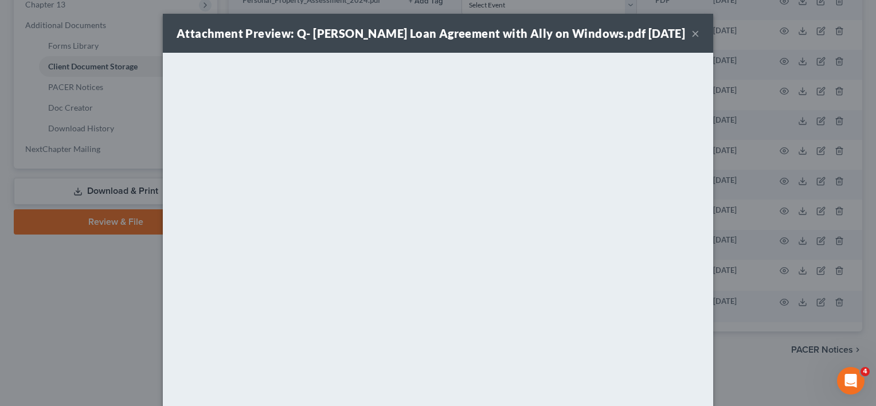
click at [692, 34] on button "×" at bounding box center [695, 33] width 8 height 14
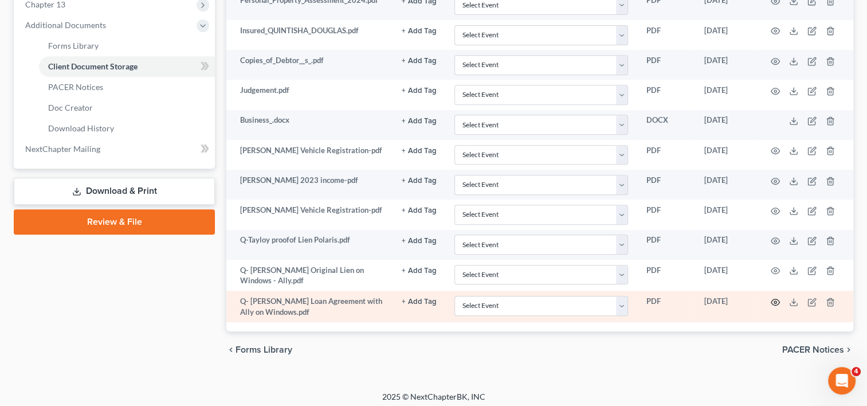
click at [774, 301] on circle "button" at bounding box center [775, 302] width 2 height 2
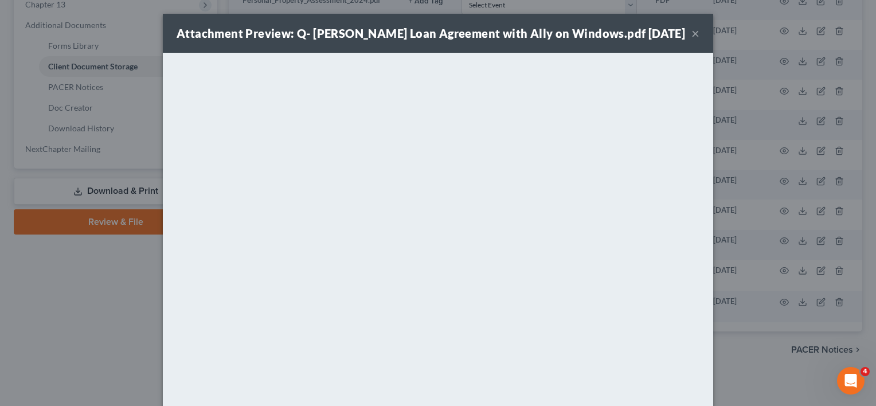
click at [693, 35] on button "×" at bounding box center [695, 33] width 8 height 14
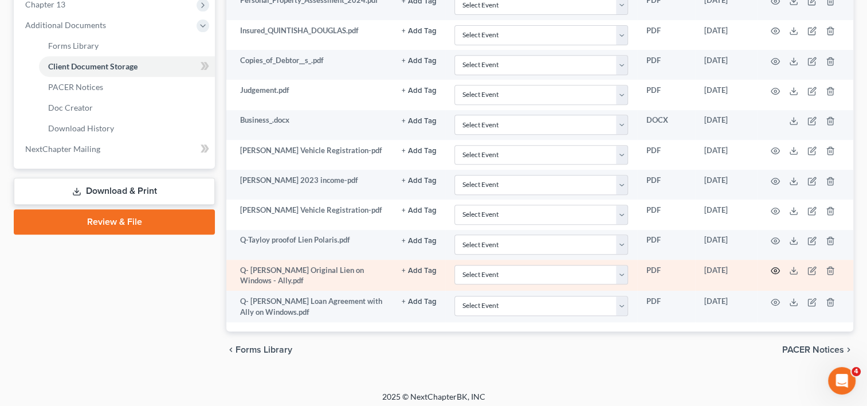
click at [775, 269] on circle "button" at bounding box center [775, 270] width 2 height 2
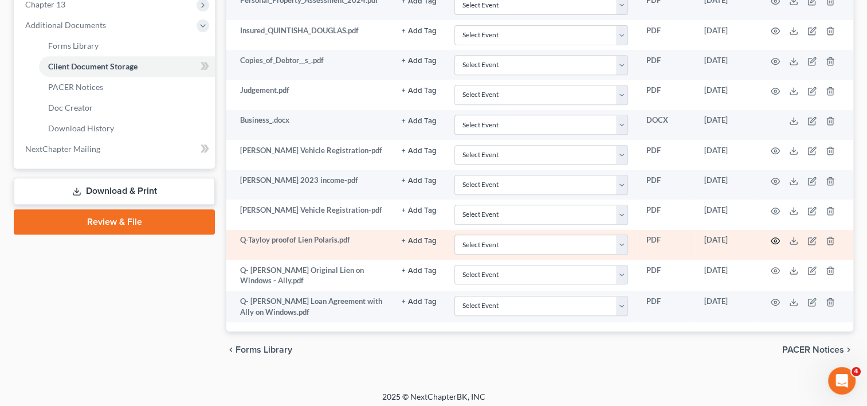
click at [773, 236] on icon "button" at bounding box center [775, 240] width 9 height 9
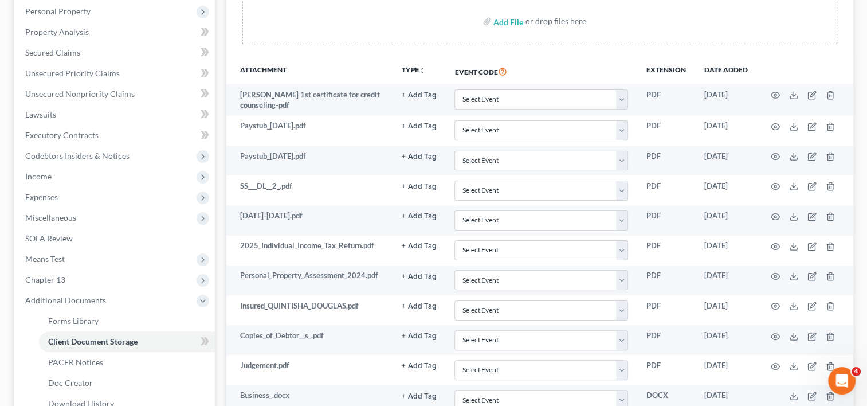
scroll to position [221, 0]
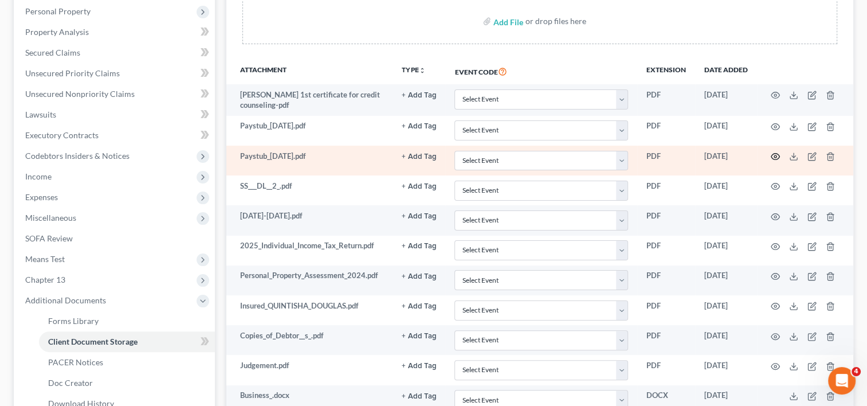
click at [772, 154] on icon "button" at bounding box center [776, 157] width 9 height 6
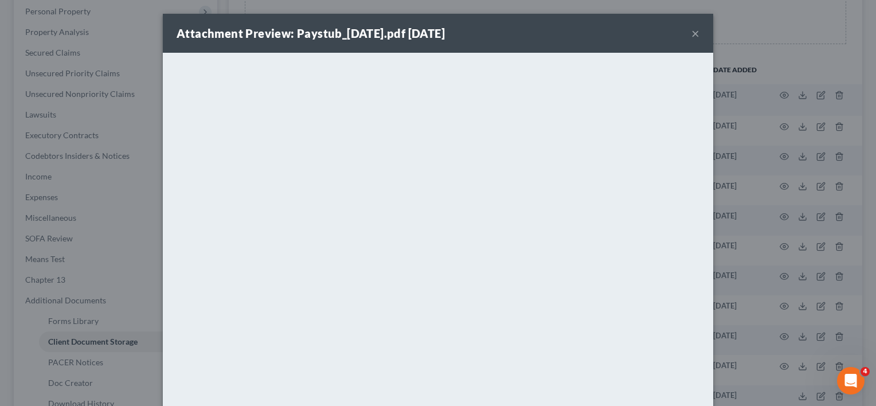
click at [693, 32] on button "×" at bounding box center [695, 33] width 8 height 14
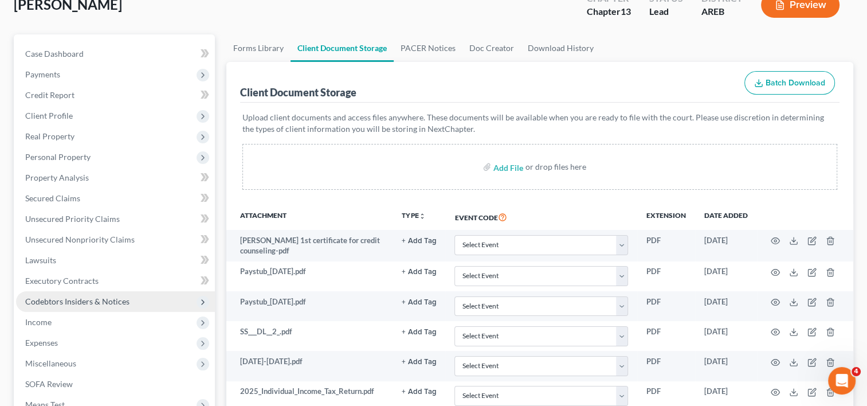
scroll to position [77, 0]
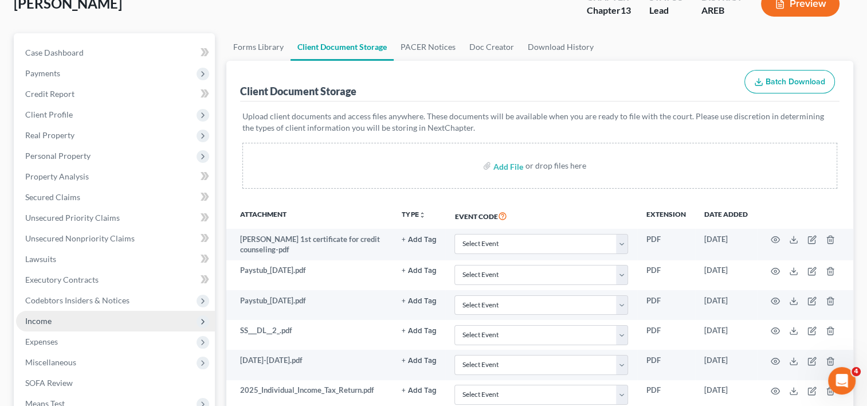
click at [57, 323] on span "Income" at bounding box center [115, 321] width 199 height 21
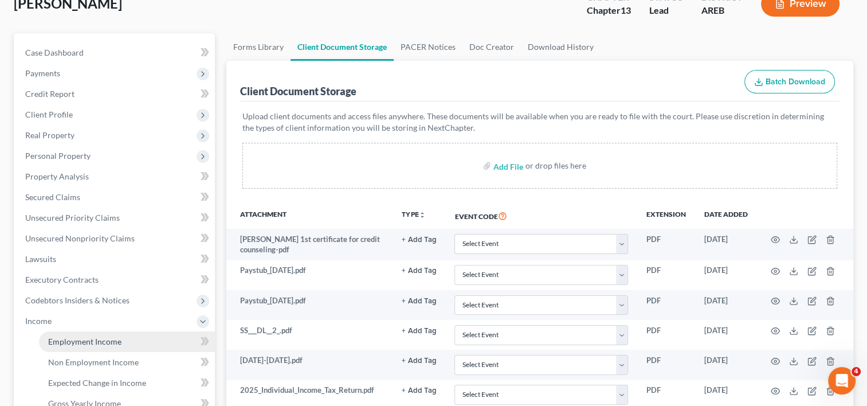
click at [67, 342] on span "Employment Income" at bounding box center [84, 342] width 73 height 10
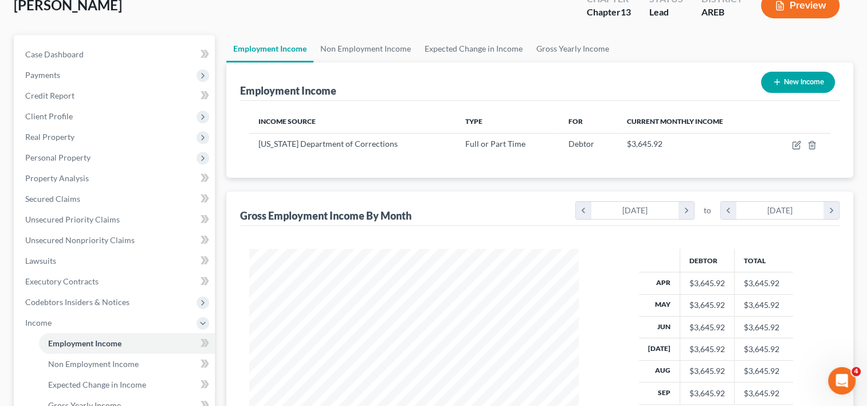
scroll to position [212, 0]
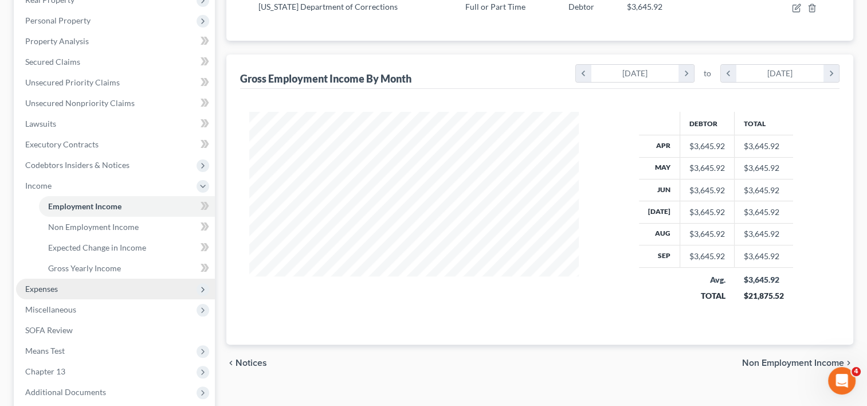
click at [69, 284] on span "Expenses" at bounding box center [115, 289] width 199 height 21
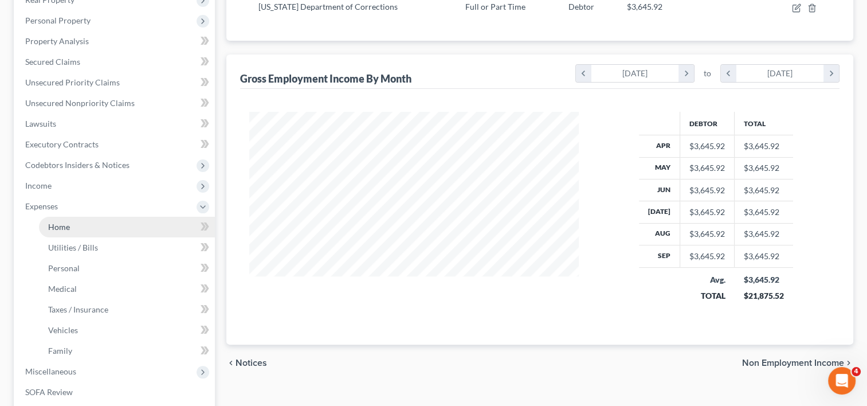
click at [77, 228] on link "Home" at bounding box center [127, 227] width 176 height 21
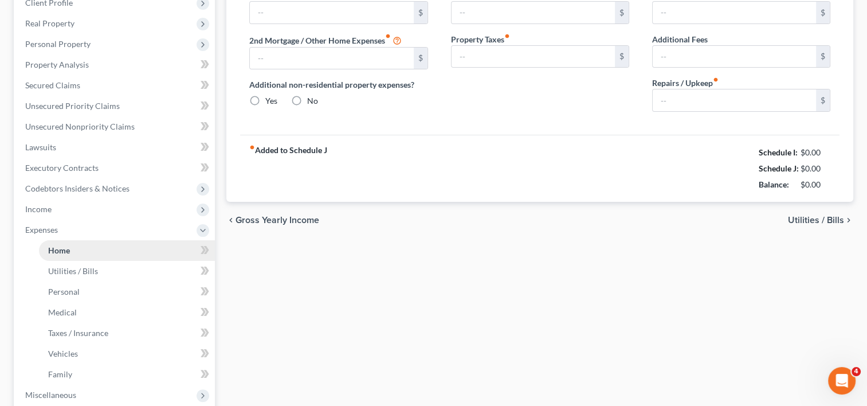
type input "1,526.00"
type input "0.00"
radio input "true"
type input "2,800.00"
type input "1,600.00"
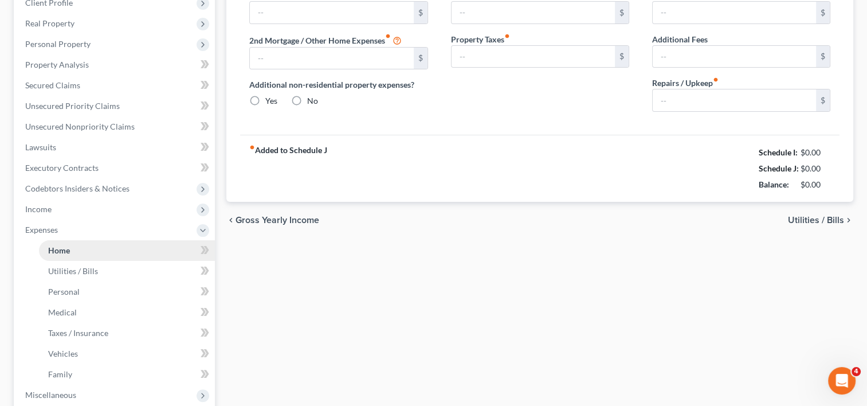
type input "0.00"
type input "1,000.00"
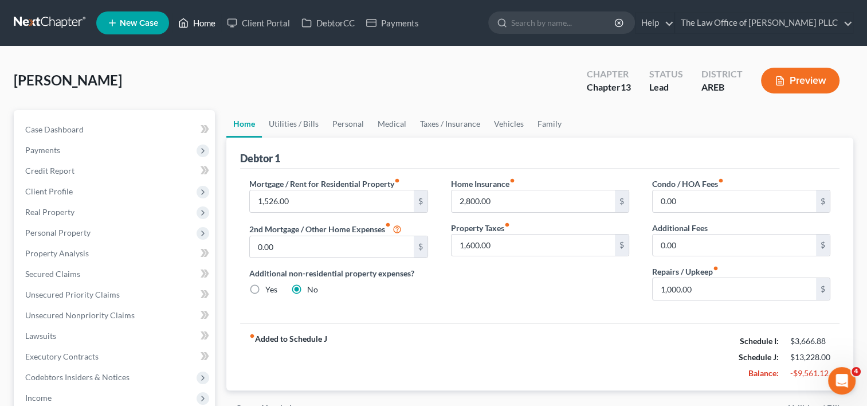
click at [197, 25] on link "Home" at bounding box center [197, 23] width 49 height 21
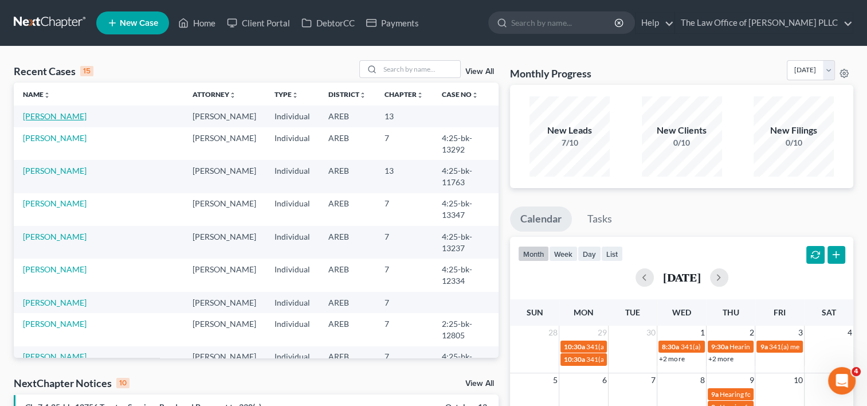
click at [65, 117] on link "[PERSON_NAME]" at bounding box center [55, 116] width 64 height 10
select select "0"
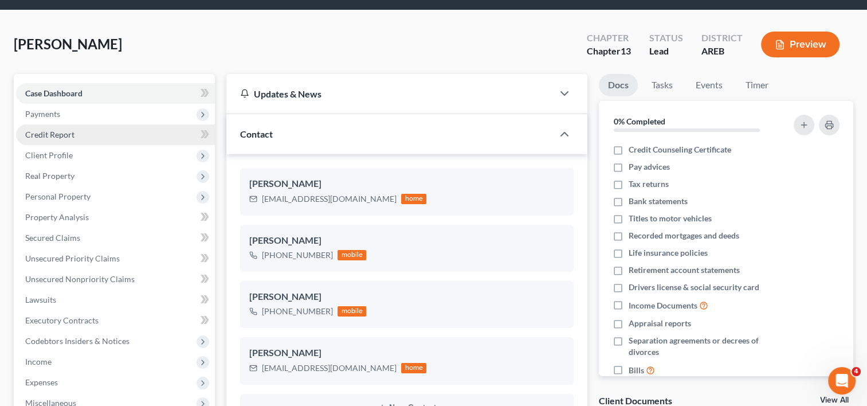
scroll to position [28, 0]
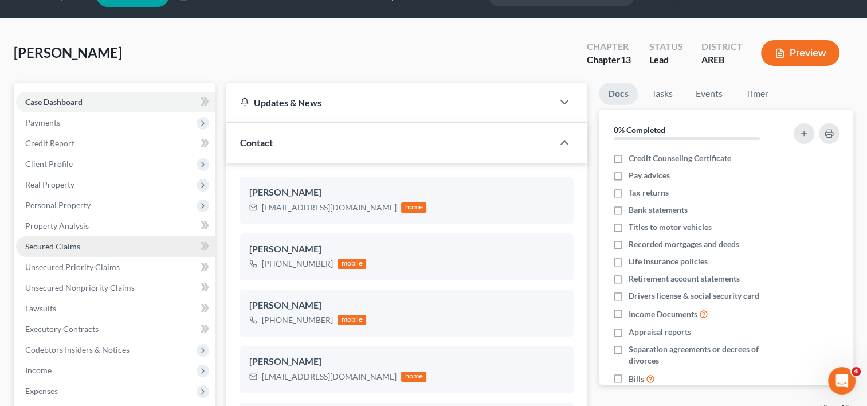
click at [89, 245] on link "Secured Claims" at bounding box center [115, 246] width 199 height 21
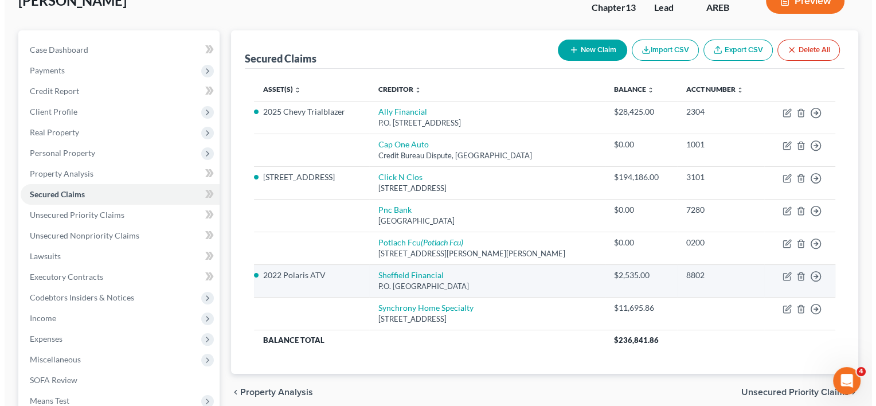
scroll to position [100, 0]
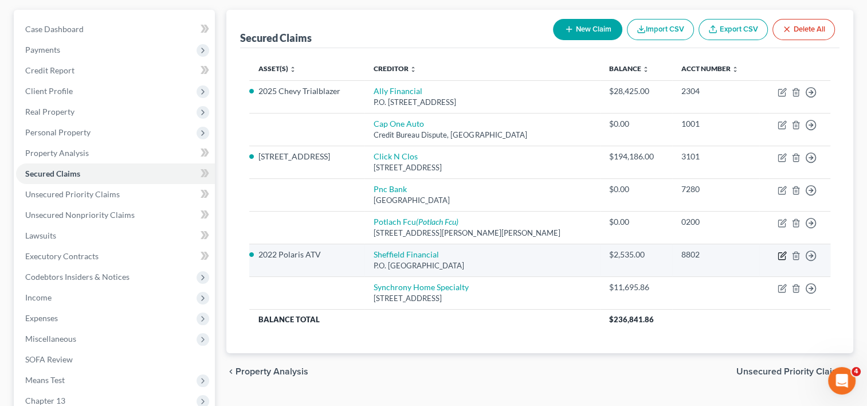
click at [779, 253] on icon "button" at bounding box center [782, 255] width 7 height 7
select select "28"
select select "2"
select select "0"
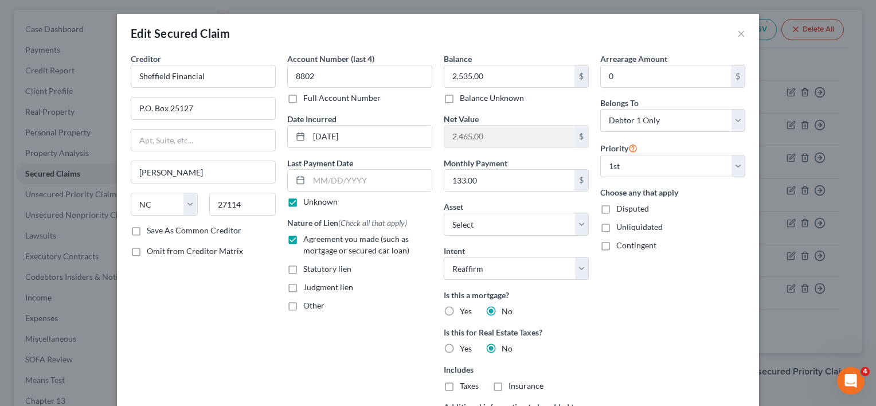
click at [147, 228] on label "Save As Common Creditor" at bounding box center [194, 230] width 95 height 11
click at [151, 228] on input "Save As Common Creditor" at bounding box center [154, 228] width 7 height 7
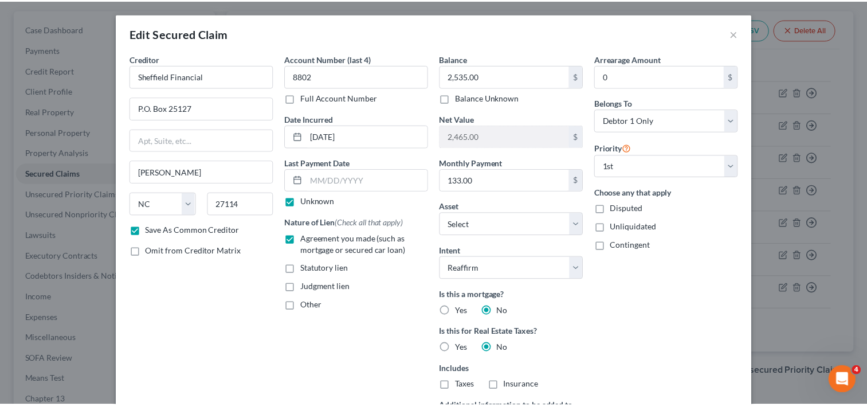
scroll to position [144, 0]
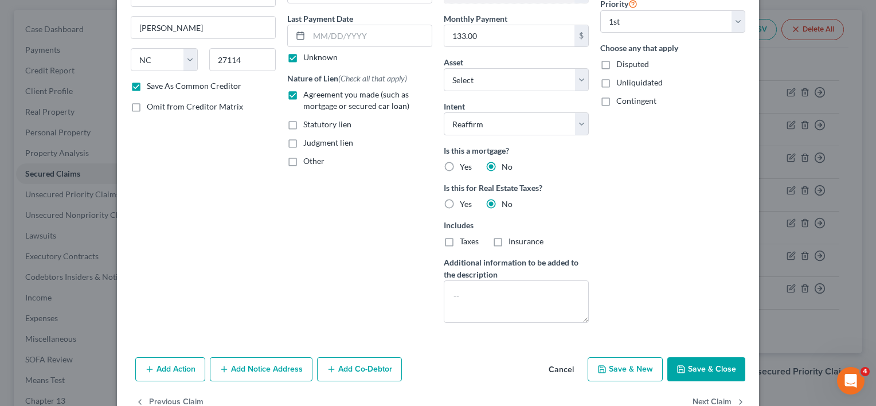
click at [712, 365] on button "Save & Close" at bounding box center [706, 369] width 78 height 24
checkbox input "false"
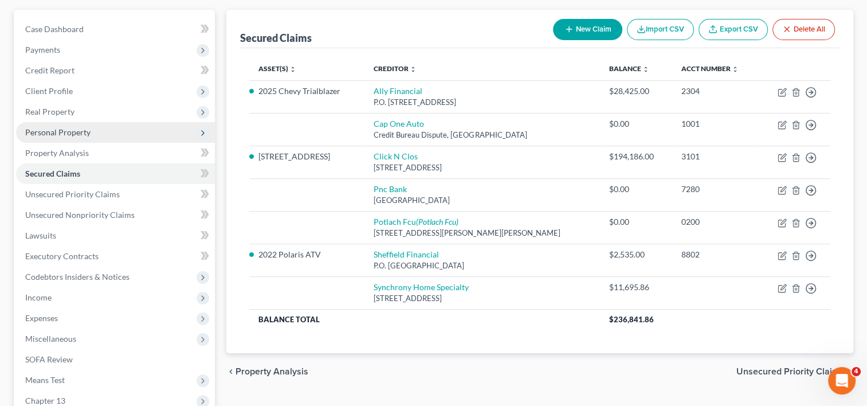
click at [80, 132] on span "Personal Property" at bounding box center [57, 132] width 65 height 10
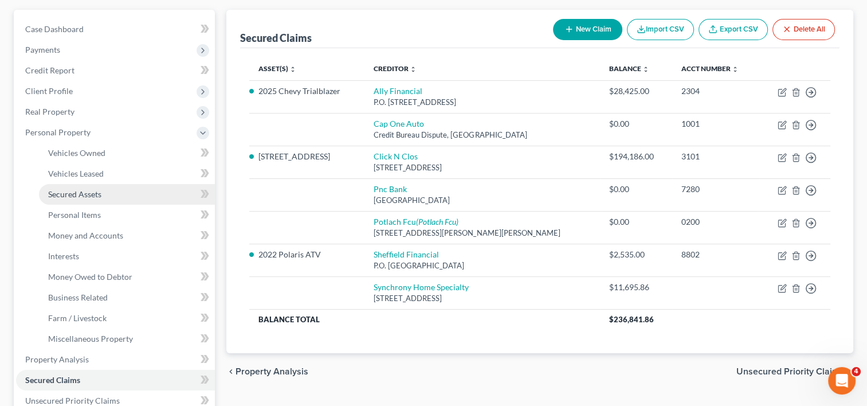
click at [81, 196] on span "Secured Assets" at bounding box center [74, 194] width 53 height 10
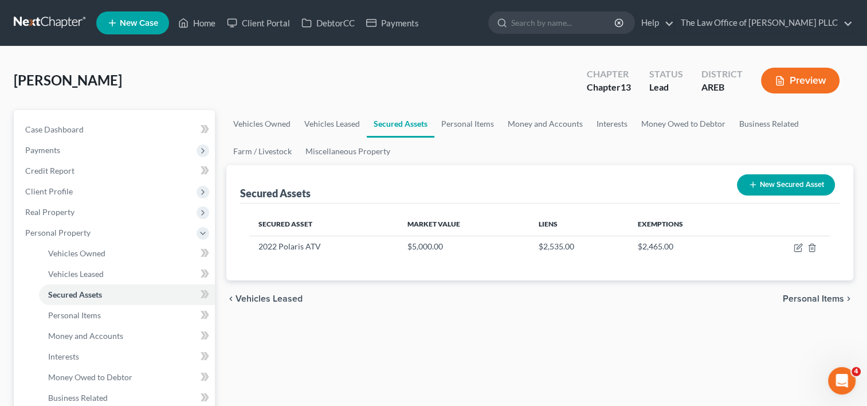
click at [781, 181] on button "New Secured Asset" at bounding box center [786, 184] width 98 height 21
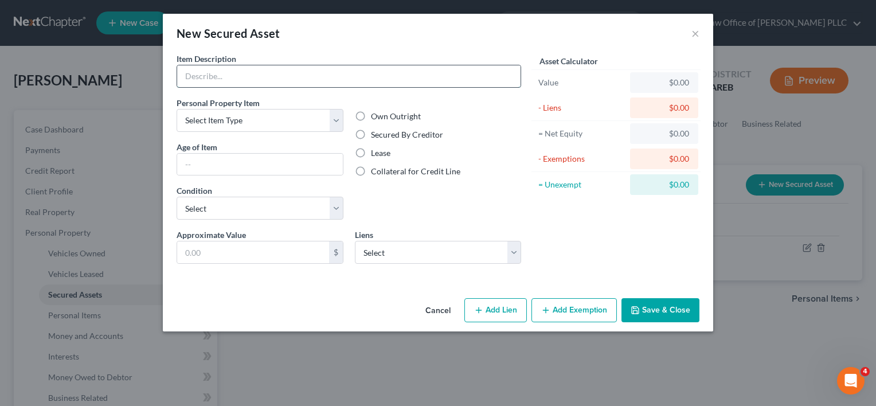
click at [319, 75] on input "text" at bounding box center [348, 76] width 343 height 22
type input "Lawn Mower"
click at [326, 115] on select "Select Item Type Clothing Collectibles Of Value Electronics Firearms Household …" at bounding box center [260, 120] width 167 height 23
select select "sports_and_hobby_equipment"
click at [177, 109] on select "Select Item Type Clothing Collectibles Of Value Electronics Firearms Household …" at bounding box center [260, 120] width 167 height 23
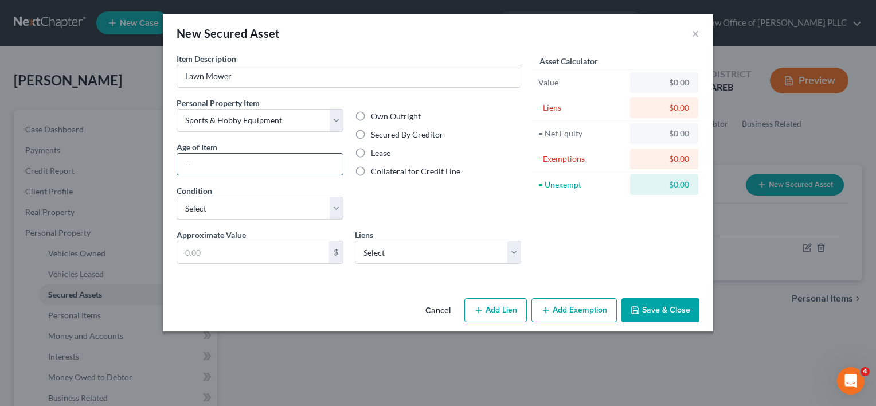
click at [280, 163] on input "text" at bounding box center [260, 165] width 166 height 22
type input "3 years"
click at [292, 203] on select "Select Excellent Very Good Good Fair Poor" at bounding box center [260, 208] width 167 height 23
select select "3"
click at [177, 197] on select "Select Excellent Very Good Good Fair Poor" at bounding box center [260, 208] width 167 height 23
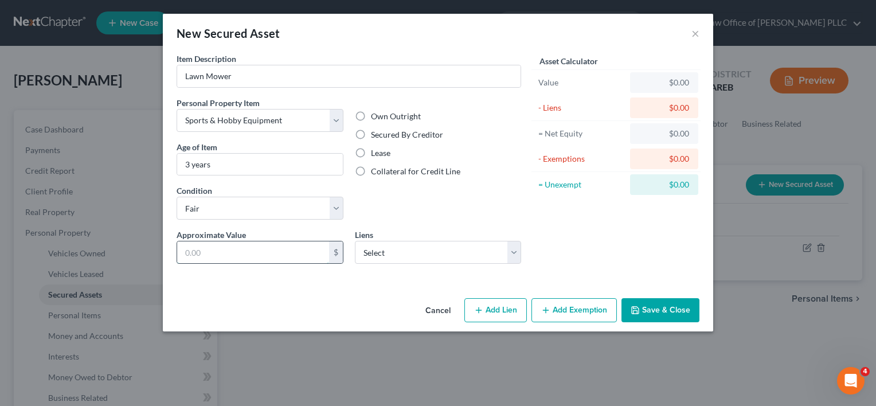
click at [259, 249] on input "text" at bounding box center [253, 252] width 152 height 22
type input "2,000"
click at [447, 252] on select "Select Cap One Auto - $0.00 Pnc Bank - $0.00 Potlach Fcu - $0.00 Synchrony Home…" at bounding box center [438, 252] width 167 height 23
click at [460, 250] on select "Select Cap One Auto - $0.00 Pnc Bank - $0.00 Potlach Fcu - $0.00 Synchrony Home…" at bounding box center [438, 252] width 167 height 23
click at [502, 306] on button "Add Lien" at bounding box center [495, 310] width 62 height 24
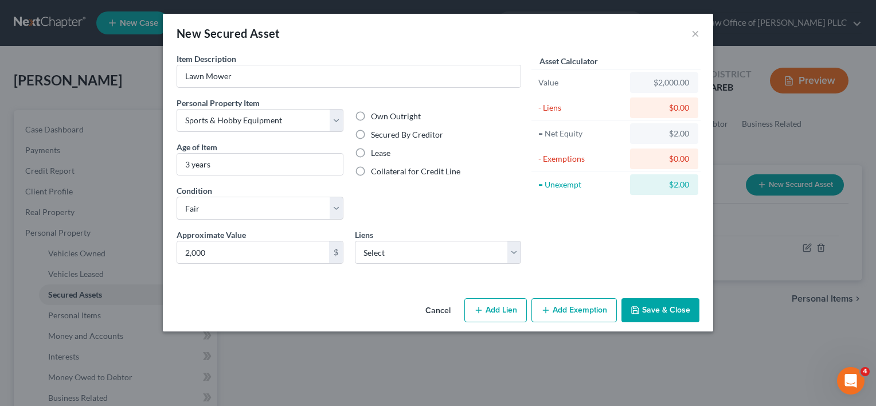
select select "0"
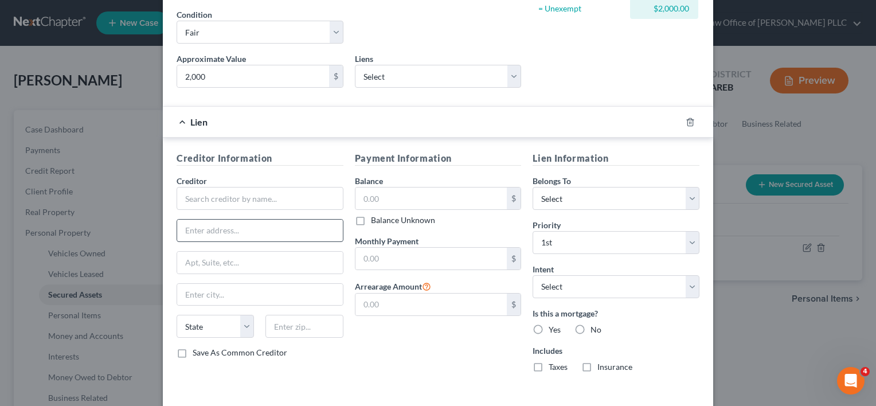
scroll to position [177, 0]
click at [251, 197] on input "text" at bounding box center [260, 197] width 167 height 23
click at [230, 217] on div "Sheffield Financial" at bounding box center [245, 217] width 119 height 11
type input "Sheffield Financial"
type input "P.O. Box 25127"
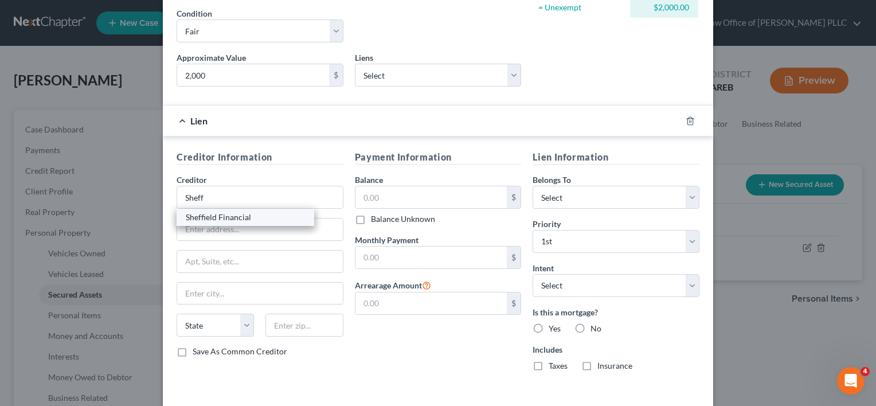
type input "[PERSON_NAME]"
select select "28"
type input "27114"
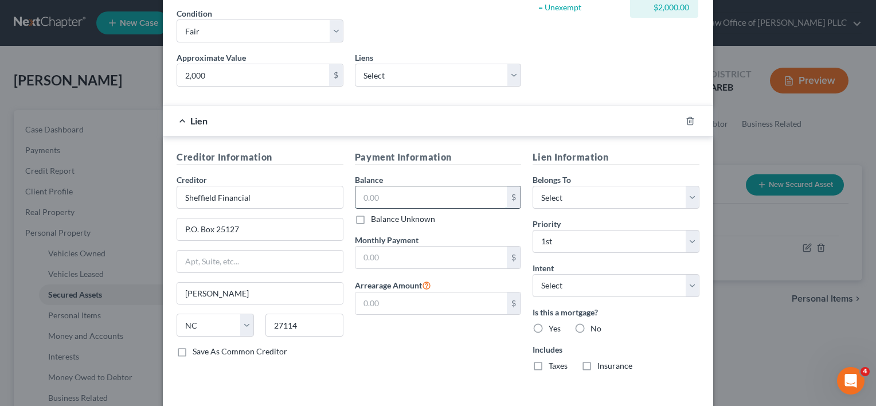
click at [413, 191] on input "text" at bounding box center [431, 197] width 152 height 22
type input "3"
type input "2,000"
click at [452, 261] on input "text" at bounding box center [431, 258] width 152 height 22
type input "150"
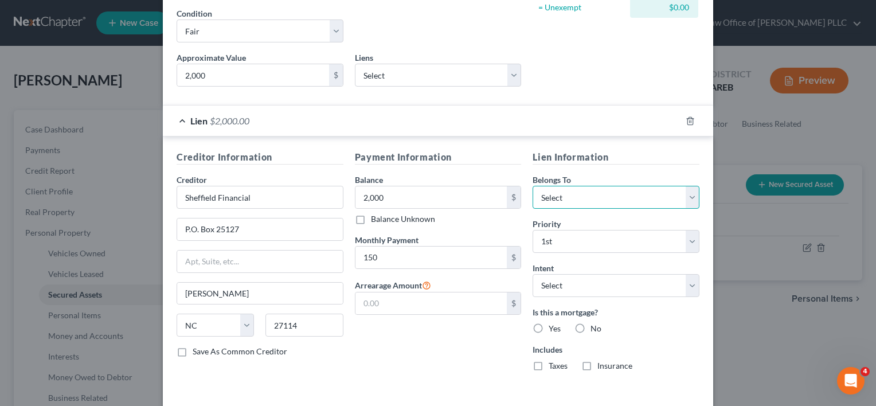
drag, startPoint x: 560, startPoint y: 198, endPoint x: 548, endPoint y: 194, distance: 12.3
click at [548, 194] on select "Select Debtor 1 Only Debtor 2 Only Debtor 1 And Debtor 2 Only At Least One Of T…" at bounding box center [616, 197] width 167 height 23
select select "0"
click at [533, 186] on select "Select Debtor 1 Only Debtor 2 Only Debtor 1 And Debtor 2 Only At Least One Of T…" at bounding box center [616, 197] width 167 height 23
click at [557, 291] on select "Select Surrender Redeem Reaffirm Avoid Other" at bounding box center [616, 285] width 167 height 23
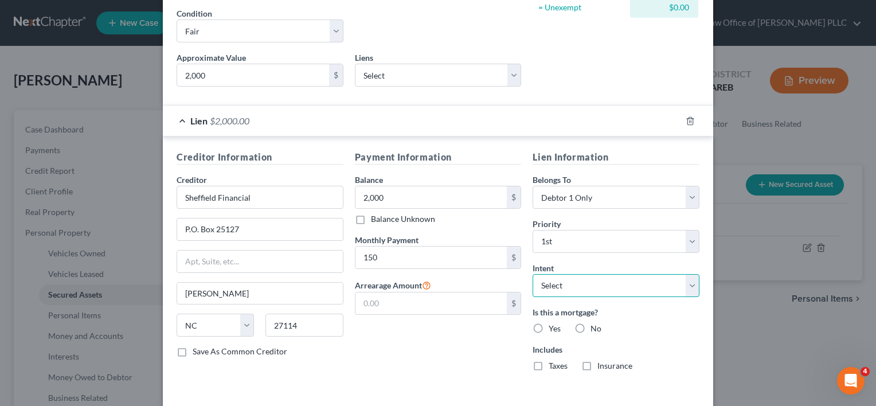
select select "2"
click at [533, 274] on select "Select Surrender Redeem Reaffirm Avoid Other" at bounding box center [616, 285] width 167 height 23
click at [590, 323] on label "No" at bounding box center [595, 328] width 11 height 11
click at [595, 323] on input "No" at bounding box center [598, 326] width 7 height 7
radio input "true"
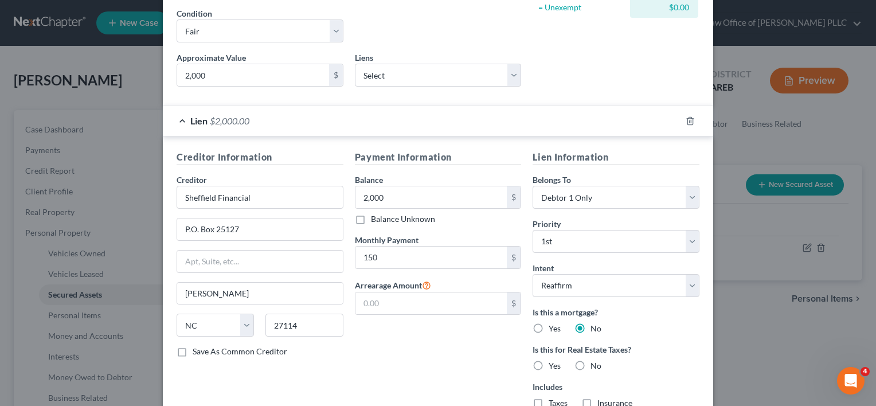
scroll to position [233, 0]
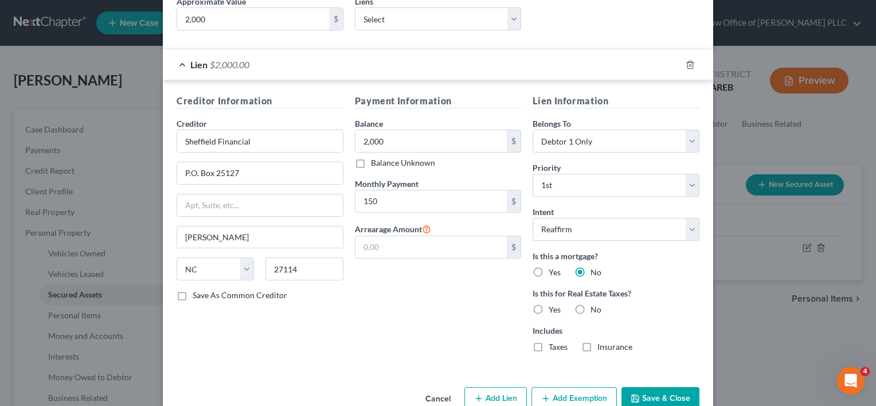
click at [590, 307] on label "No" at bounding box center [595, 309] width 11 height 11
click at [595, 307] on input "No" at bounding box center [598, 307] width 7 height 7
radio input "true"
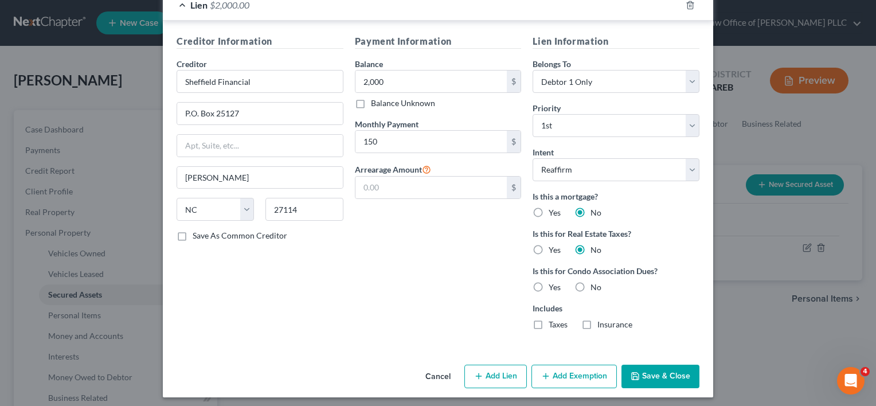
scroll to position [296, 0]
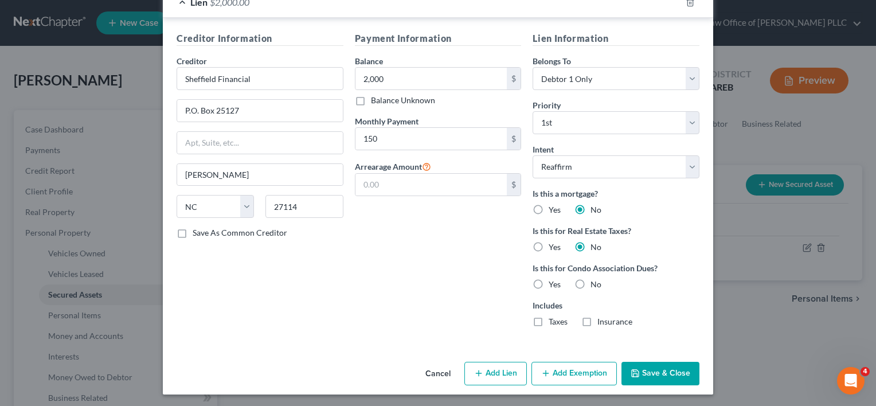
click at [590, 284] on label "No" at bounding box center [595, 284] width 11 height 11
click at [595, 284] on input "No" at bounding box center [598, 282] width 7 height 7
radio input "true"
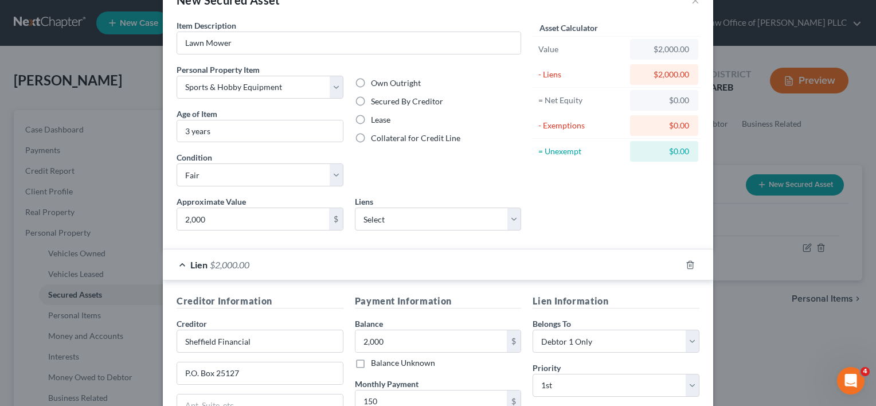
scroll to position [32, 0]
click at [221, 222] on input "2,000" at bounding box center [253, 220] width 152 height 22
type input "3,000"
click at [563, 229] on div "Asset Calculator Value $3,000.00 - Liens $2,000.00 = Net Equity -$1,997.00 - Ex…" at bounding box center [616, 131] width 178 height 220
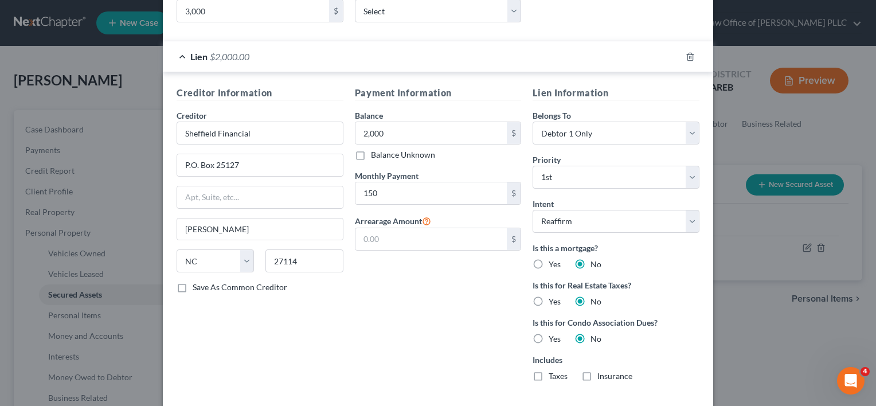
scroll to position [296, 0]
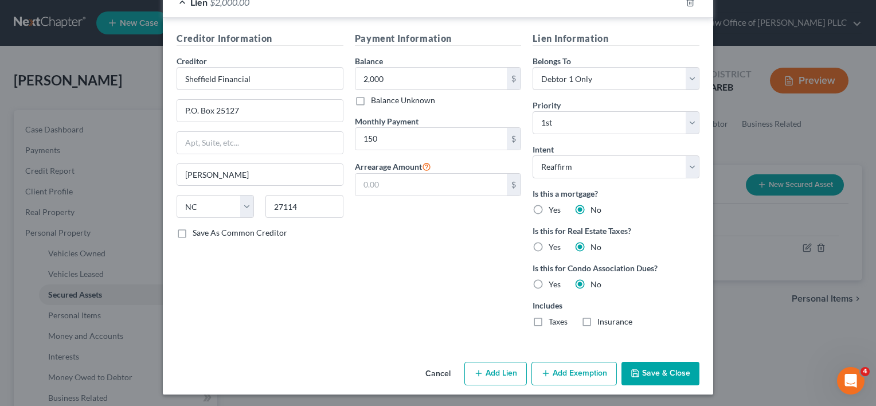
click at [650, 370] on button "Save & Close" at bounding box center [660, 374] width 78 height 24
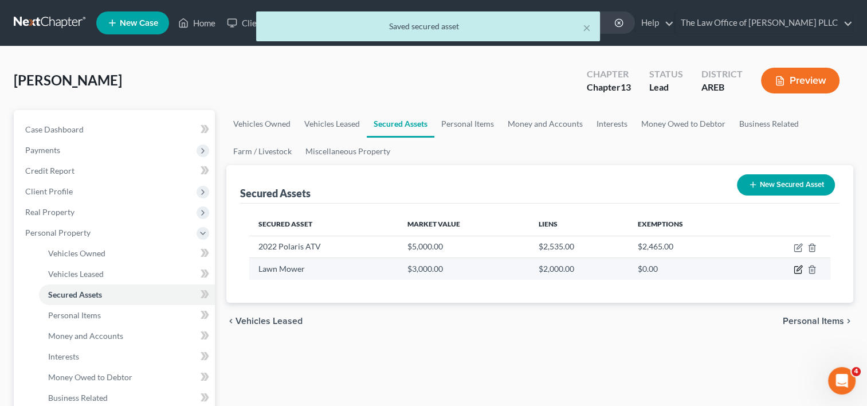
click at [795, 271] on icon "button" at bounding box center [798, 270] width 7 height 7
select select "sports_and_hobby_equipment"
select select "3"
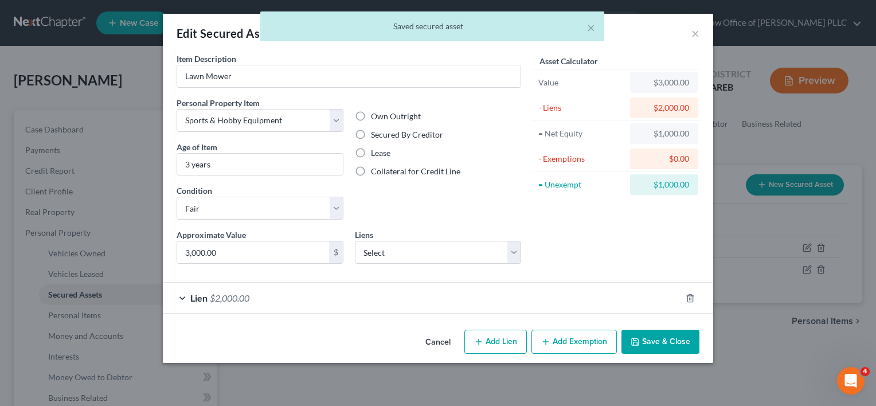
click at [576, 334] on button "Add Exemption" at bounding box center [573, 342] width 85 height 24
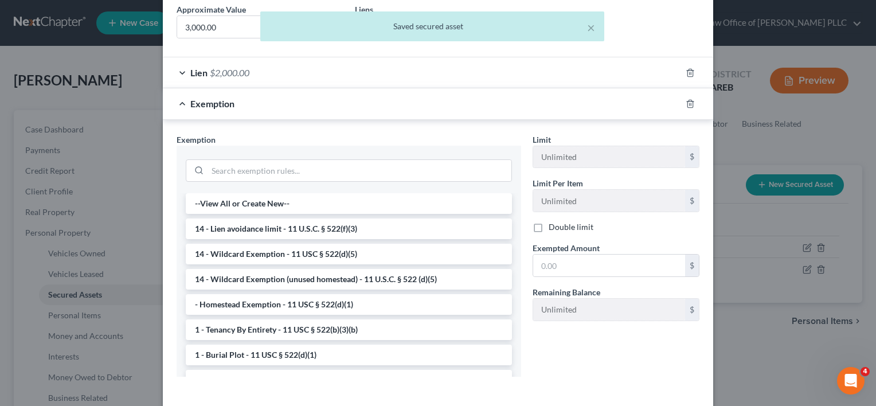
scroll to position [228, 0]
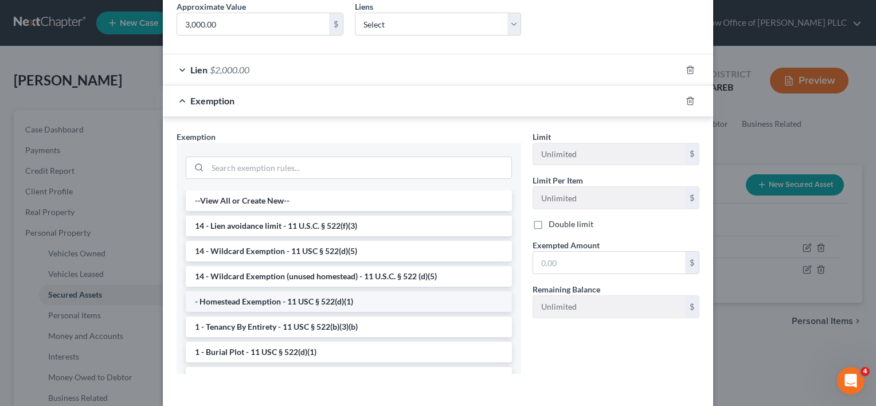
click at [311, 303] on li "- Homestead Exemption - 11 USC § 522(d)(1)" at bounding box center [349, 301] width 326 height 21
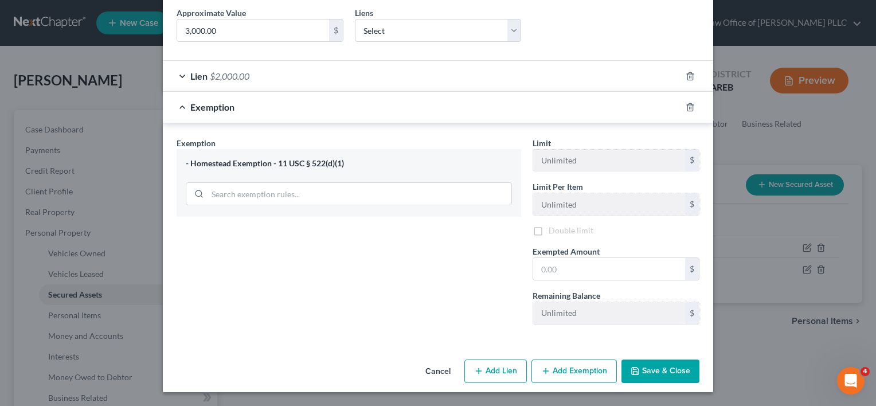
scroll to position [220, 0]
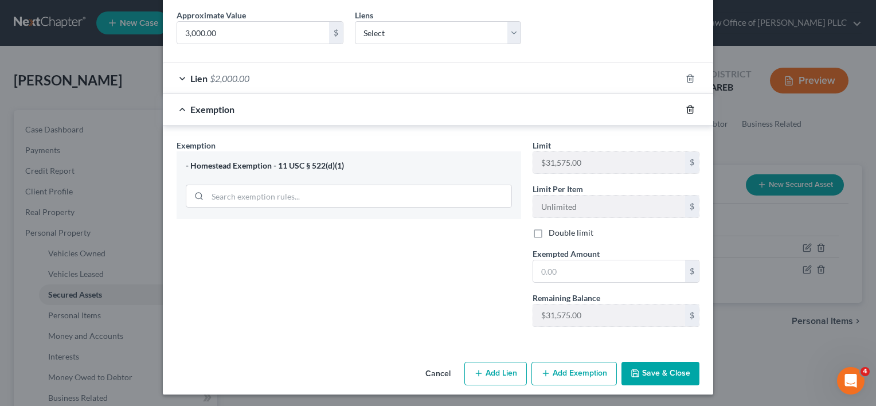
click at [686, 107] on icon "button" at bounding box center [690, 109] width 9 height 9
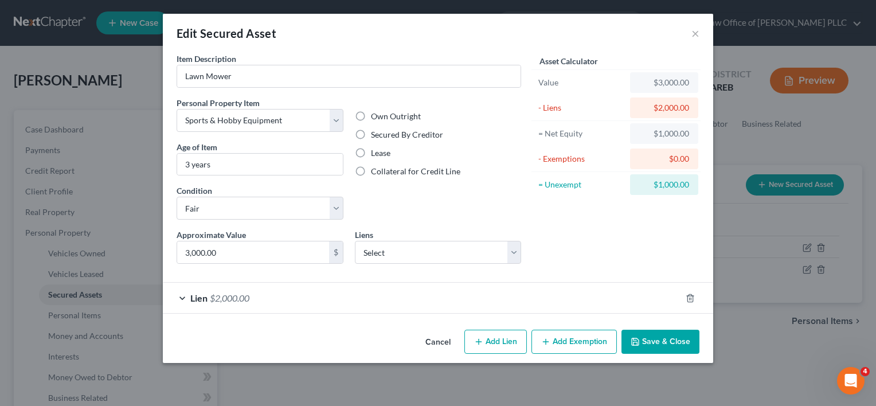
click at [590, 332] on button "Add Exemption" at bounding box center [573, 342] width 85 height 24
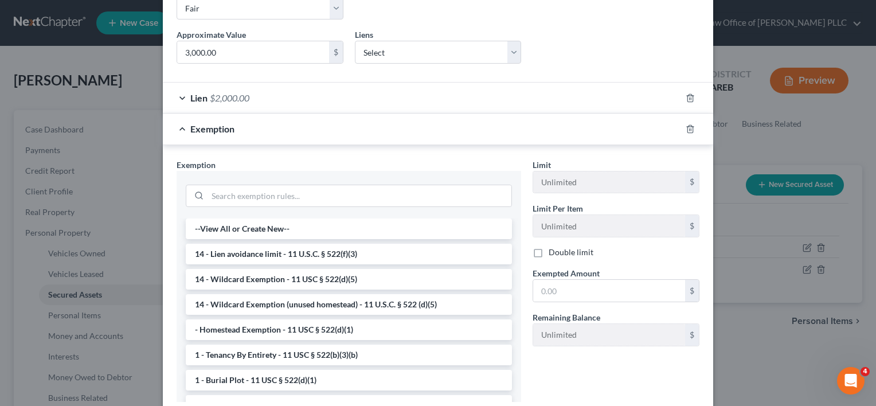
scroll to position [201, 0]
click at [310, 303] on li "14 - Wildcard Exemption (unused homestead) - 11 U.S.C. § 522 (d)(5)" at bounding box center [349, 304] width 326 height 21
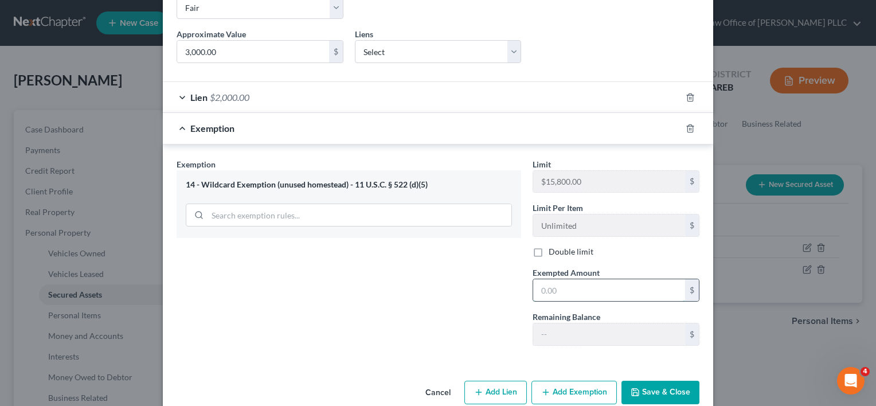
click at [558, 292] on input "text" at bounding box center [609, 290] width 152 height 22
type input "1,000"
click at [660, 385] on button "Save & Close" at bounding box center [660, 393] width 78 height 24
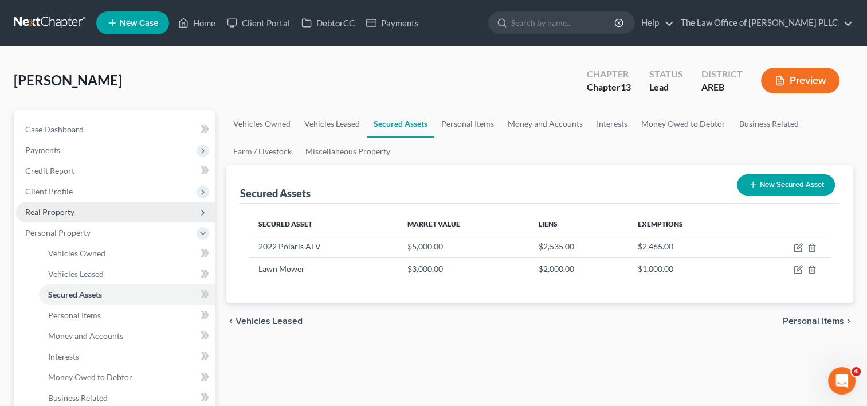
click at [66, 209] on span "Real Property" at bounding box center [49, 212] width 49 height 10
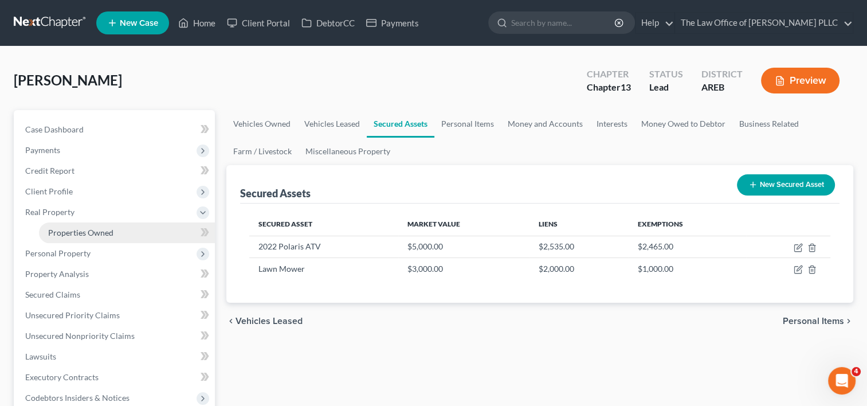
click at [76, 230] on span "Properties Owned" at bounding box center [80, 233] width 65 height 10
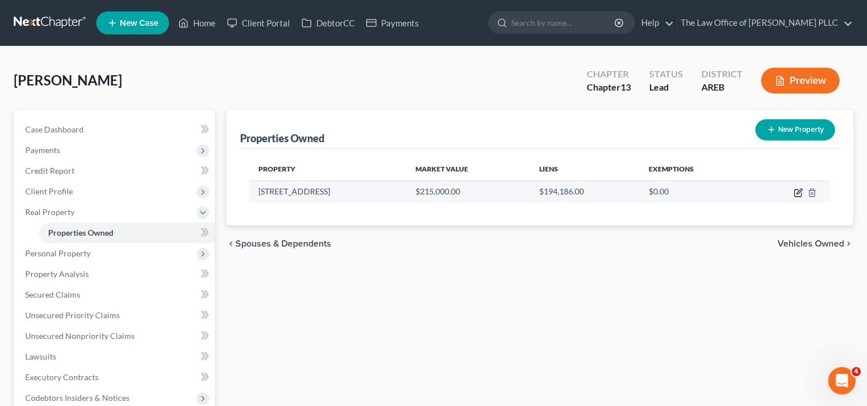
click at [796, 194] on icon "button" at bounding box center [798, 192] width 9 height 9
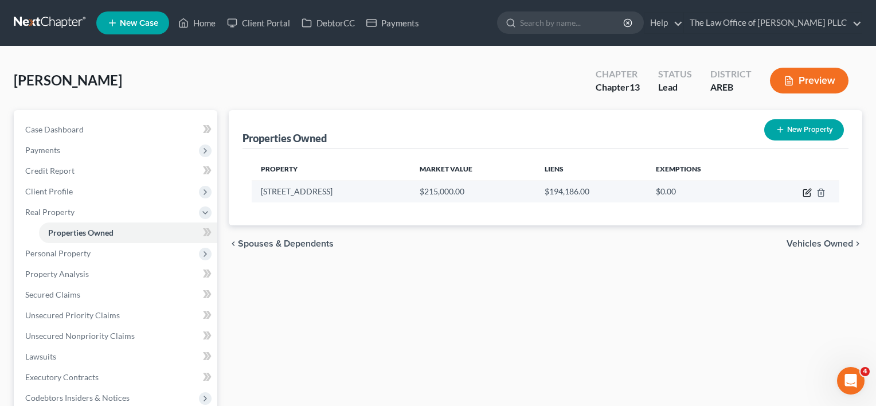
select select "2"
select select "0"
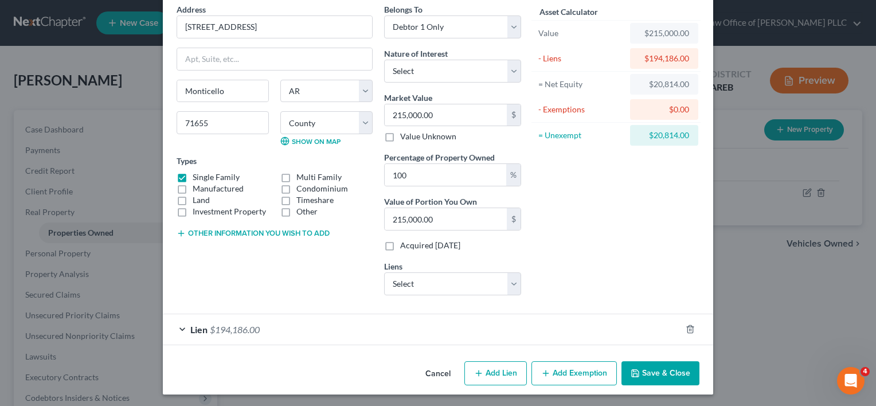
scroll to position [44, 0]
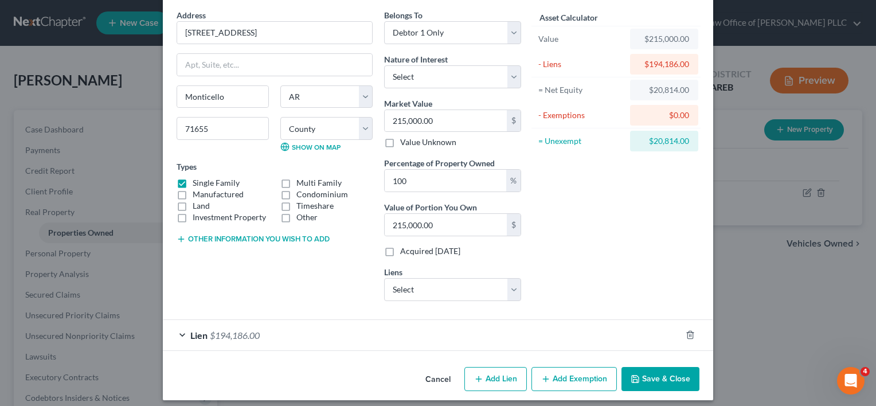
click at [584, 374] on button "Add Exemption" at bounding box center [573, 379] width 85 height 24
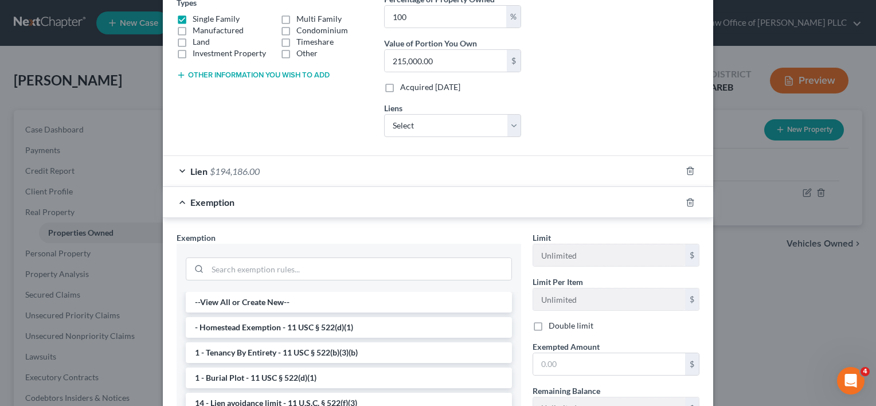
scroll to position [263, 0]
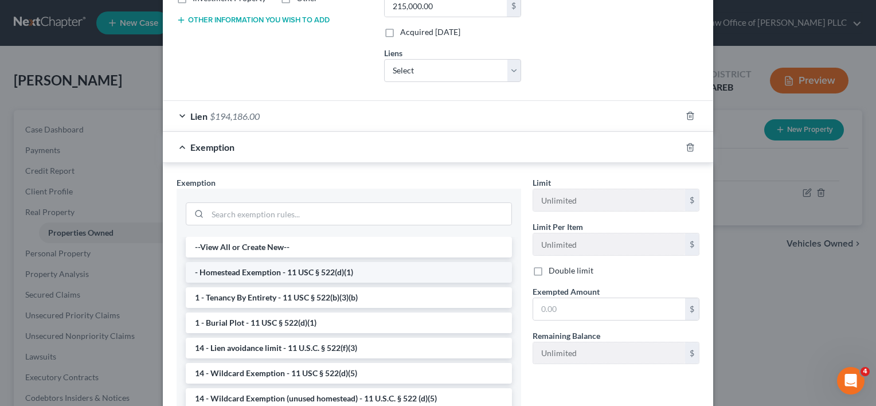
click at [343, 272] on li "- Homestead Exemption - 11 USC § 522(d)(1)" at bounding box center [349, 272] width 326 height 21
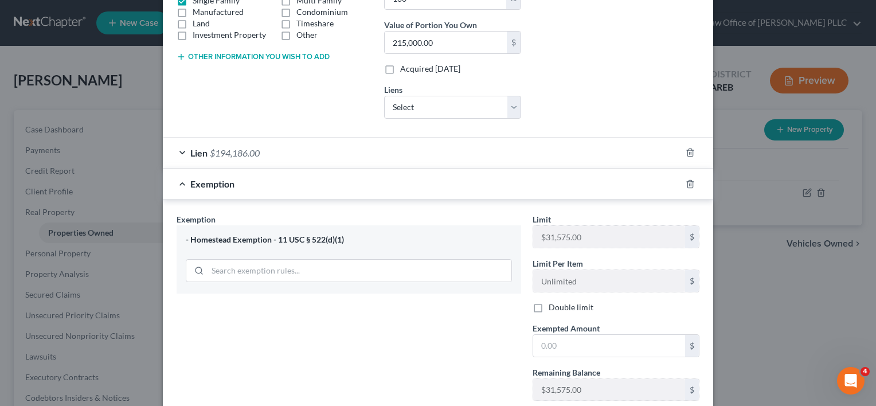
scroll to position [226, 0]
click at [573, 341] on input "text" at bounding box center [609, 346] width 152 height 22
type input "20,814"
click at [495, 345] on div "Exemption Set must be selected for CA. Exemption * - Homestead Exemption - 11 U…" at bounding box center [349, 311] width 356 height 197
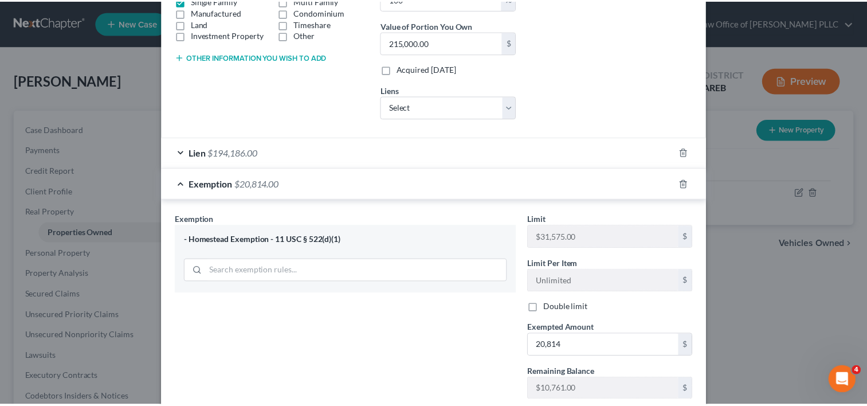
scroll to position [300, 0]
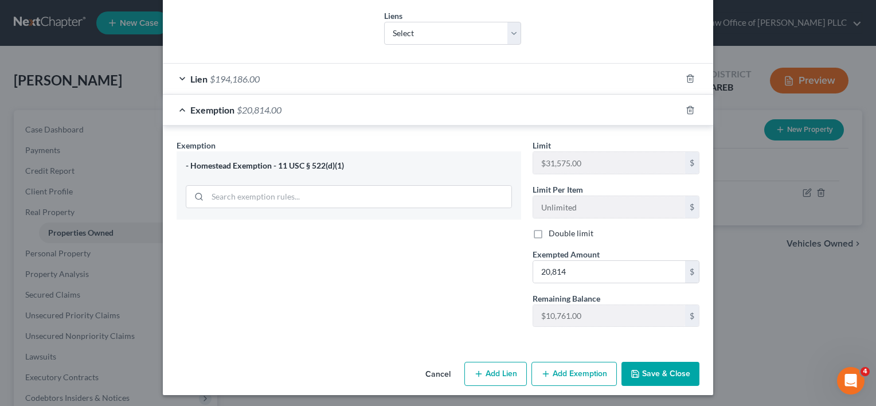
click at [667, 369] on button "Save & Close" at bounding box center [660, 374] width 78 height 24
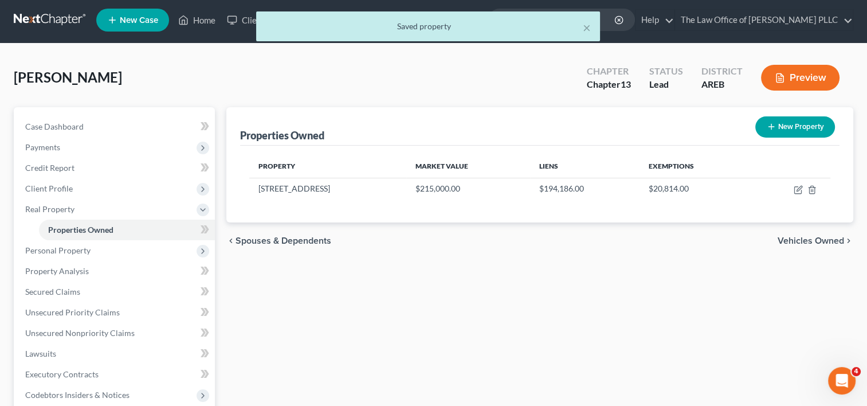
scroll to position [0, 0]
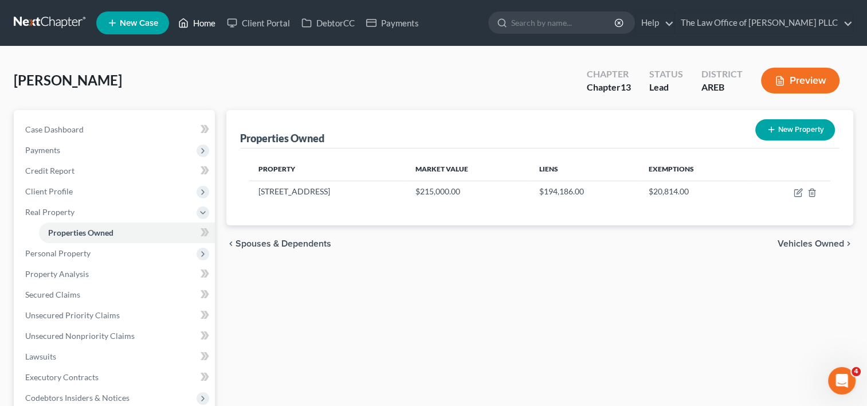
click at [210, 29] on link "Home" at bounding box center [197, 23] width 49 height 21
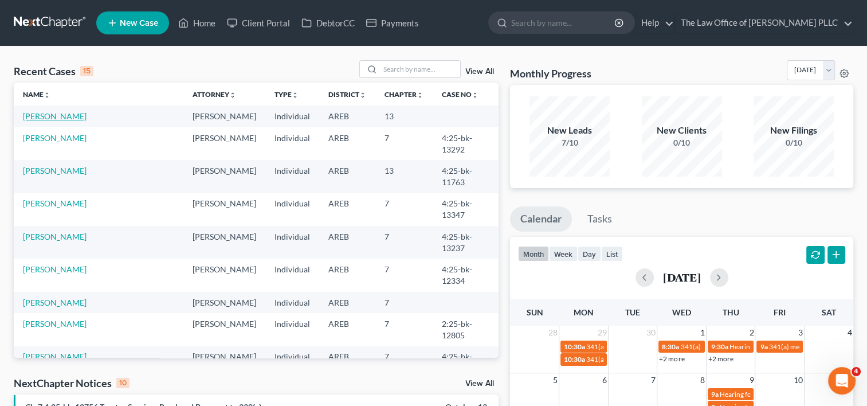
click at [64, 118] on link "[PERSON_NAME]" at bounding box center [55, 116] width 64 height 10
select select "0"
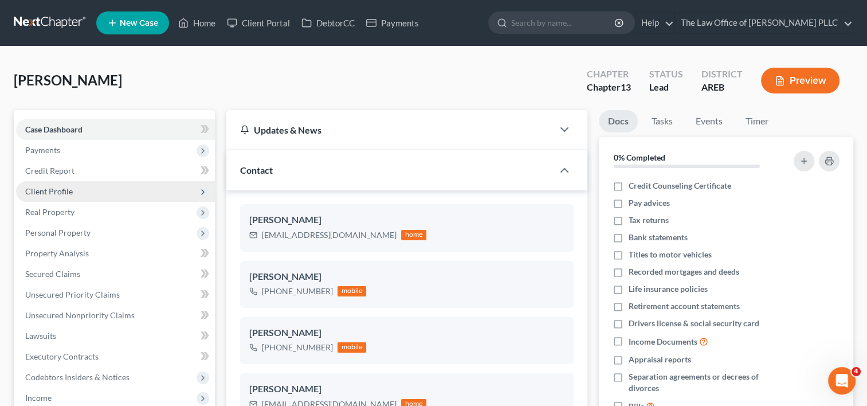
scroll to position [1024, 0]
